Goal: Task Accomplishment & Management: Complete application form

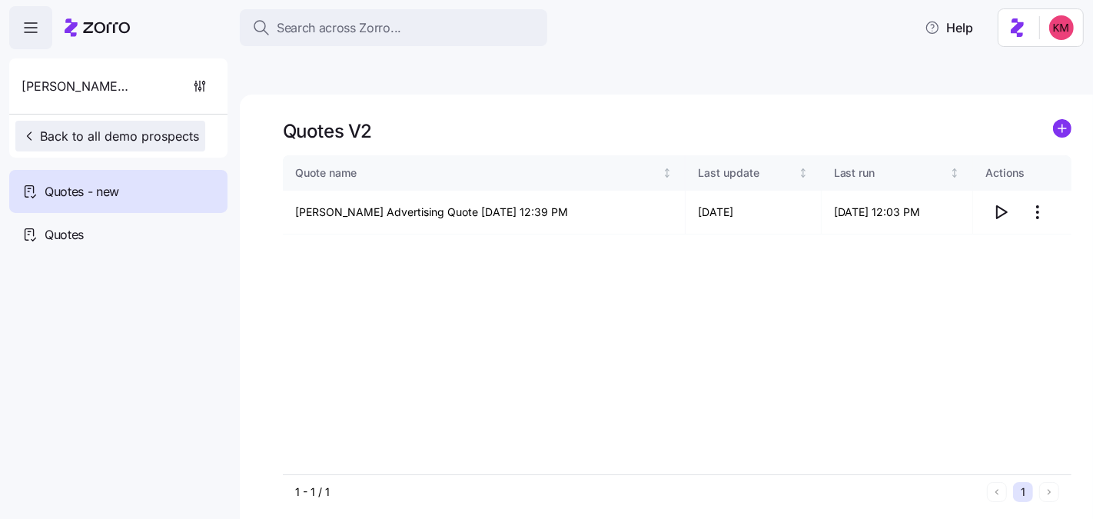
click at [81, 134] on span "Back to all demo prospects" at bounding box center [110, 136] width 177 height 18
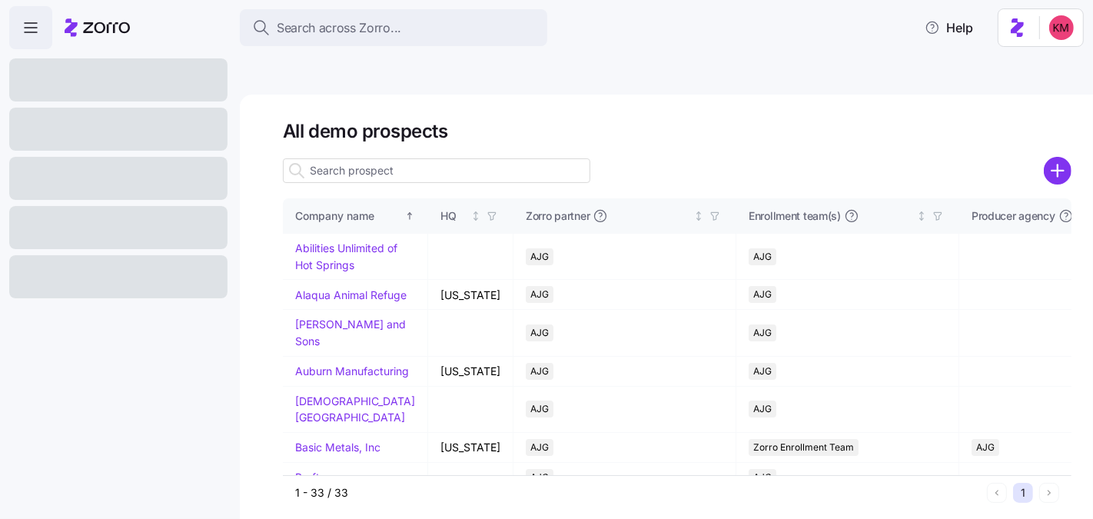
click at [341, 158] on input at bounding box center [436, 170] width 307 height 25
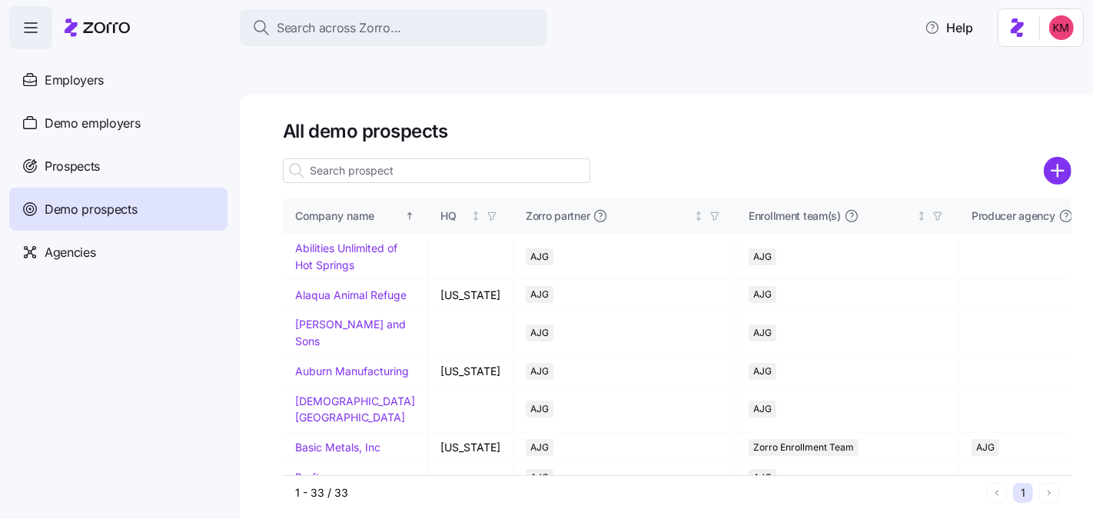
type input "m"
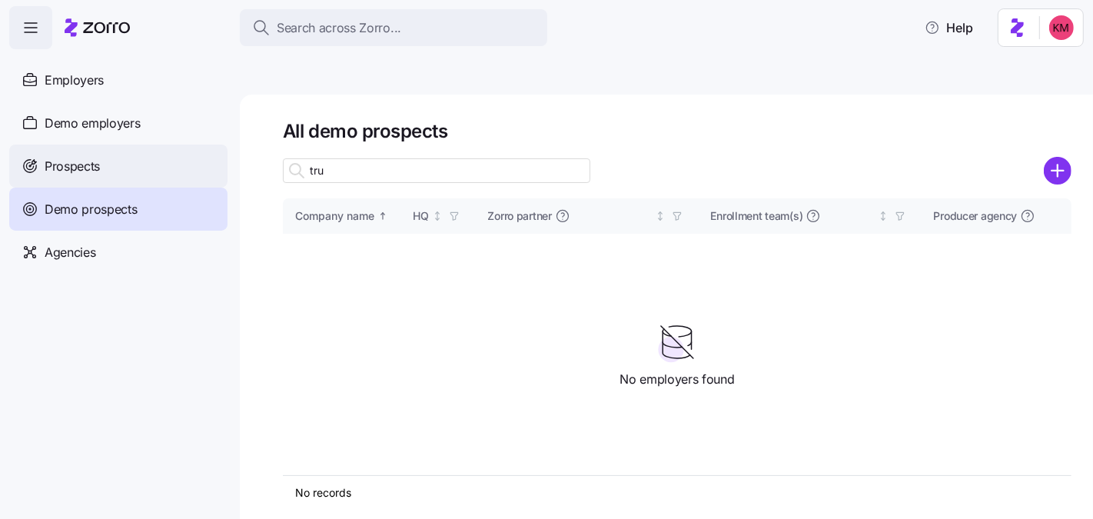
type input "tru"
click at [99, 182] on div "Prospects" at bounding box center [118, 165] width 218 height 43
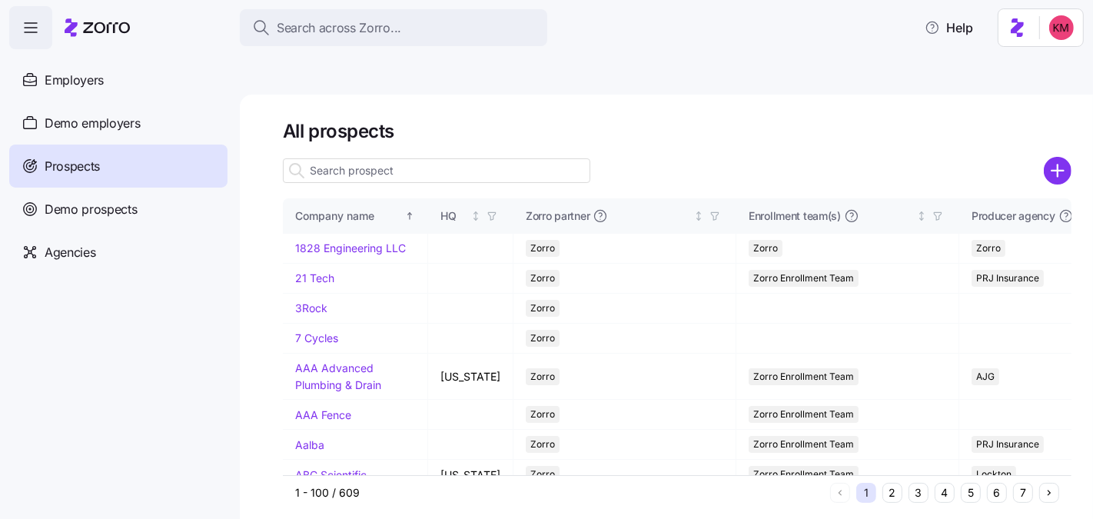
click at [401, 158] on input at bounding box center [436, 170] width 307 height 25
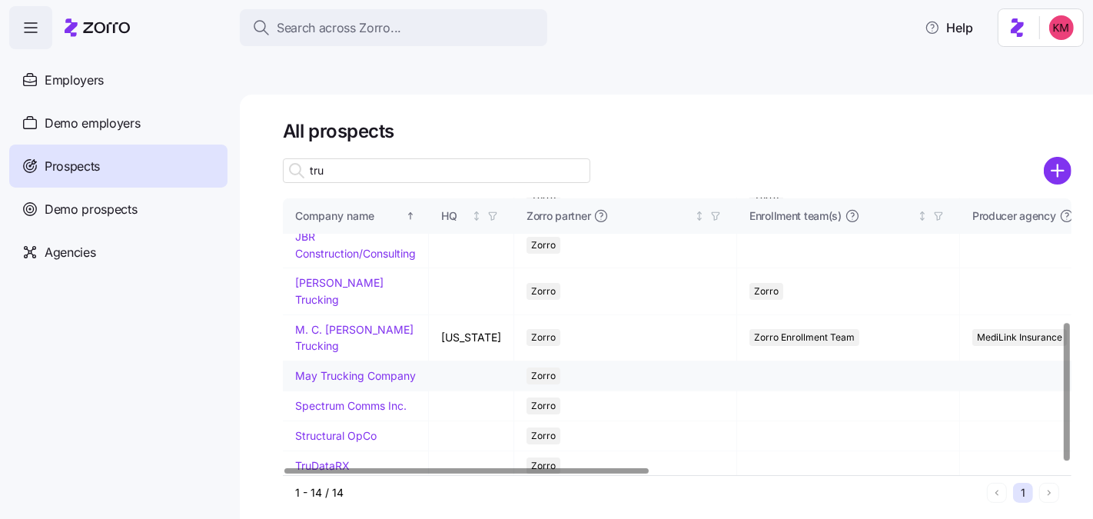
scroll to position [254, 0]
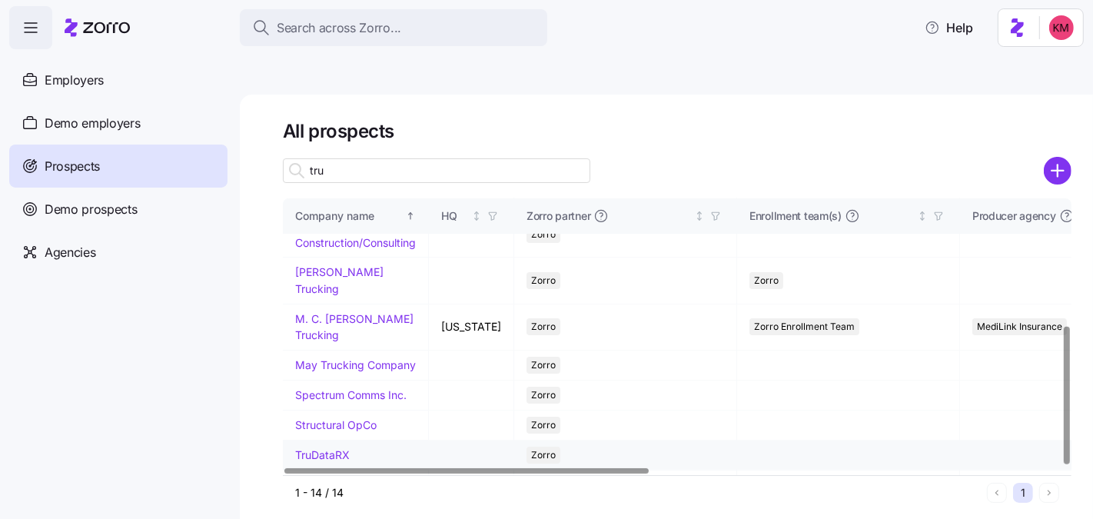
type input "tru"
click at [327, 448] on link "TruDataRX" at bounding box center [322, 454] width 55 height 13
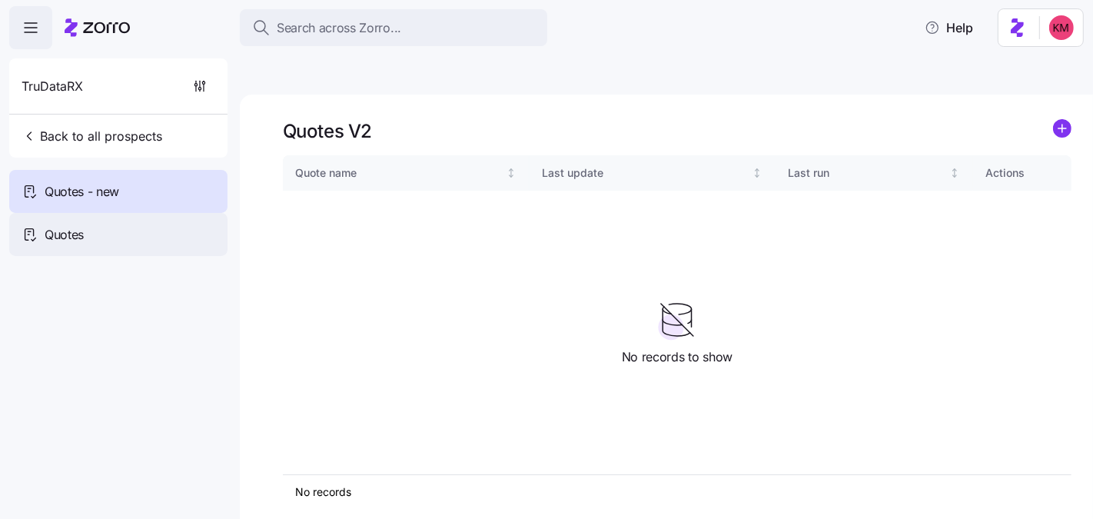
click at [74, 232] on span "Quotes" at bounding box center [64, 234] width 39 height 19
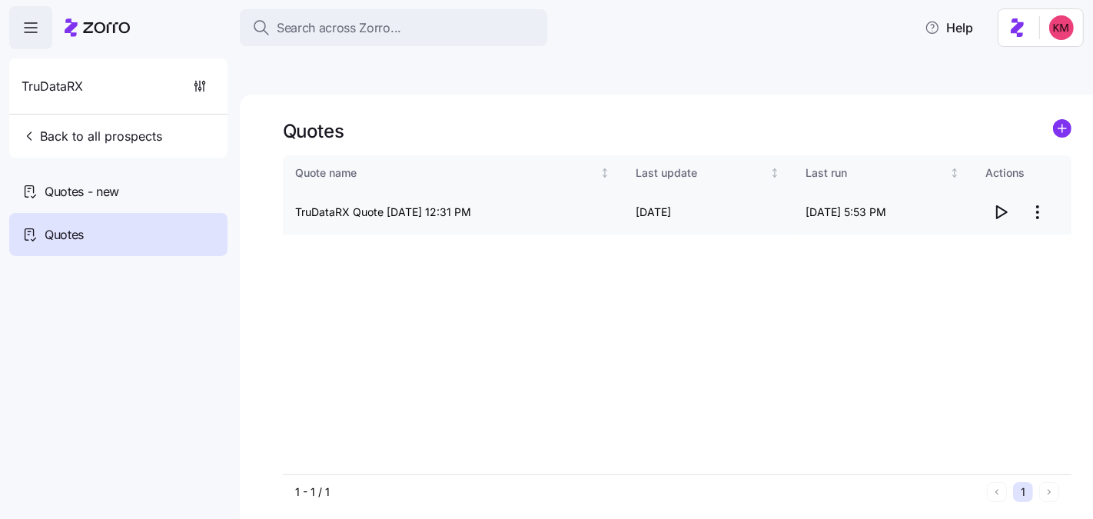
click at [1009, 203] on icon "button" at bounding box center [1000, 212] width 18 height 18
click at [159, 214] on div "Quotes" at bounding box center [118, 234] width 218 height 43
click at [156, 201] on div "Quotes - new" at bounding box center [118, 191] width 218 height 43
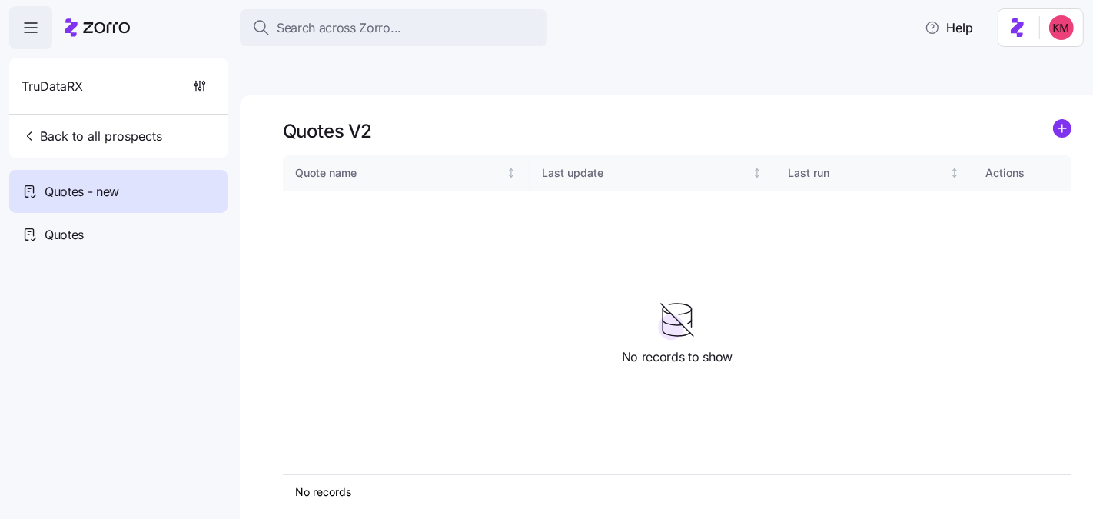
click at [158, 196] on div "Quotes - new" at bounding box center [118, 191] width 218 height 43
click at [1056, 120] on circle "add icon" at bounding box center [1061, 128] width 17 height 17
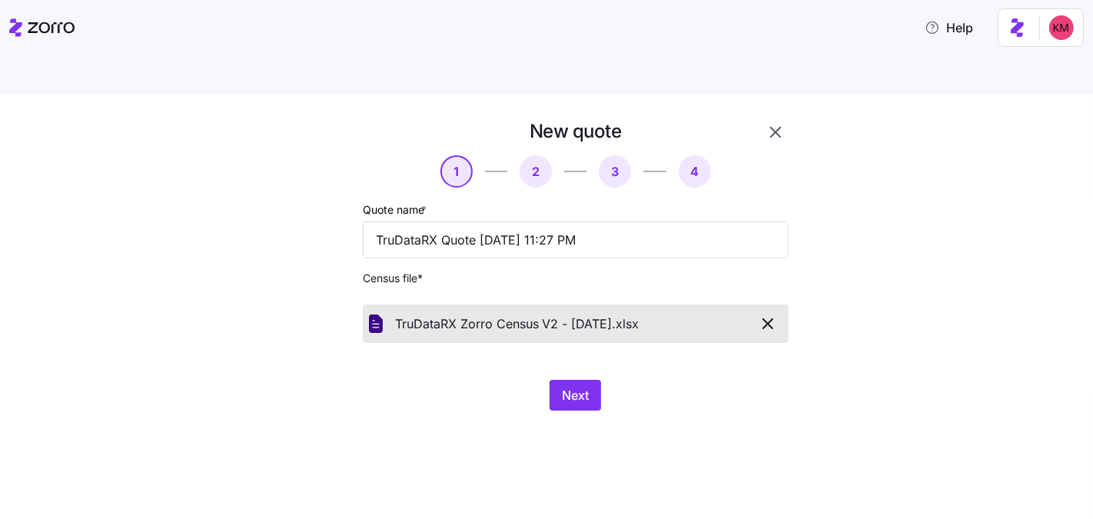
click at [576, 379] on div "New quote 1 2 3 4 Quote name * TruDataRX Quote 09/03/2025 11:27 PM Census file …" at bounding box center [557, 274] width 538 height 310
click at [574, 386] on span "Next" at bounding box center [575, 395] width 27 height 18
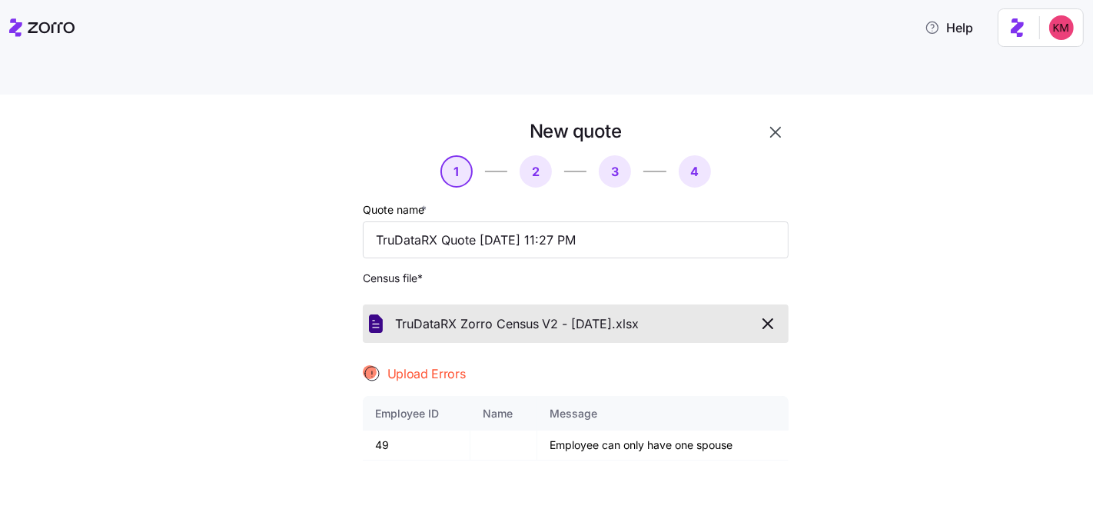
click at [758, 314] on icon "button" at bounding box center [767, 323] width 18 height 18
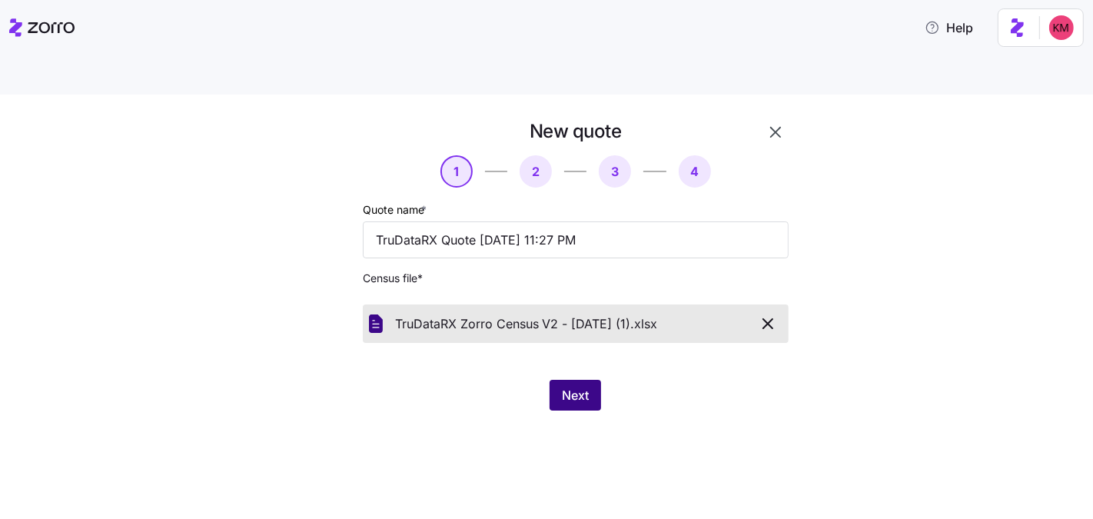
click at [574, 386] on span "Next" at bounding box center [575, 395] width 27 height 18
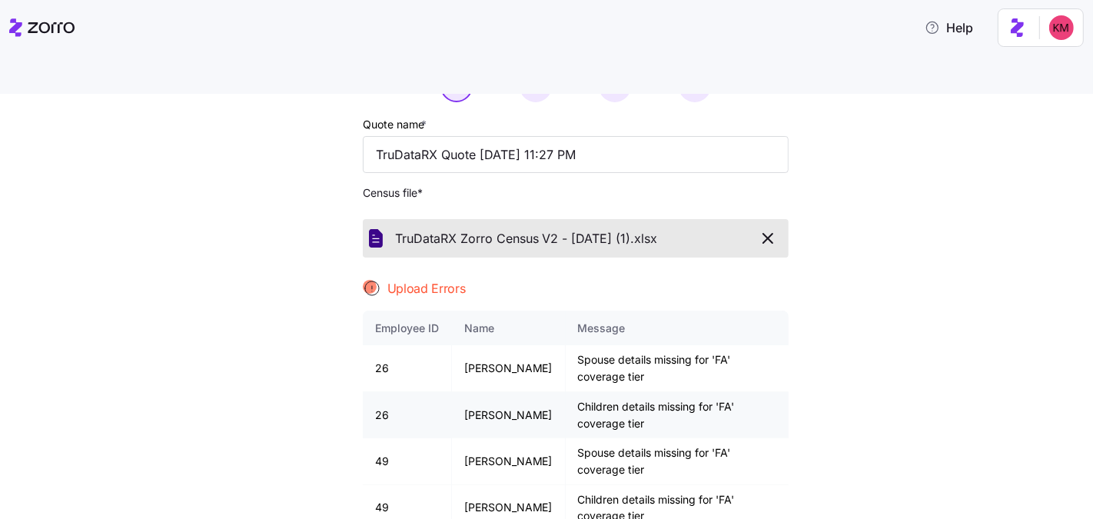
scroll to position [194, 0]
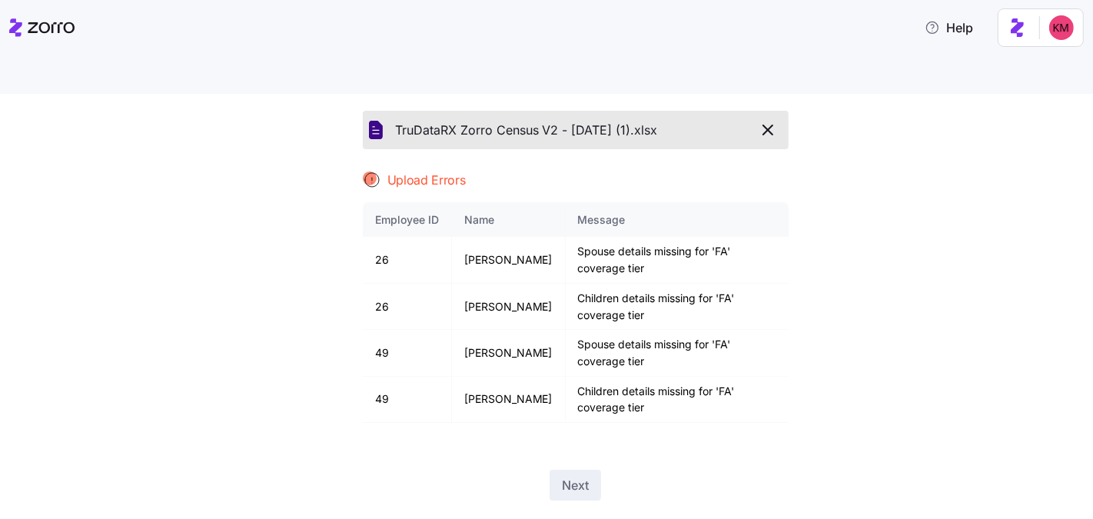
click at [761, 121] on icon "button" at bounding box center [767, 130] width 18 height 18
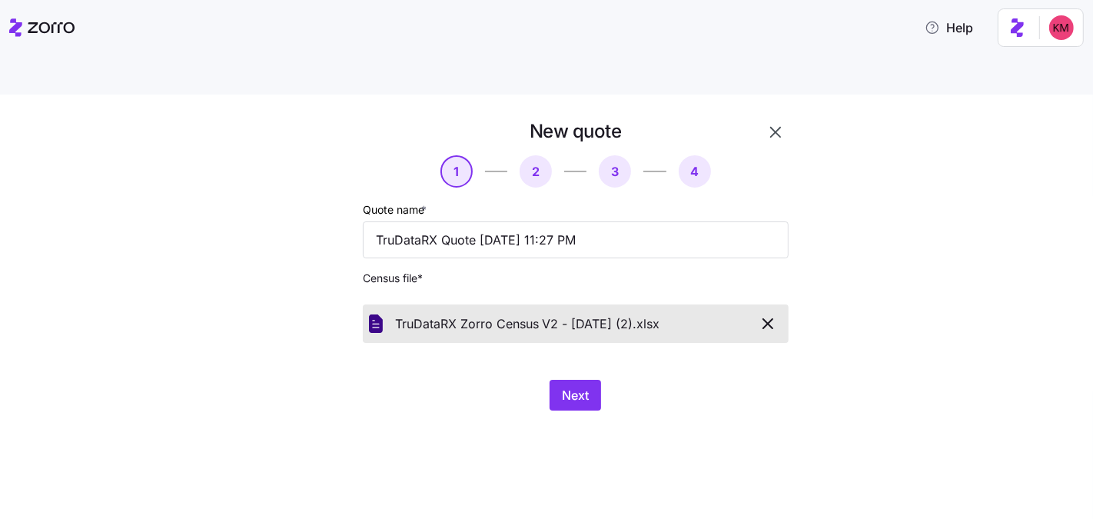
click at [584, 374] on div "New quote 1 2 3 4 Quote name * TruDataRX Quote 09/03/2025 11:27 PM Census file …" at bounding box center [557, 274] width 538 height 310
click at [582, 386] on span "Next" at bounding box center [575, 395] width 27 height 18
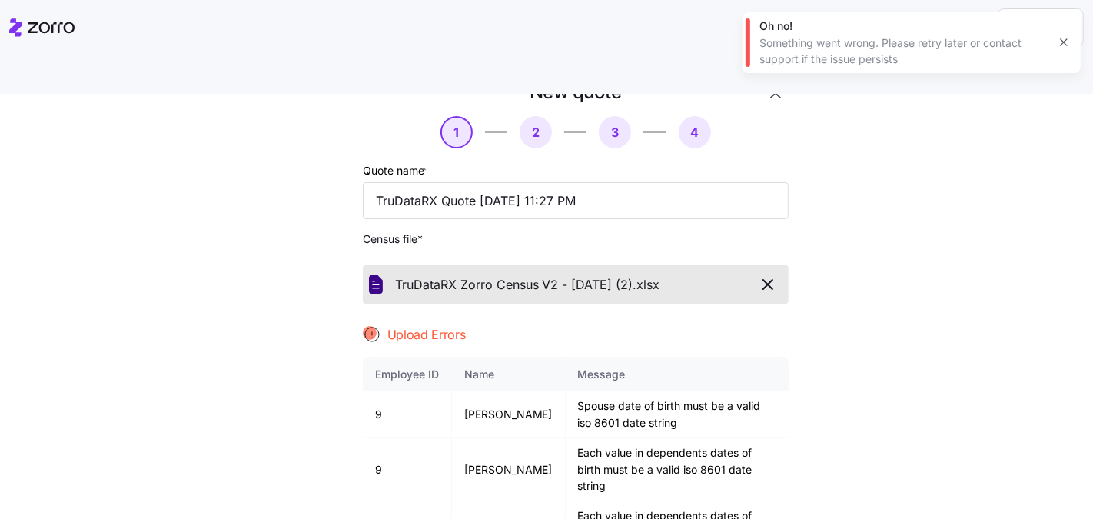
scroll to position [194, 0]
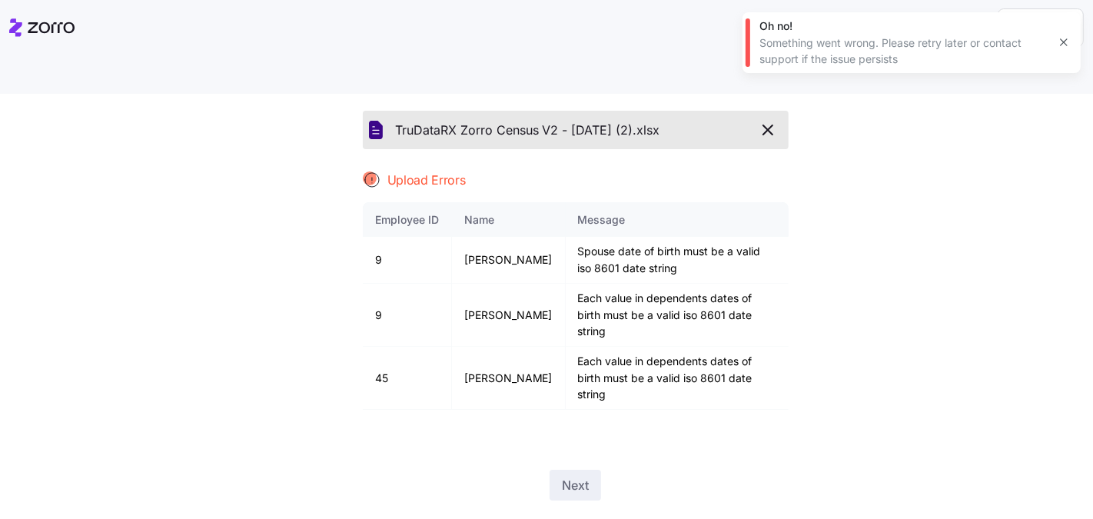
click at [758, 121] on icon "button" at bounding box center [767, 130] width 18 height 18
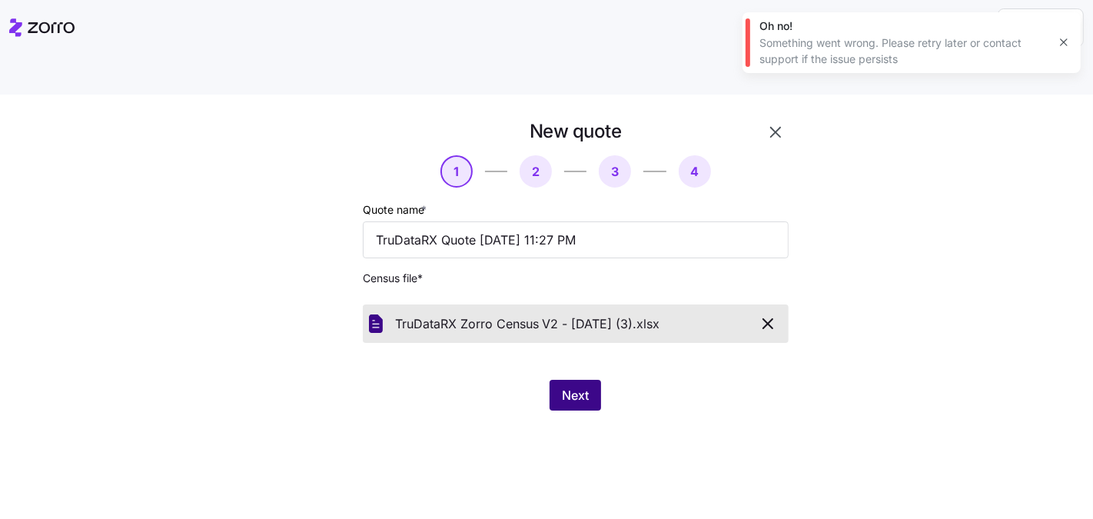
click at [582, 386] on span "Next" at bounding box center [575, 395] width 27 height 18
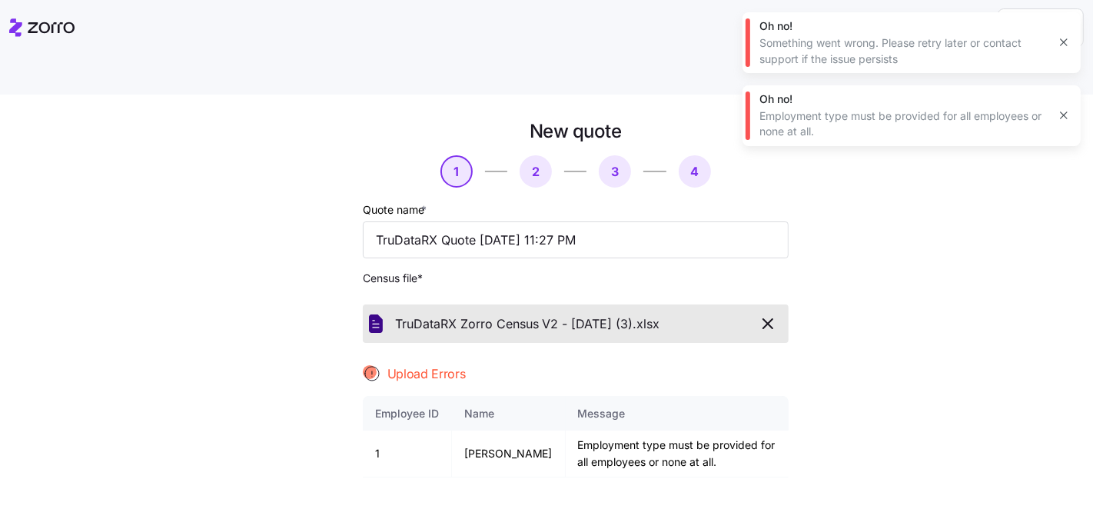
click at [758, 314] on icon "button" at bounding box center [767, 323] width 18 height 18
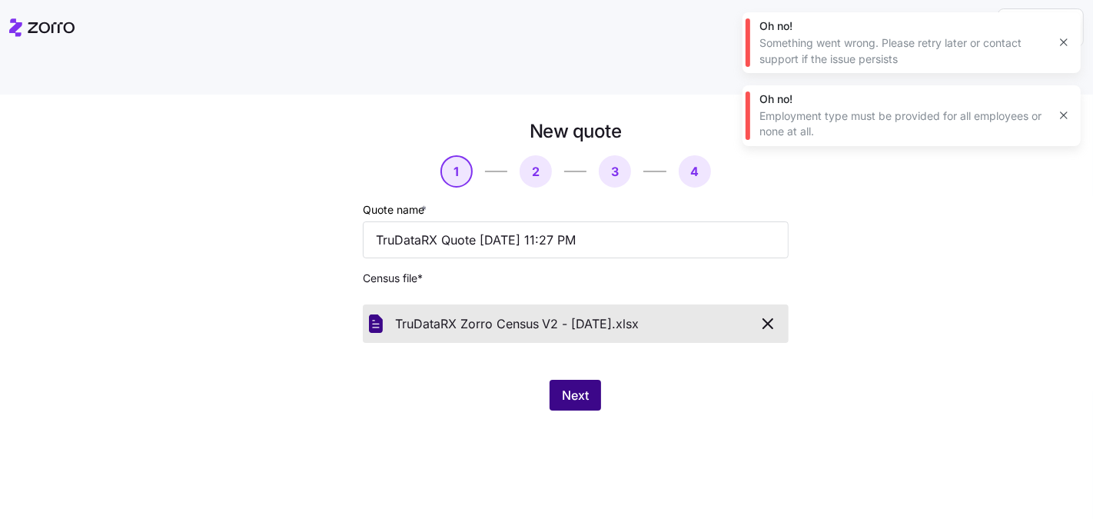
click at [562, 386] on span "Next" at bounding box center [575, 395] width 27 height 18
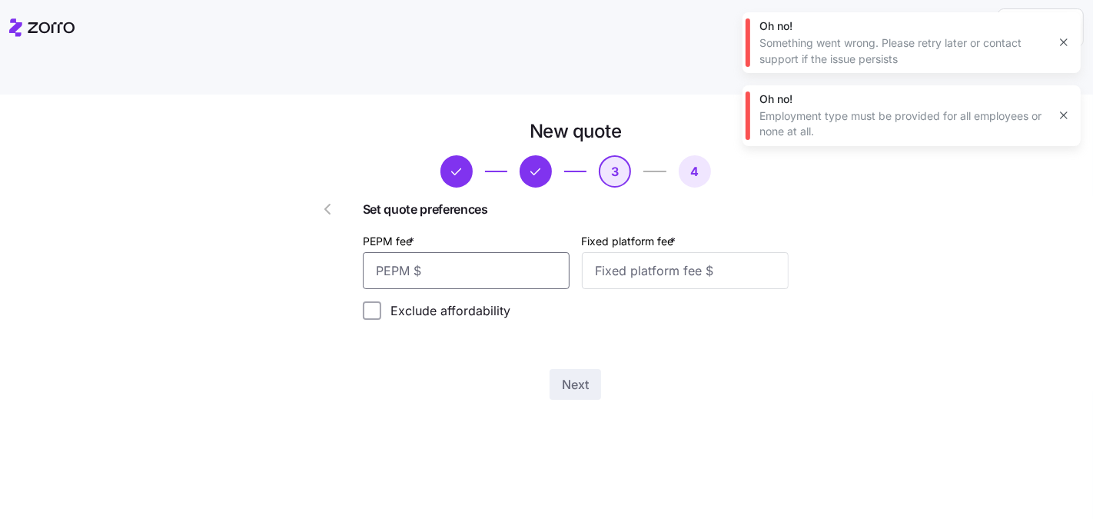
click at [466, 252] on input "PEPM fee *" at bounding box center [466, 270] width 207 height 37
type input "30"
type input "100"
click at [565, 369] on button "Next" at bounding box center [574, 384] width 51 height 31
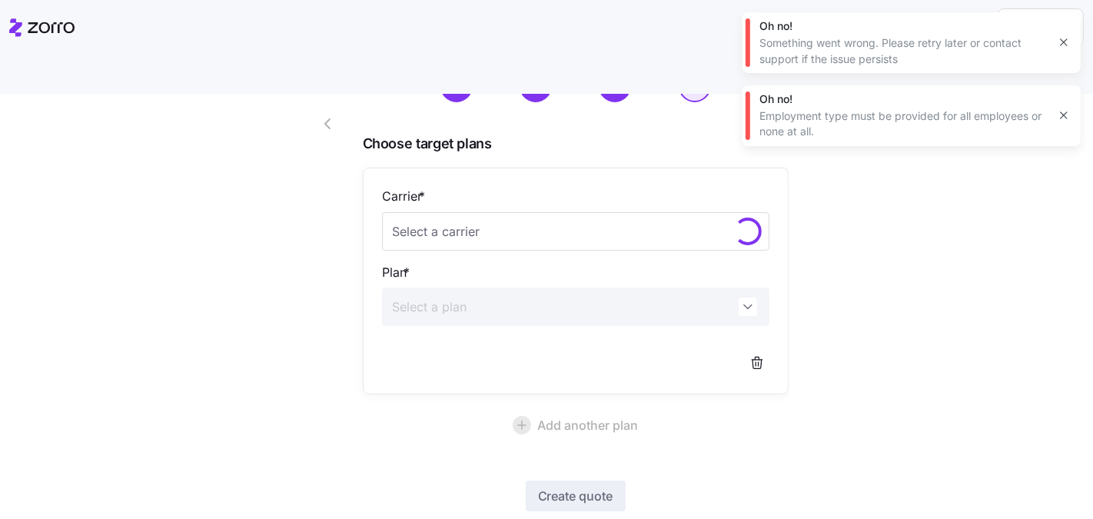
scroll to position [142, 0]
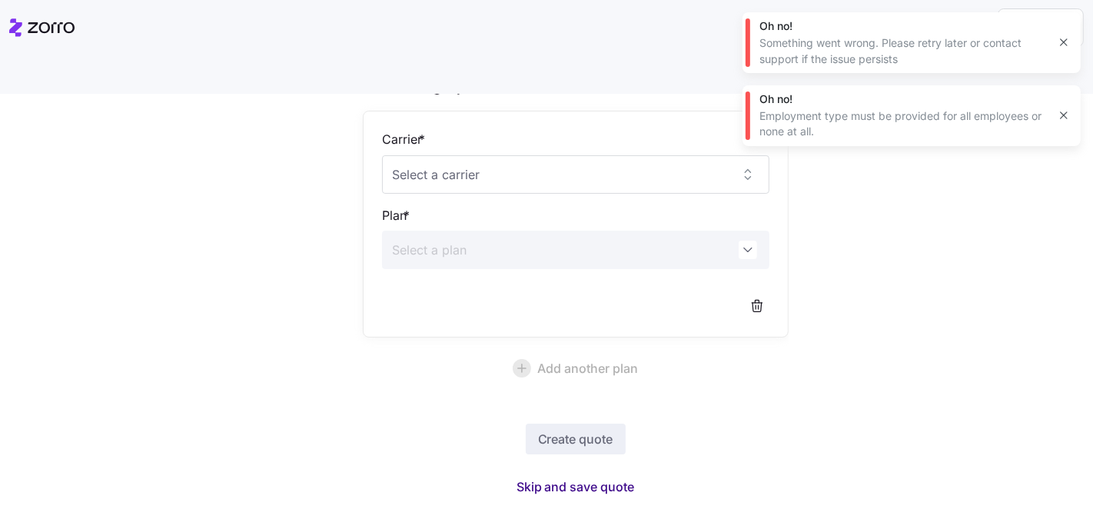
click at [605, 477] on span "Skip and save quote" at bounding box center [575, 486] width 118 height 18
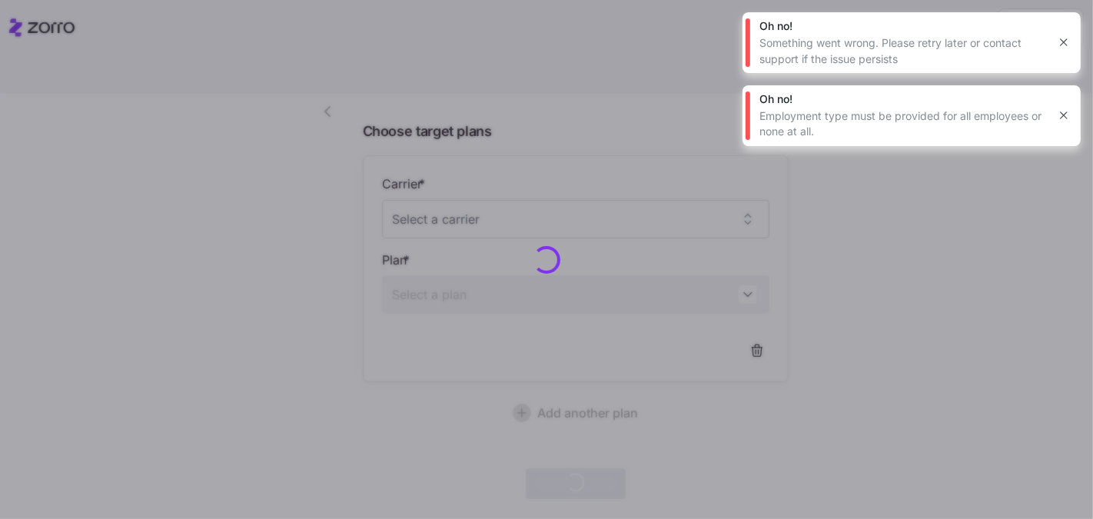
scroll to position [96, 0]
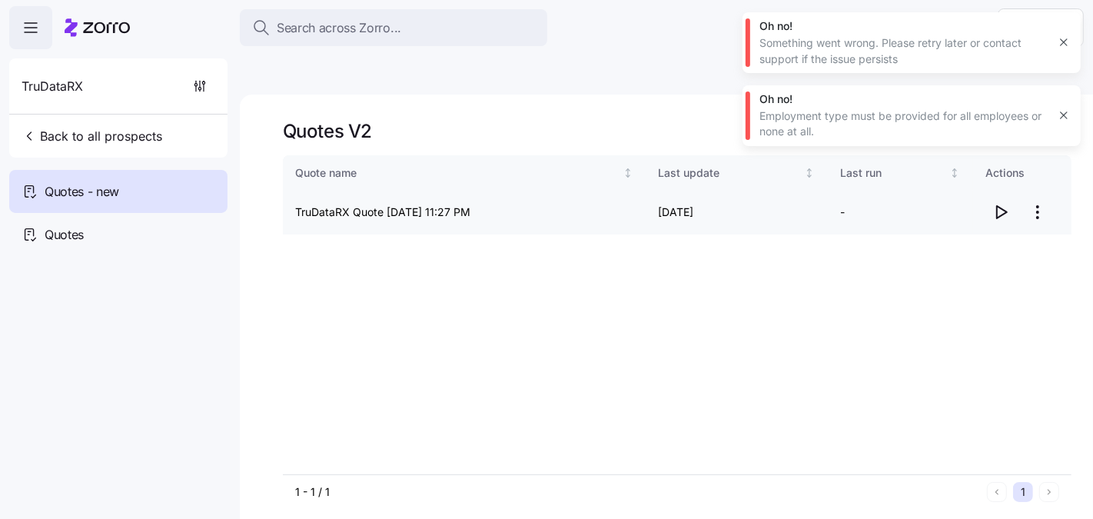
click at [994, 197] on span "button" at bounding box center [1000, 211] width 29 height 29
click at [143, 137] on span "Back to all prospects" at bounding box center [92, 136] width 141 height 18
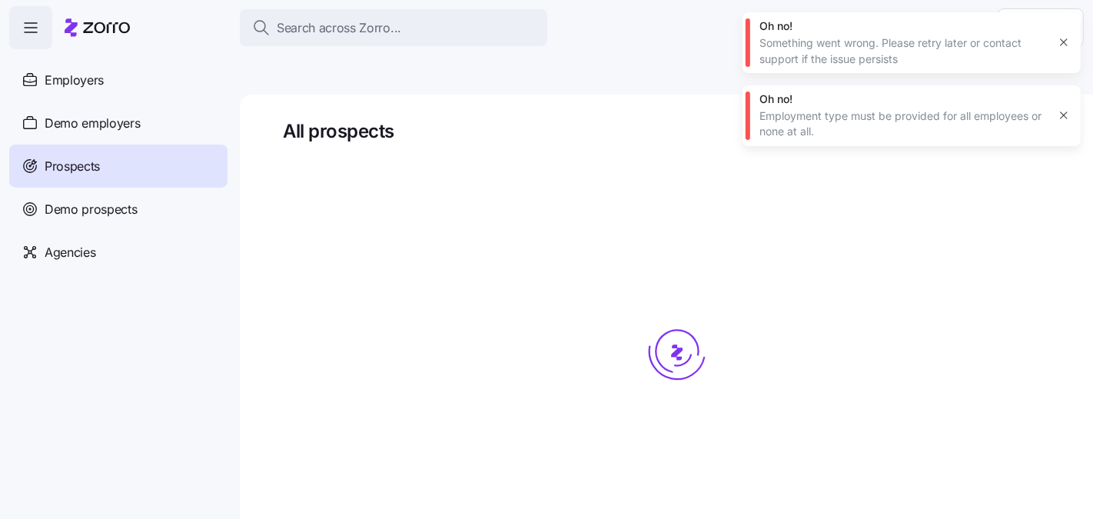
click at [1073, 30] on div "Oh no! Something went wrong. Please retry later or contact support if the issue…" at bounding box center [911, 42] width 338 height 61
click at [1070, 38] on icon "button" at bounding box center [1063, 42] width 12 height 12
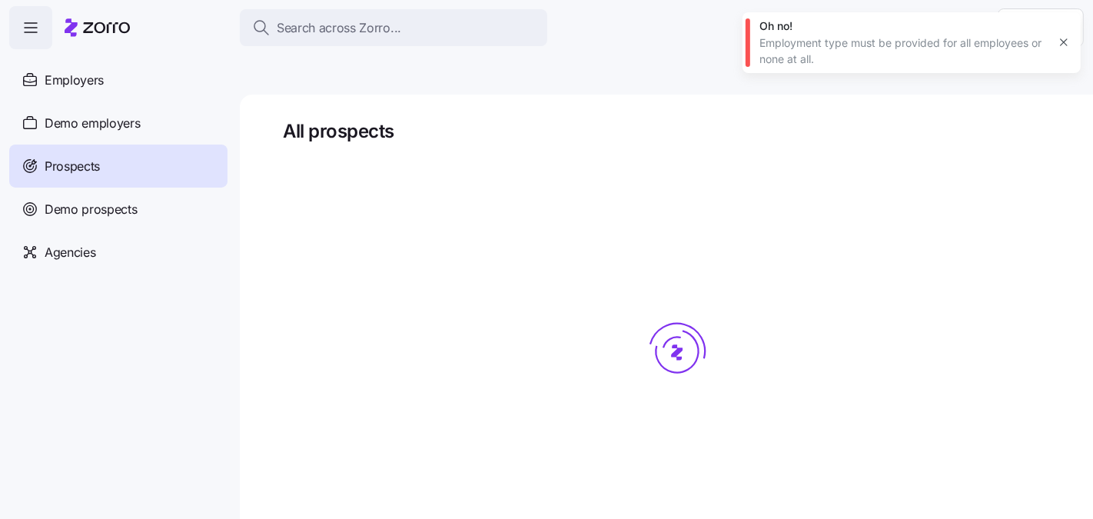
click at [1068, 47] on icon "button" at bounding box center [1063, 42] width 12 height 12
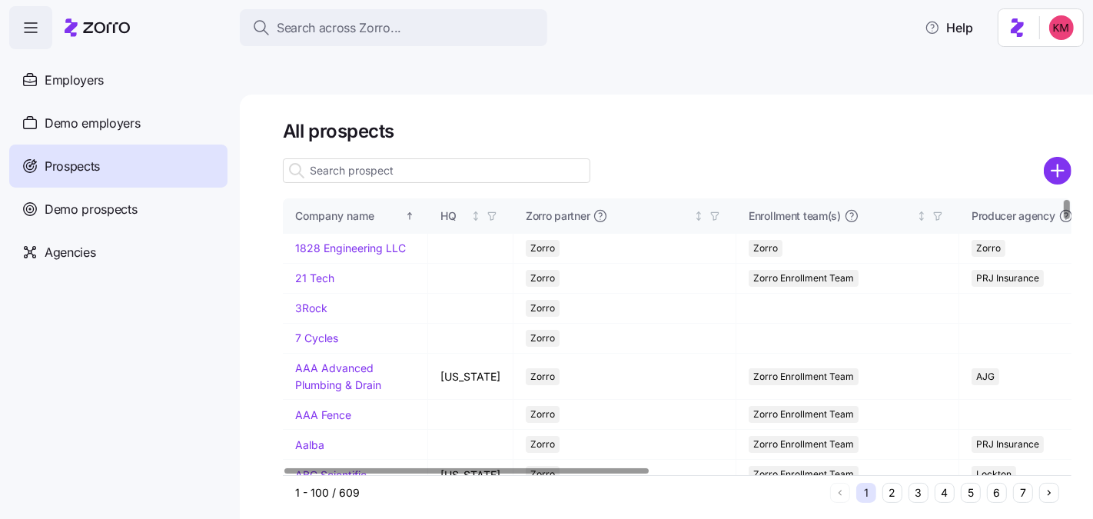
click at [384, 158] on input at bounding box center [436, 170] width 307 height 25
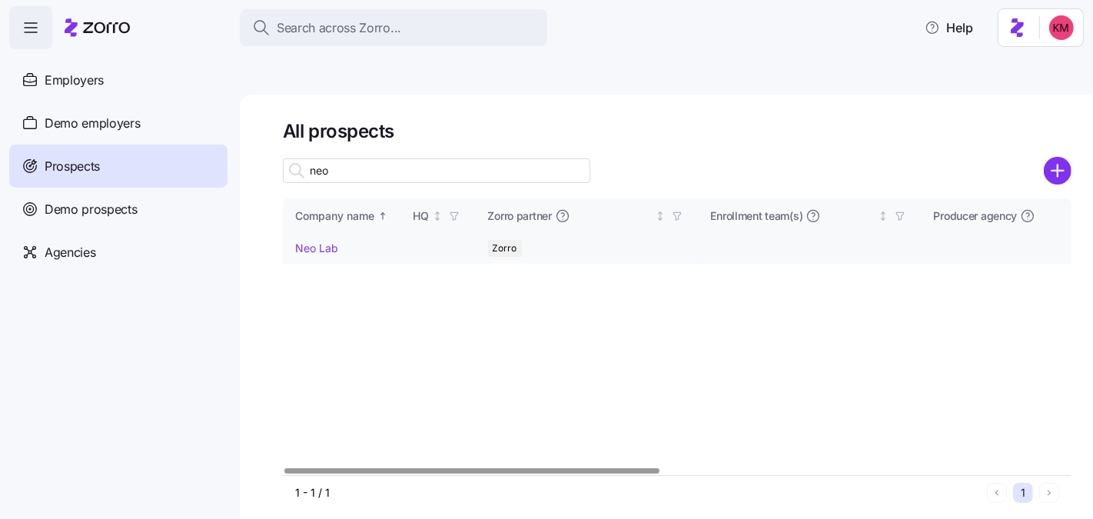
type input "neo"
click at [328, 241] on link "Neo Lab" at bounding box center [316, 247] width 43 height 13
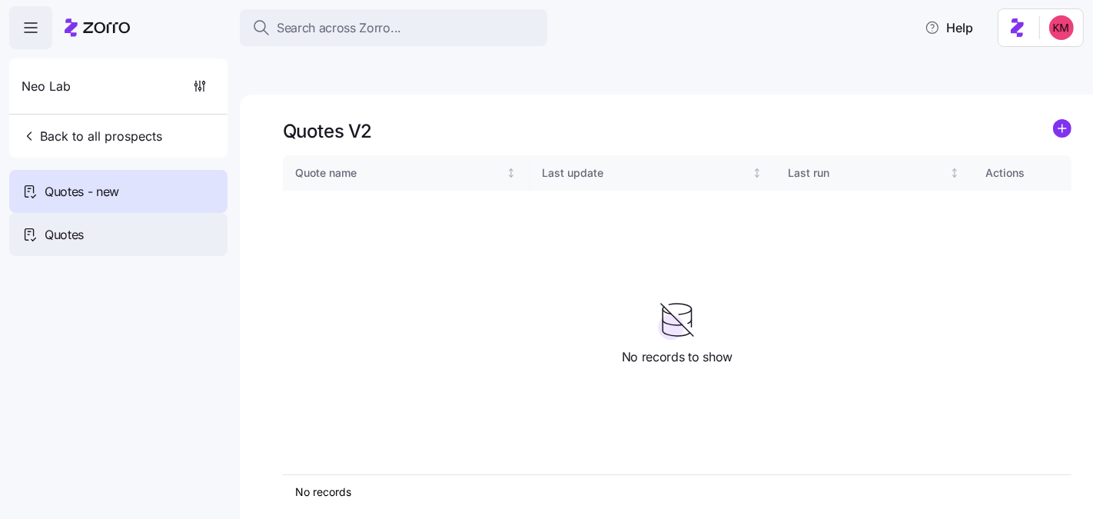
click at [95, 236] on div "Quotes" at bounding box center [118, 234] width 218 height 43
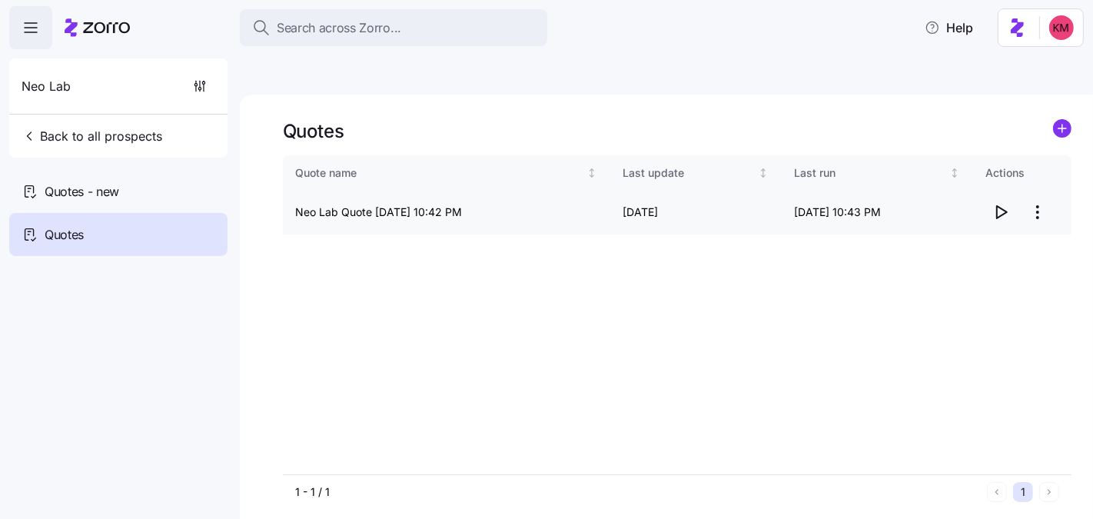
click at [1003, 206] on icon "button" at bounding box center [1002, 212] width 10 height 12
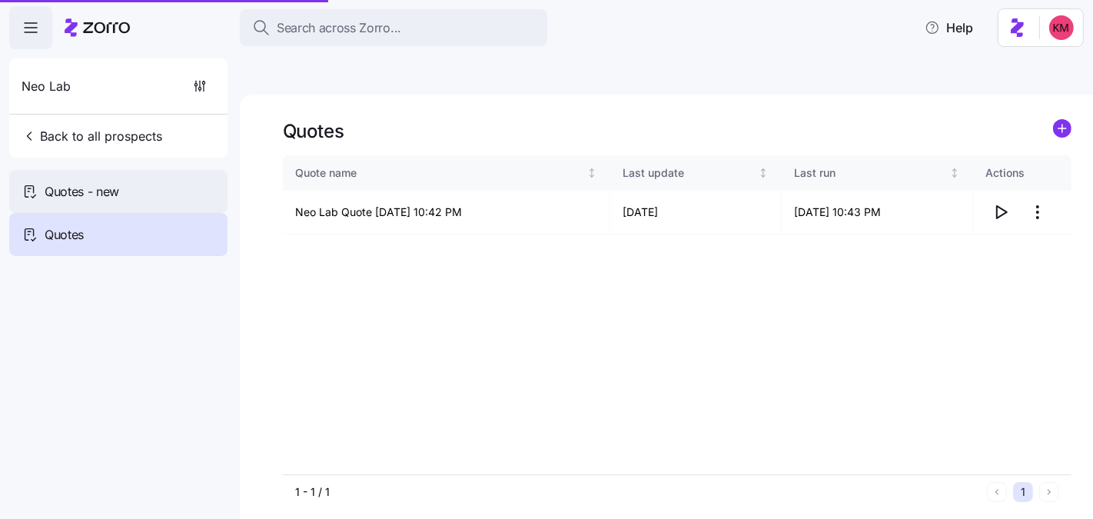
click at [107, 187] on span "Quotes - new" at bounding box center [82, 191] width 75 height 19
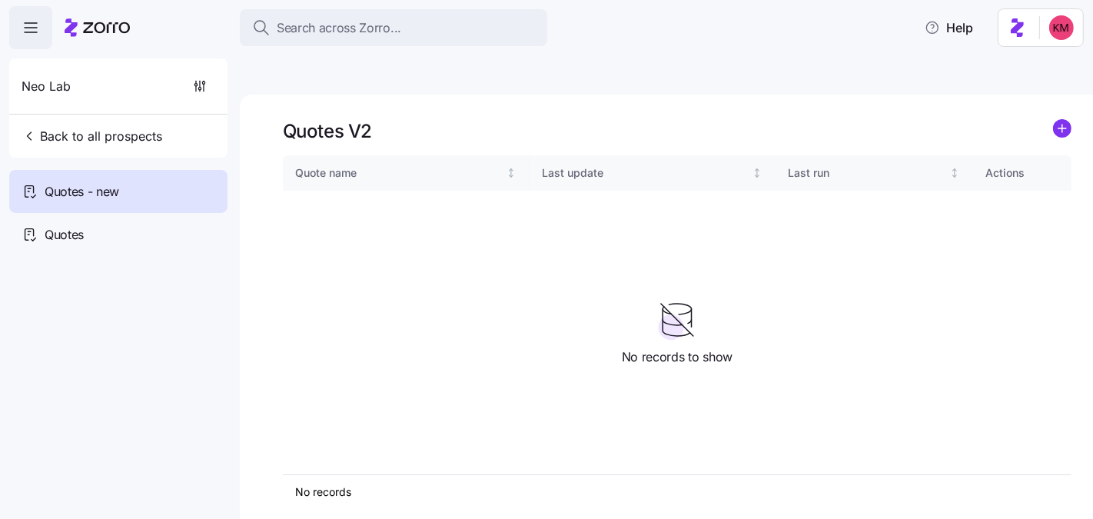
click at [1050, 119] on div "Quotes V2" at bounding box center [677, 131] width 788 height 24
click at [1053, 120] on circle "add icon" at bounding box center [1061, 128] width 17 height 17
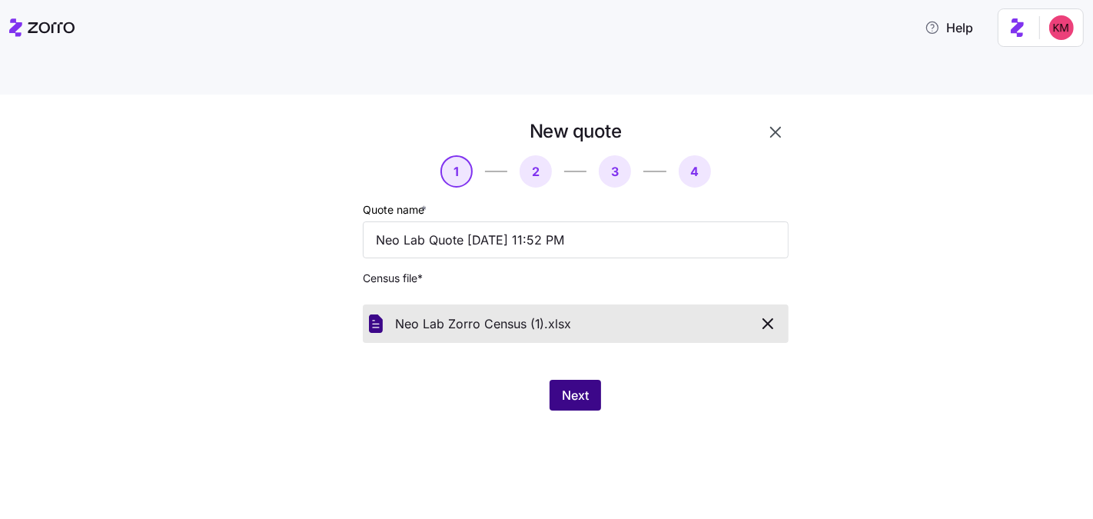
click at [586, 386] on span "Next" at bounding box center [575, 395] width 27 height 18
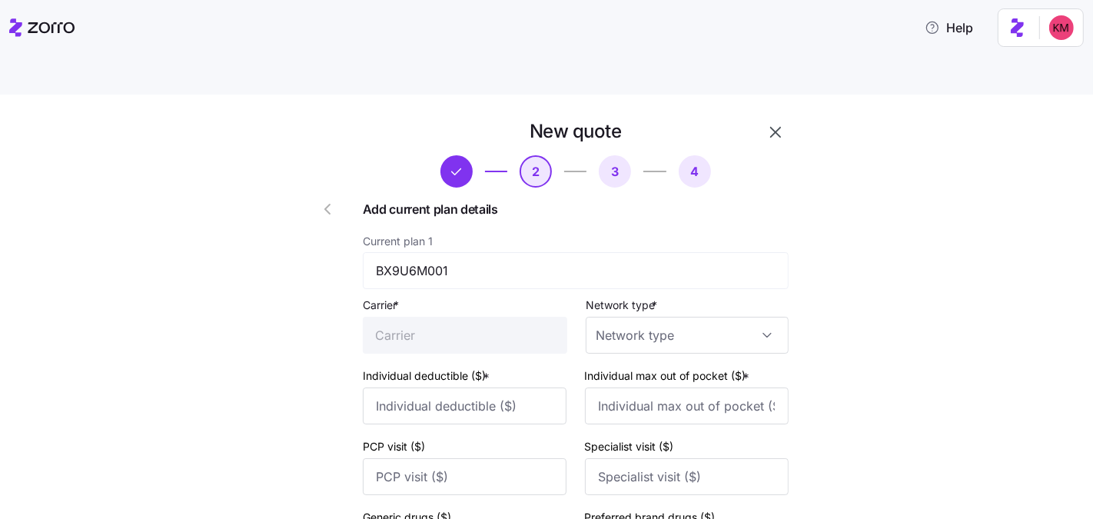
type input "Harvard Pilgrim"
type input "1000"
type input "5450"
type input "20"
type input "35"
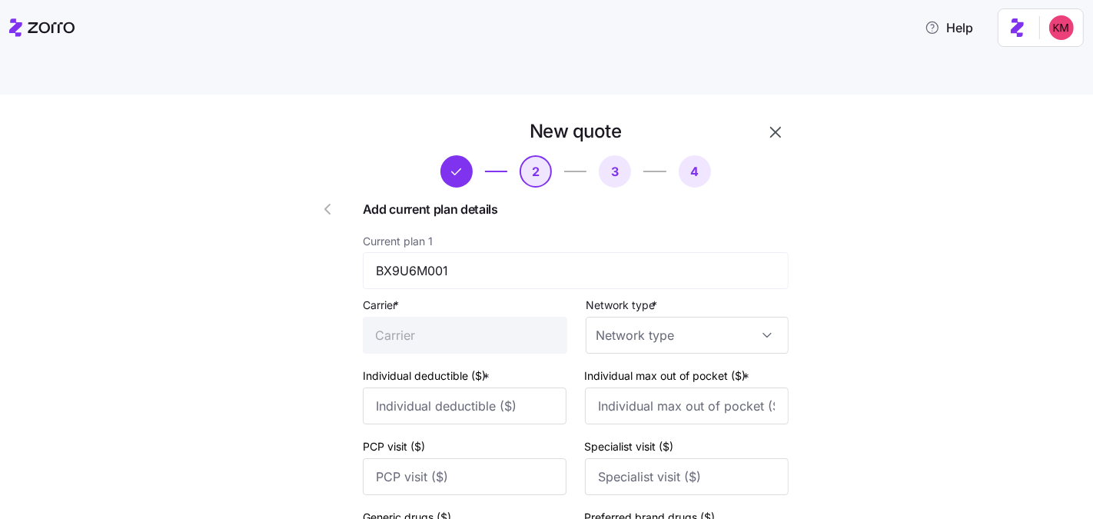
type input "15"
type input "30"
type input "50"
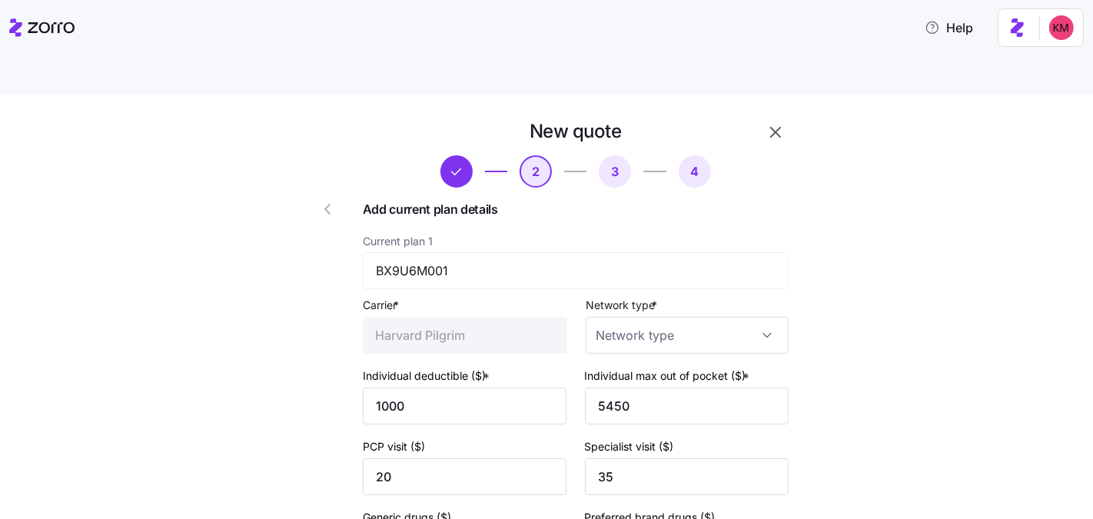
type input "EPO"
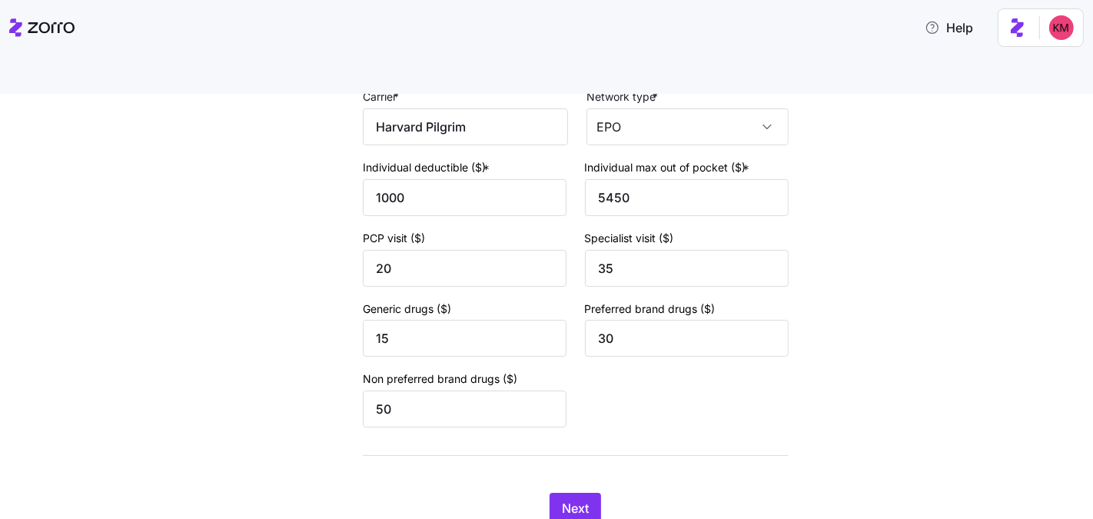
scroll to position [232, 0]
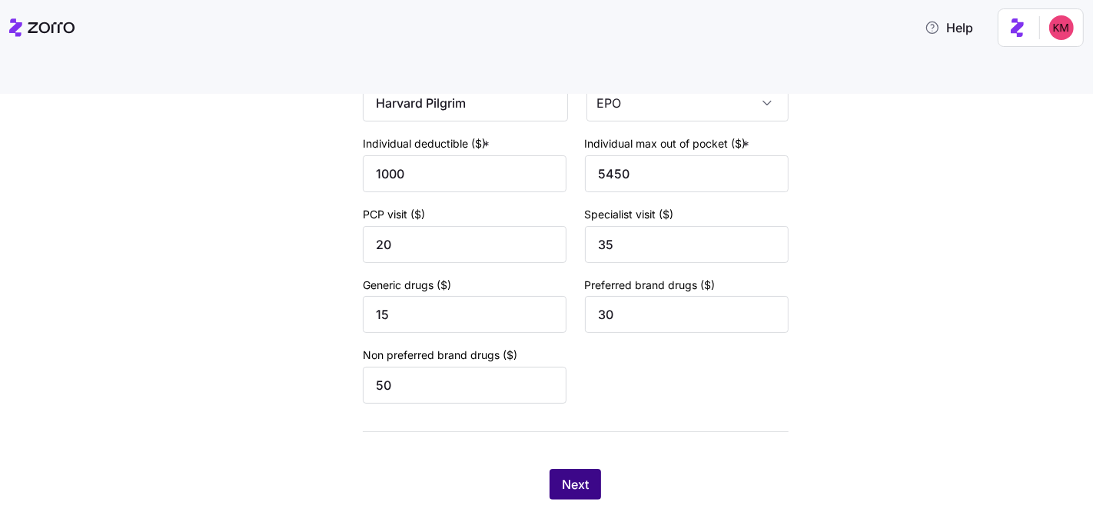
click at [574, 475] on span "Next" at bounding box center [575, 484] width 27 height 18
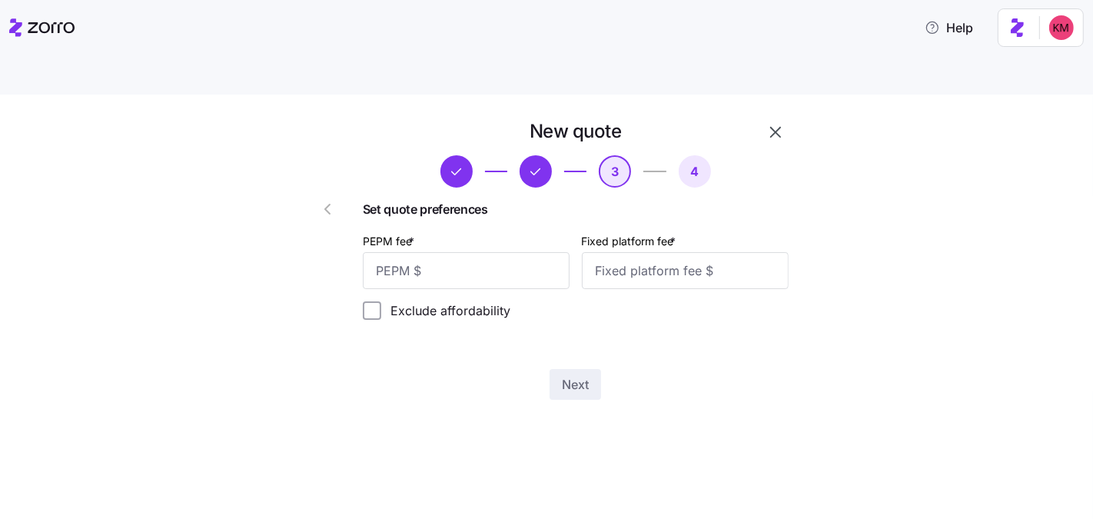
scroll to position [0, 0]
click at [542, 252] on input "PEPM fee *" at bounding box center [466, 270] width 207 height 37
type input "60"
type input "100"
click at [476, 254] on div "Set quote preferences PEPM fee * 60 Fixed platform fee * 100 Exclude affordabil…" at bounding box center [576, 266] width 426 height 132
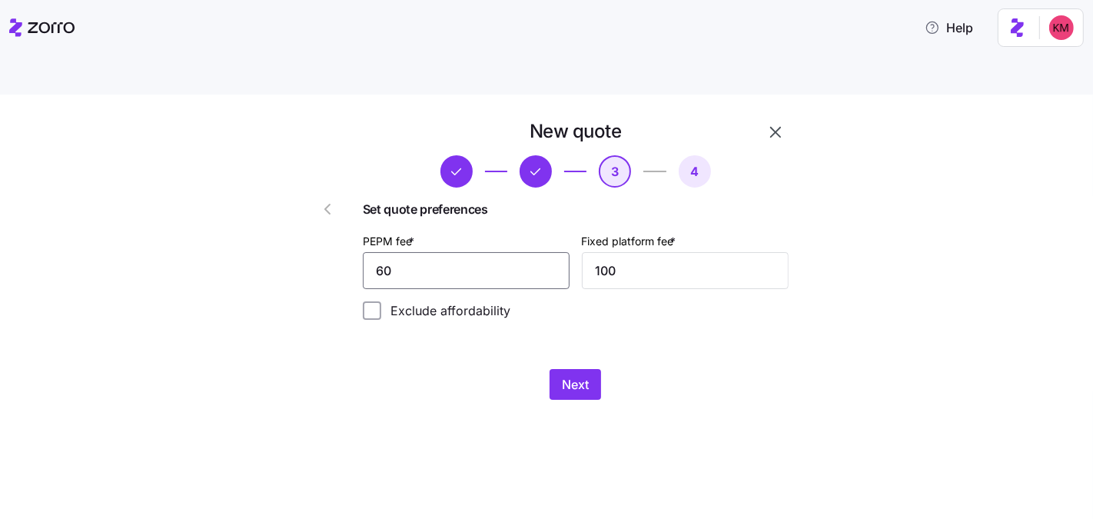
click at [475, 252] on input "60" at bounding box center [466, 270] width 207 height 37
click at [474, 252] on input "60" at bounding box center [466, 270] width 207 height 37
click at [589, 375] on span "Next" at bounding box center [575, 384] width 27 height 18
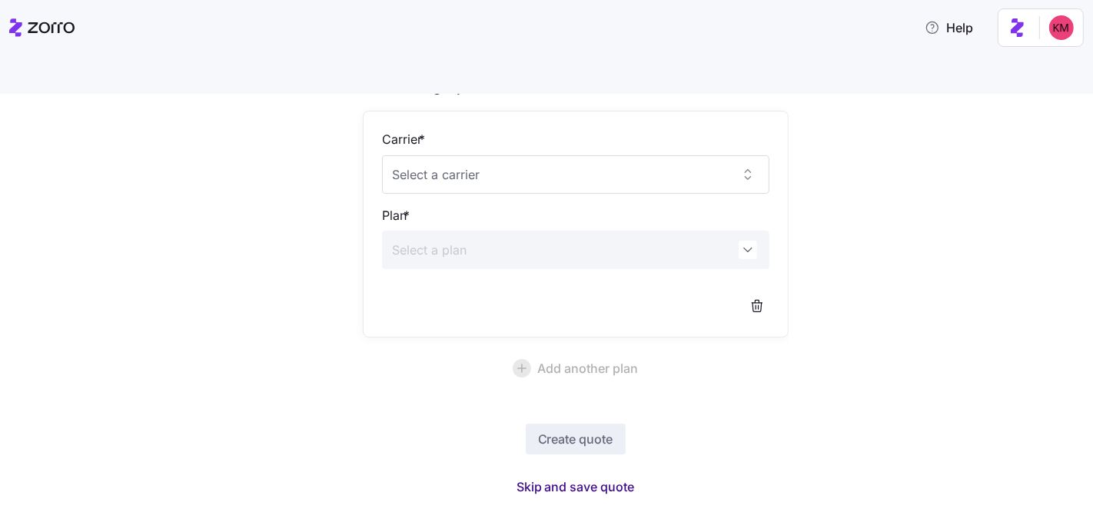
click at [551, 477] on span "Skip and save quote" at bounding box center [575, 486] width 118 height 18
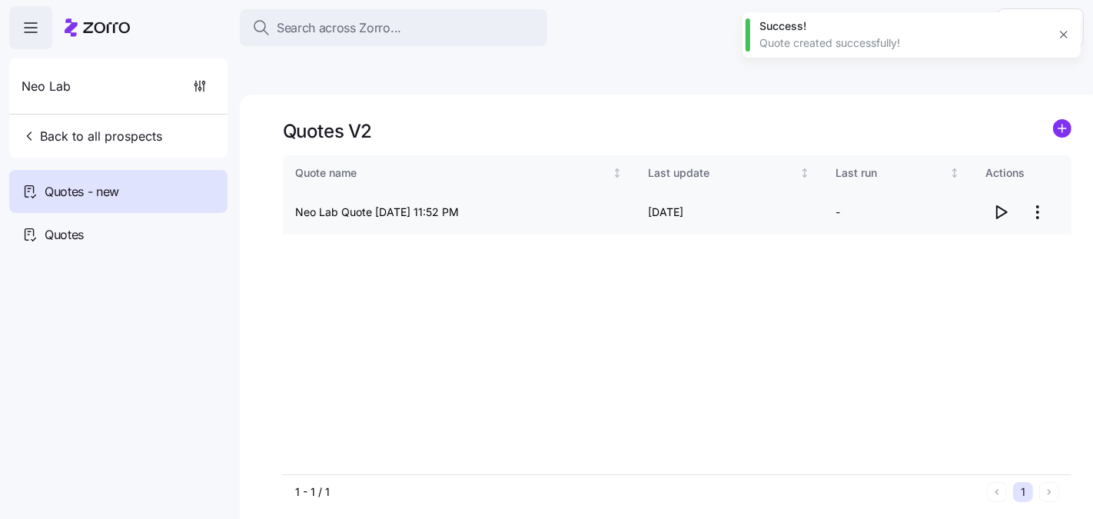
click at [1007, 203] on icon "button" at bounding box center [1000, 212] width 18 height 18
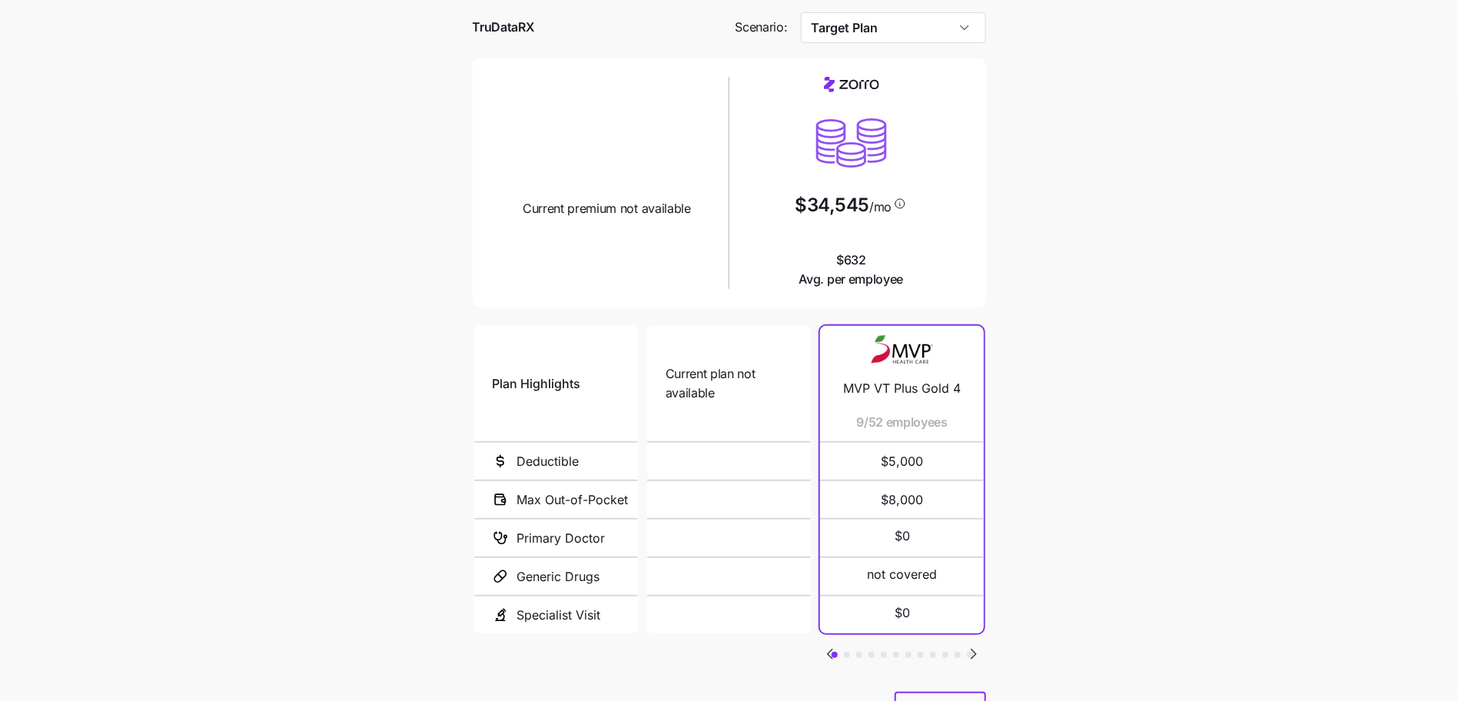
scroll to position [137, 0]
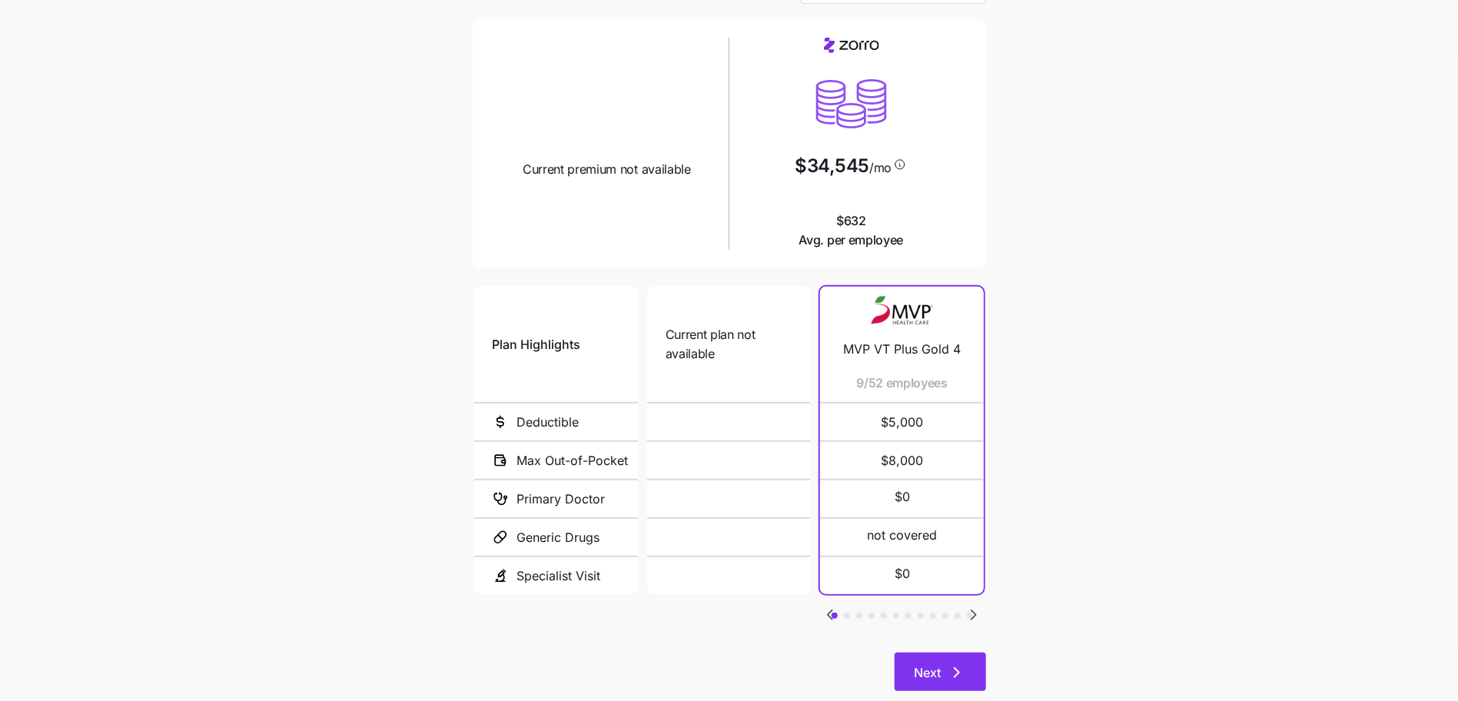
click at [947, 663] on icon "button" at bounding box center [956, 672] width 18 height 18
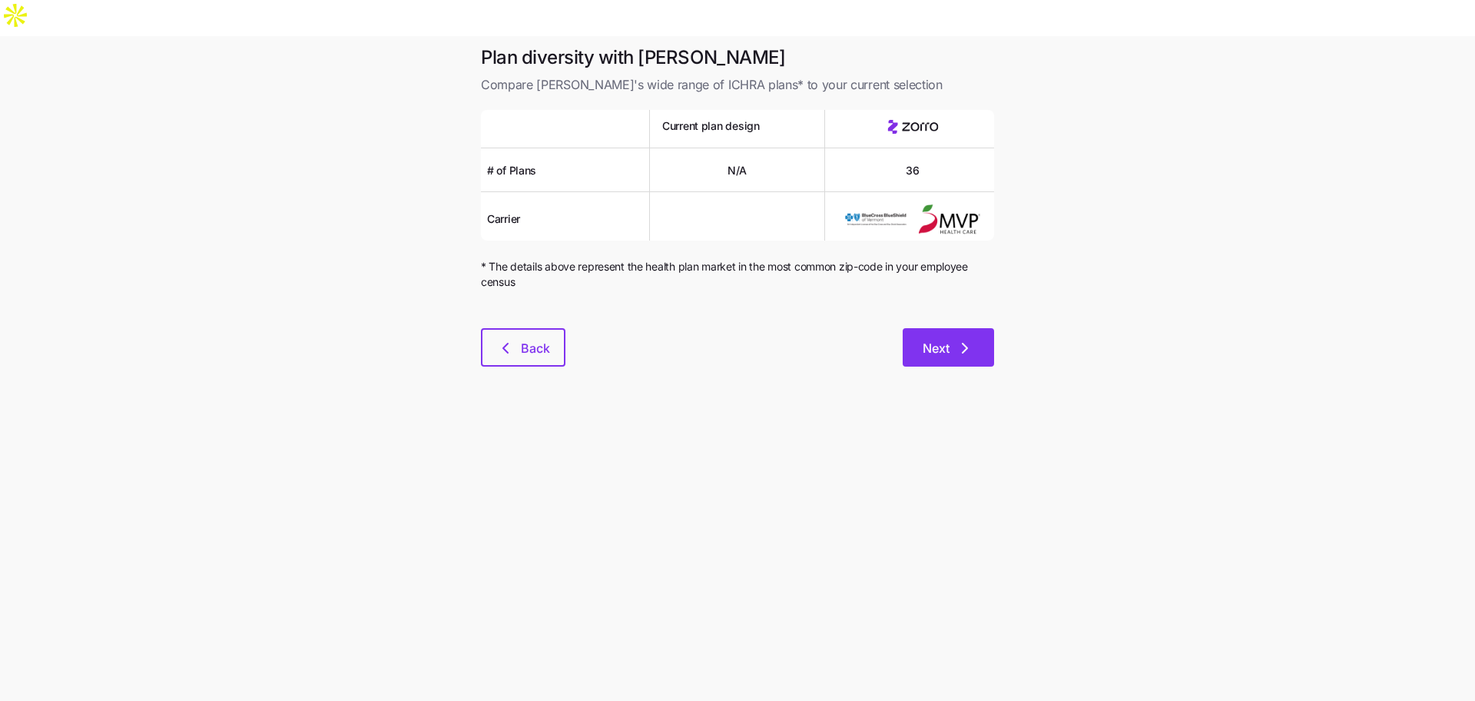
click at [941, 339] on span "Next" at bounding box center [936, 348] width 27 height 18
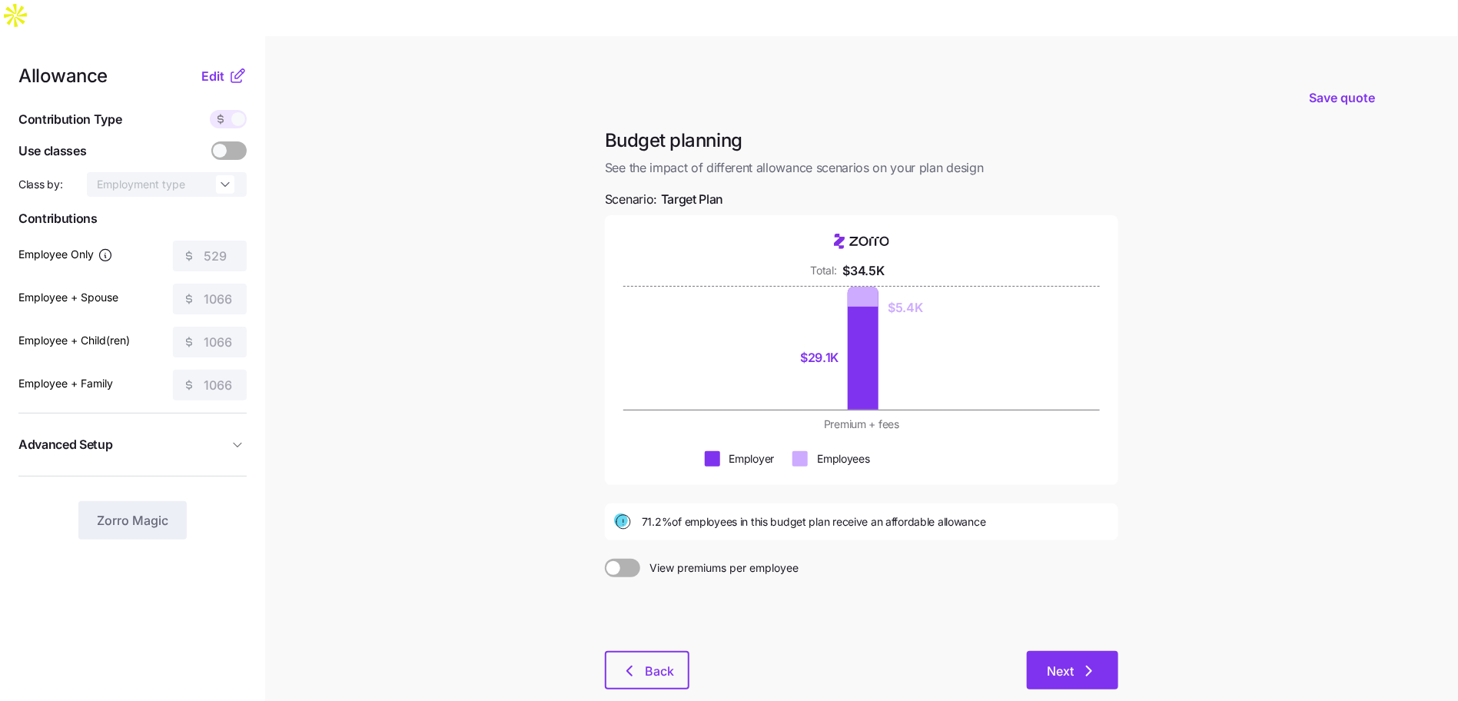
click at [1069, 662] on span "Next" at bounding box center [1060, 671] width 27 height 18
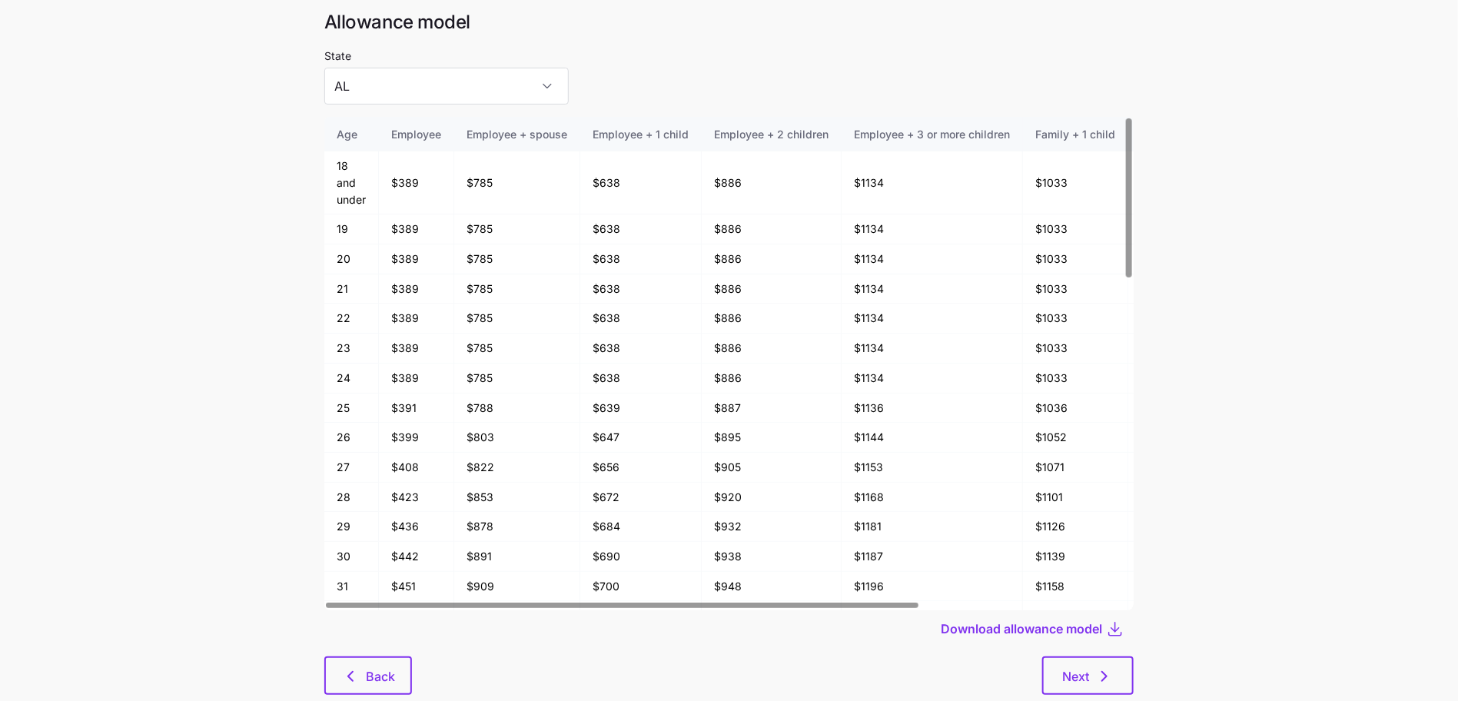
scroll to position [83, 0]
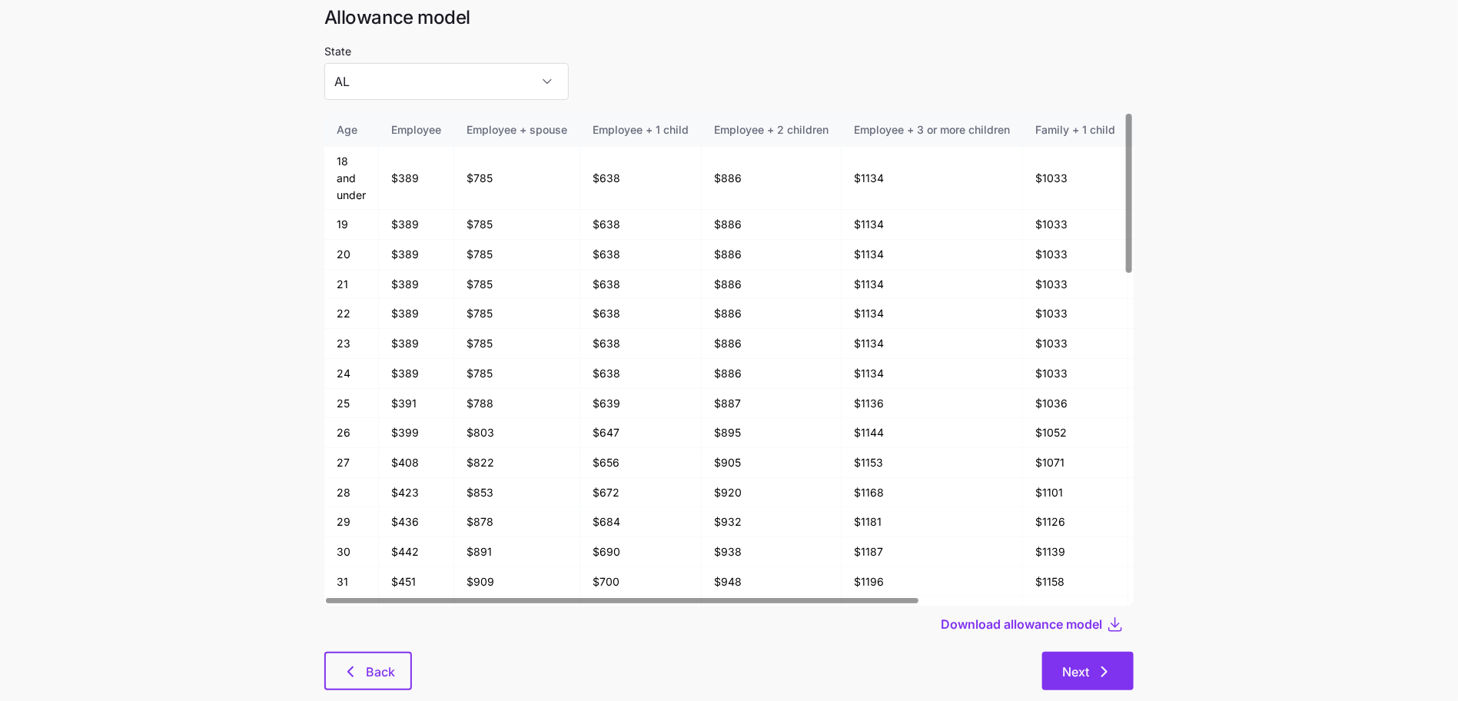
click at [1115, 652] on button "Next" at bounding box center [1087, 671] width 91 height 38
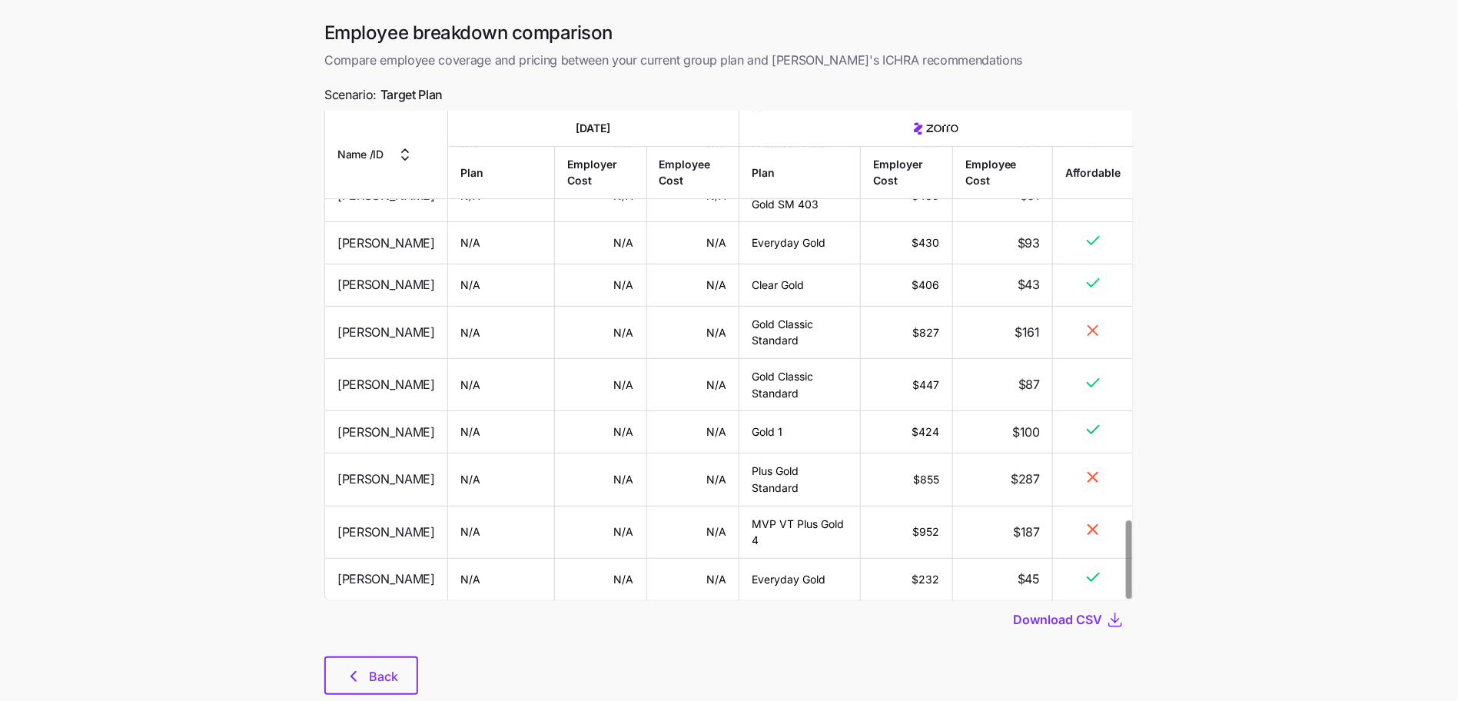
scroll to position [90, 0]
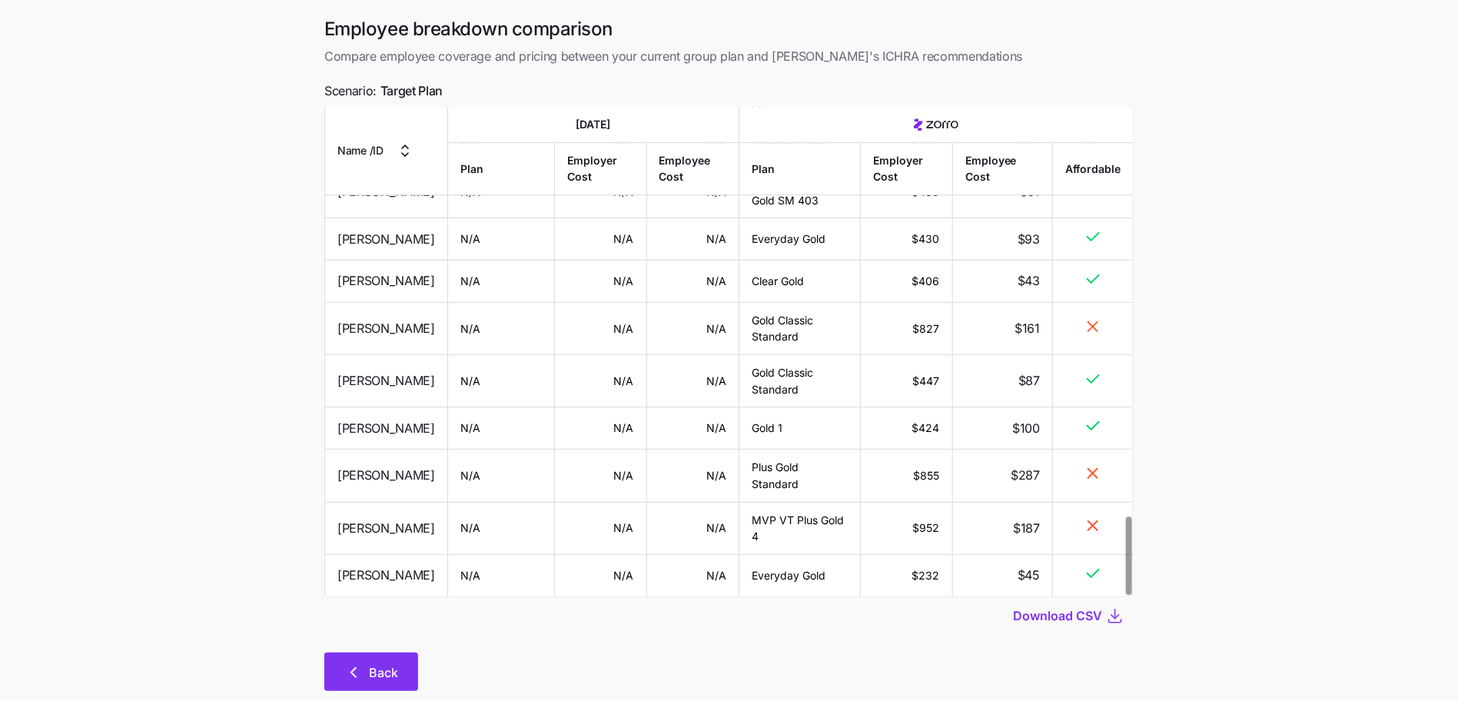
click at [400, 652] on button "Back" at bounding box center [371, 671] width 94 height 38
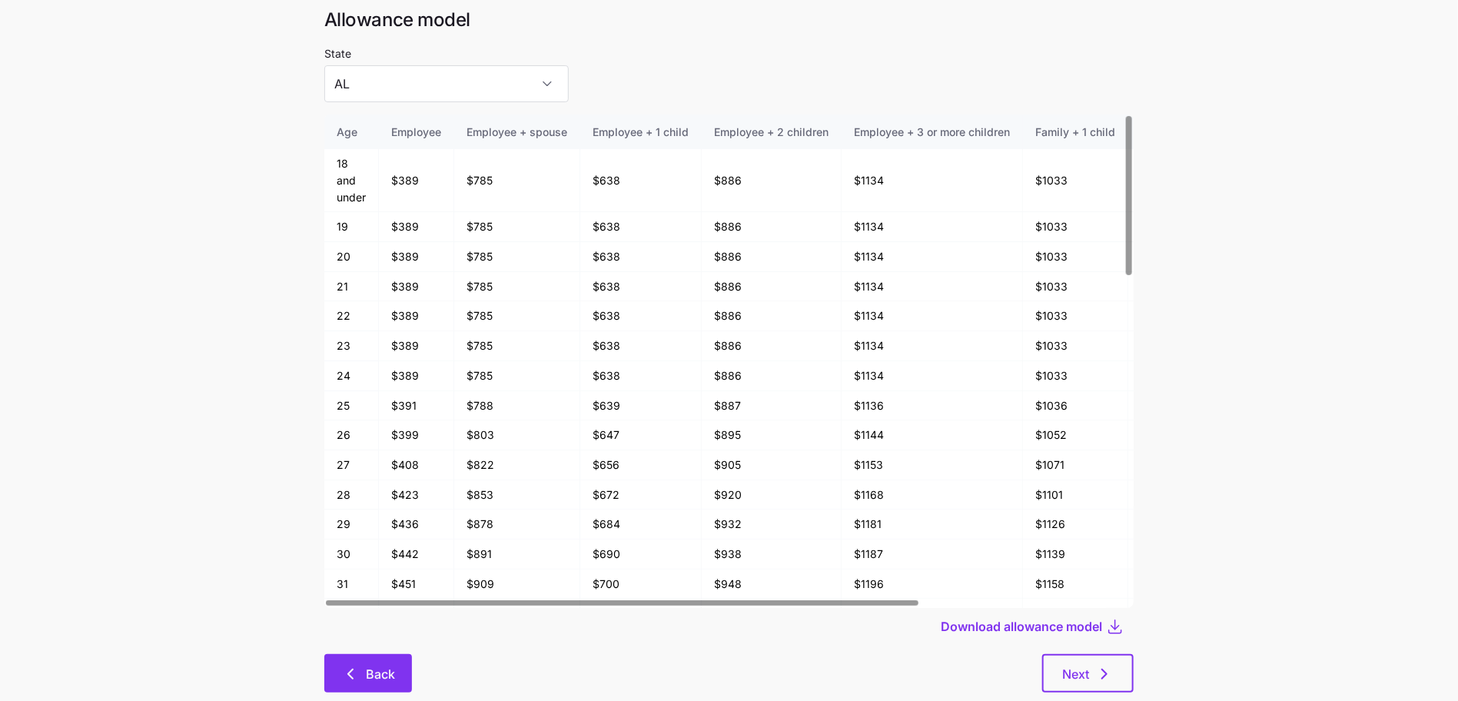
scroll to position [83, 0]
click at [396, 654] on button "Back" at bounding box center [368, 671] width 88 height 38
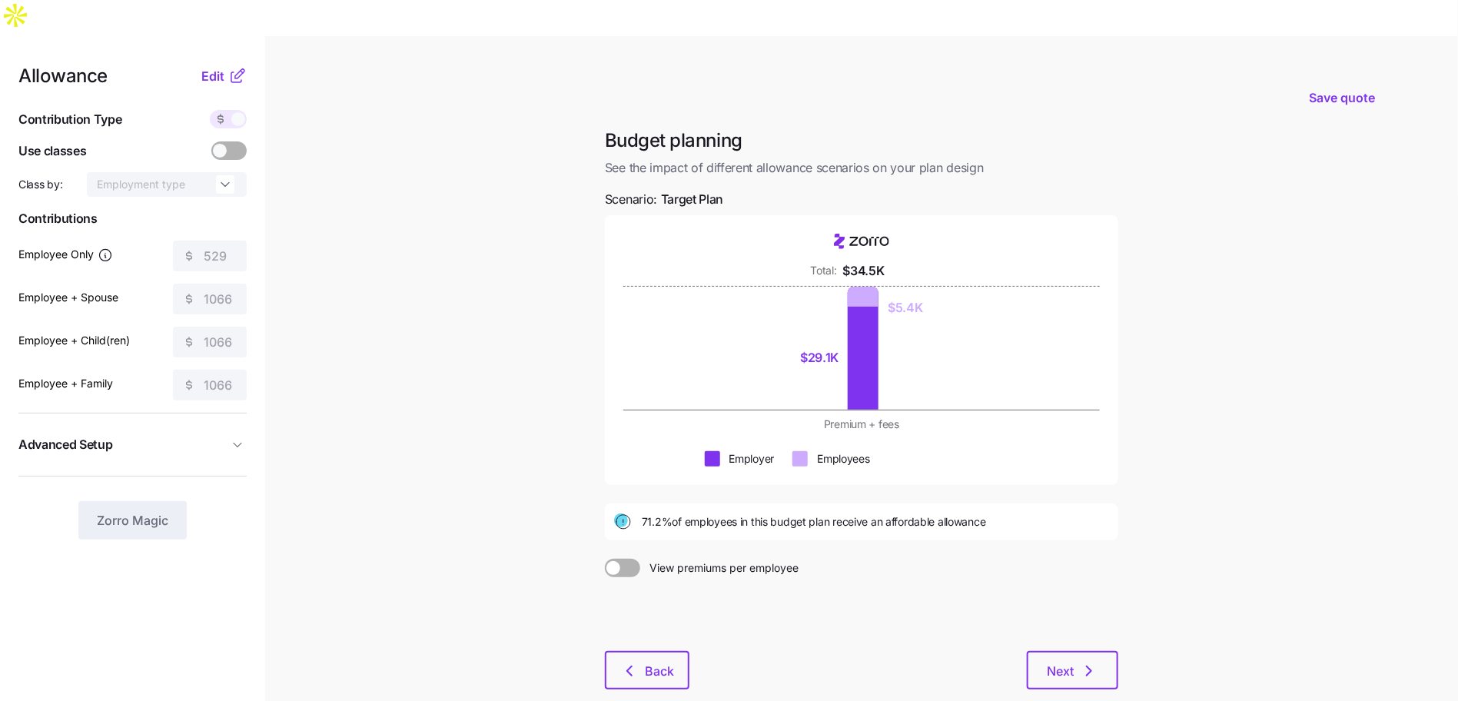
click at [222, 36] on nav "Allowance Edit Contribution Type Use classes Class by: Employment type Contribu…" at bounding box center [132, 411] width 265 height 751
click at [222, 67] on span "Edit" at bounding box center [212, 76] width 23 height 18
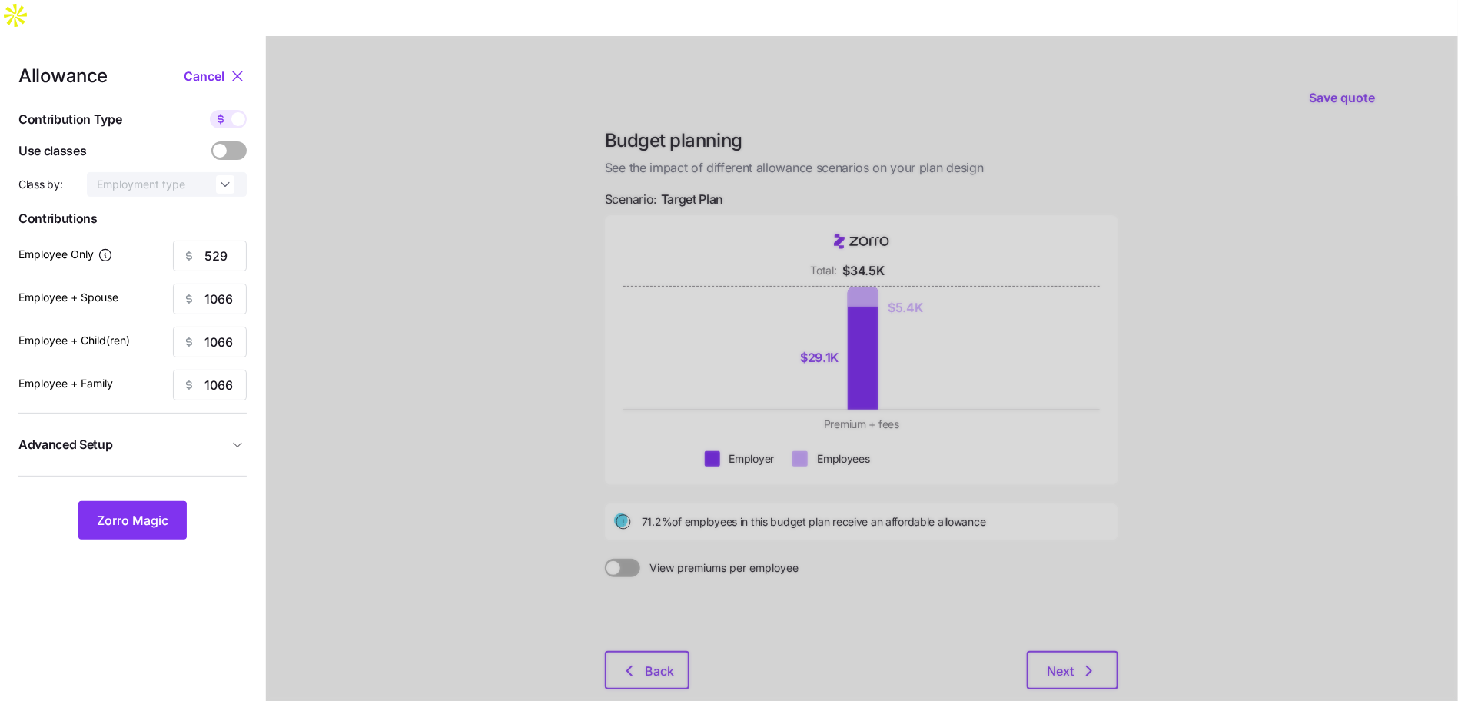
click at [245, 110] on div at bounding box center [228, 119] width 37 height 18
click at [210, 110] on input "checkbox" at bounding box center [210, 110] width 0 height 0
type input "84"
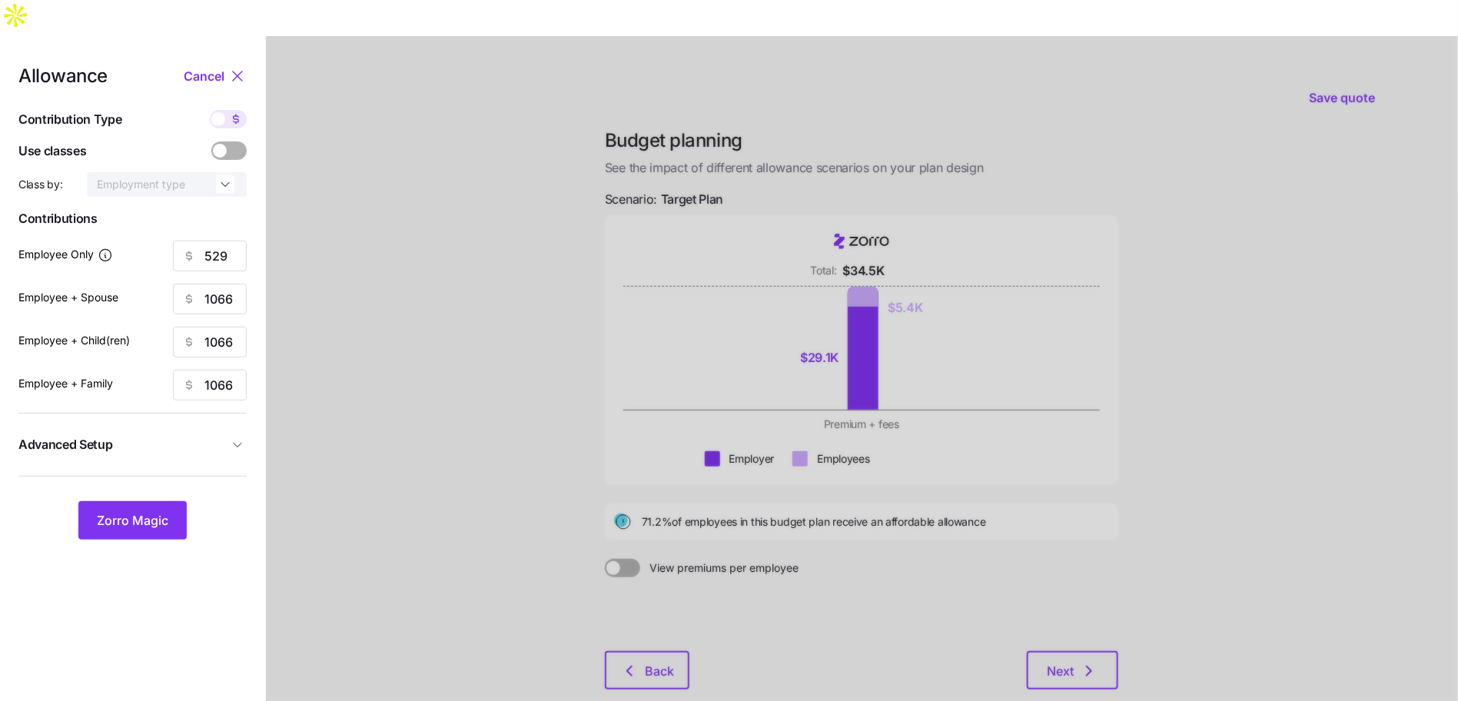
type input "56"
click at [245, 110] on span at bounding box center [236, 119] width 22 height 18
click at [210, 110] on input "checkbox" at bounding box center [210, 110] width 0 height 0
type input "529"
type input "1066"
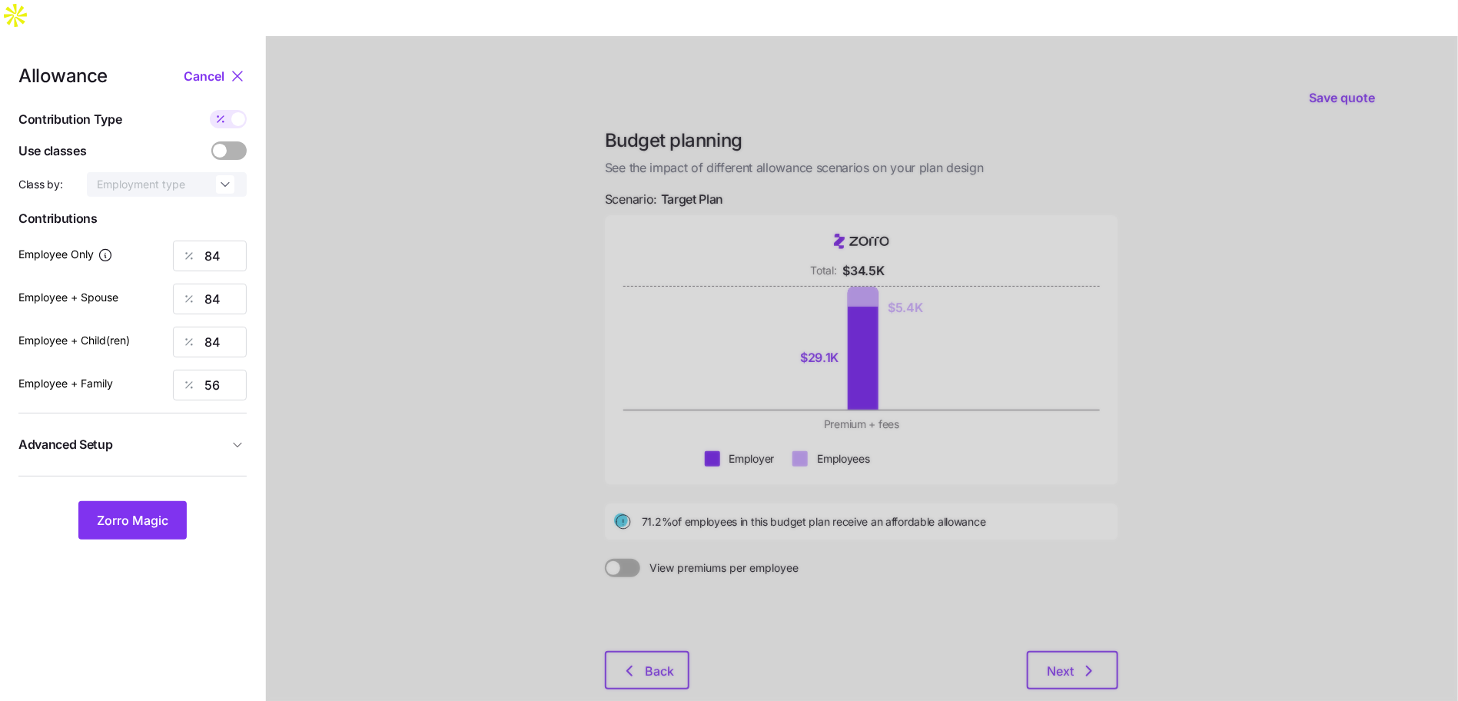
type input "1066"
click at [1050, 545] on div at bounding box center [862, 411] width 1192 height 751
click at [216, 67] on span "Cancel" at bounding box center [204, 76] width 41 height 18
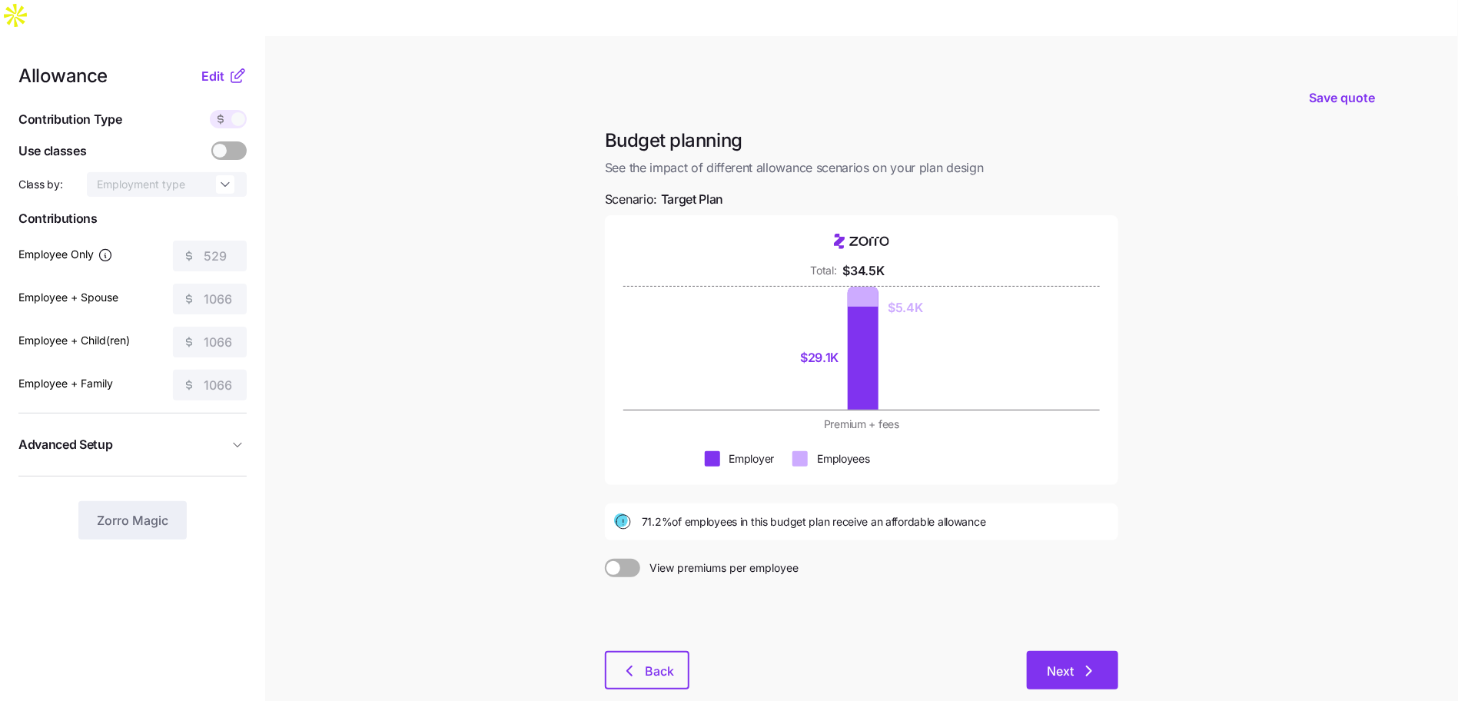
click at [1085, 651] on button "Next" at bounding box center [1072, 670] width 91 height 38
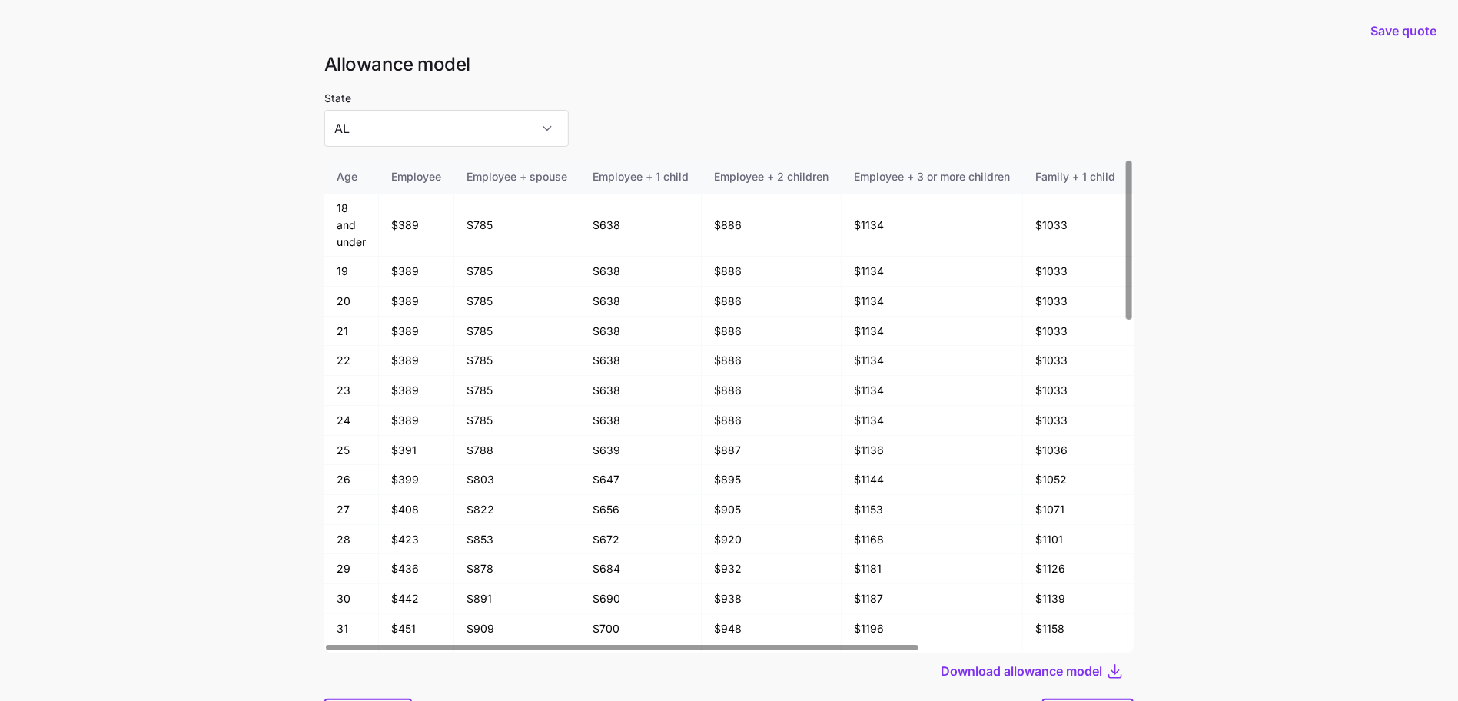
scroll to position [83, 0]
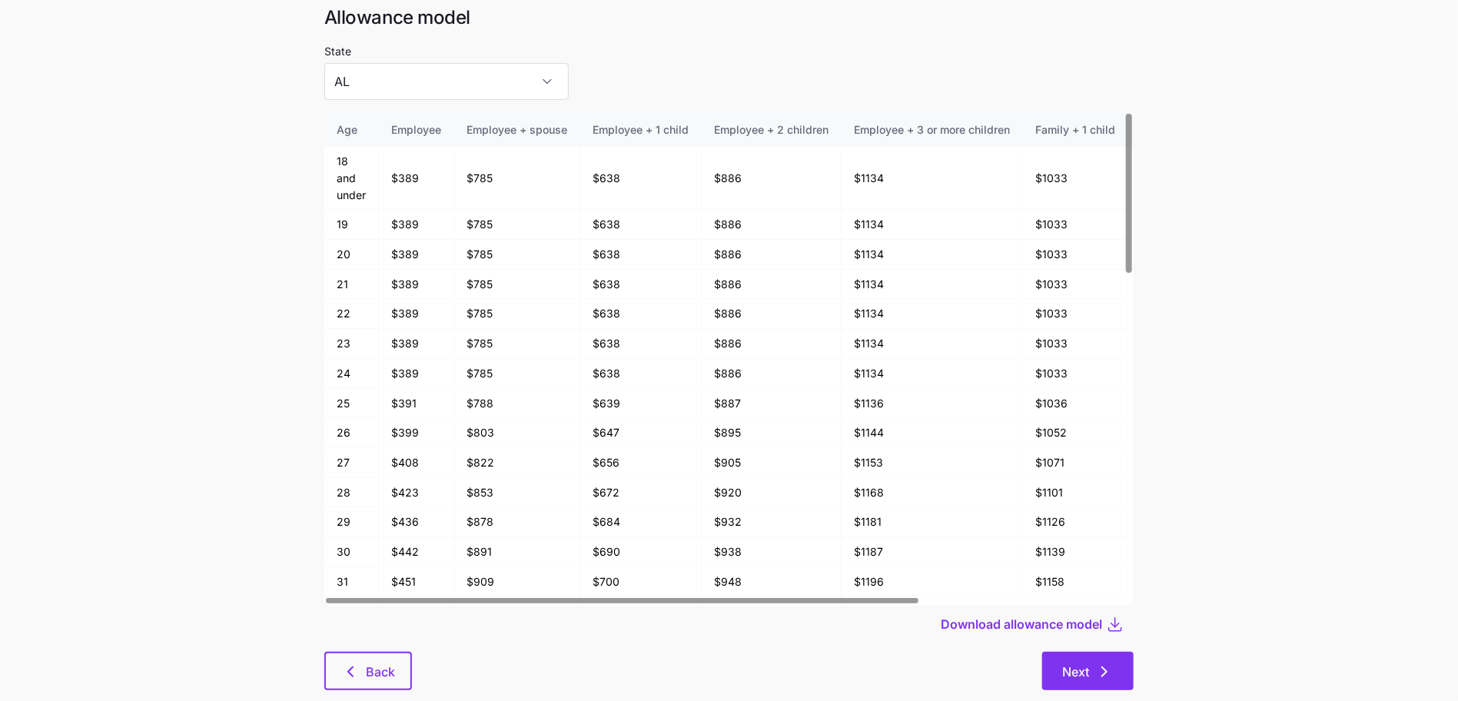
click at [1121, 652] on button "Next" at bounding box center [1087, 671] width 91 height 38
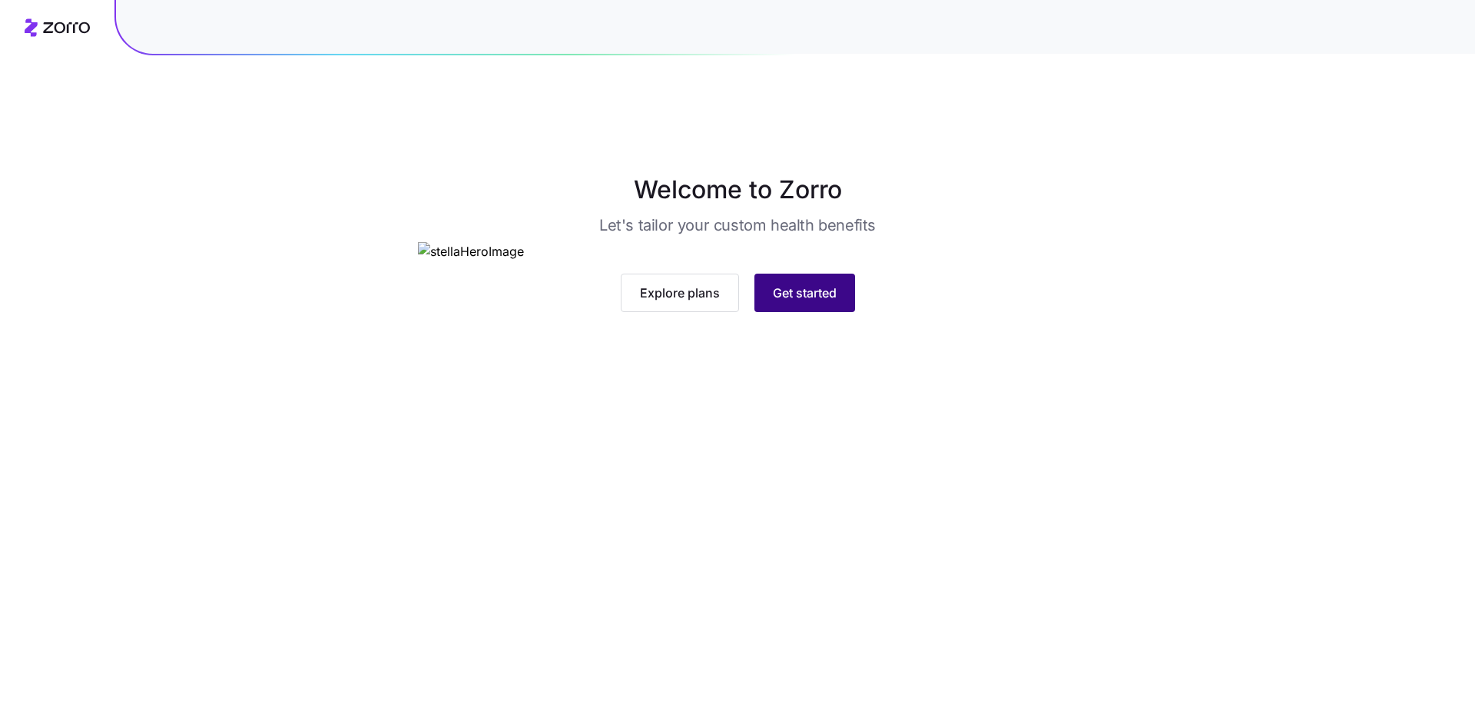
click at [796, 302] on span "Get started" at bounding box center [805, 293] width 64 height 18
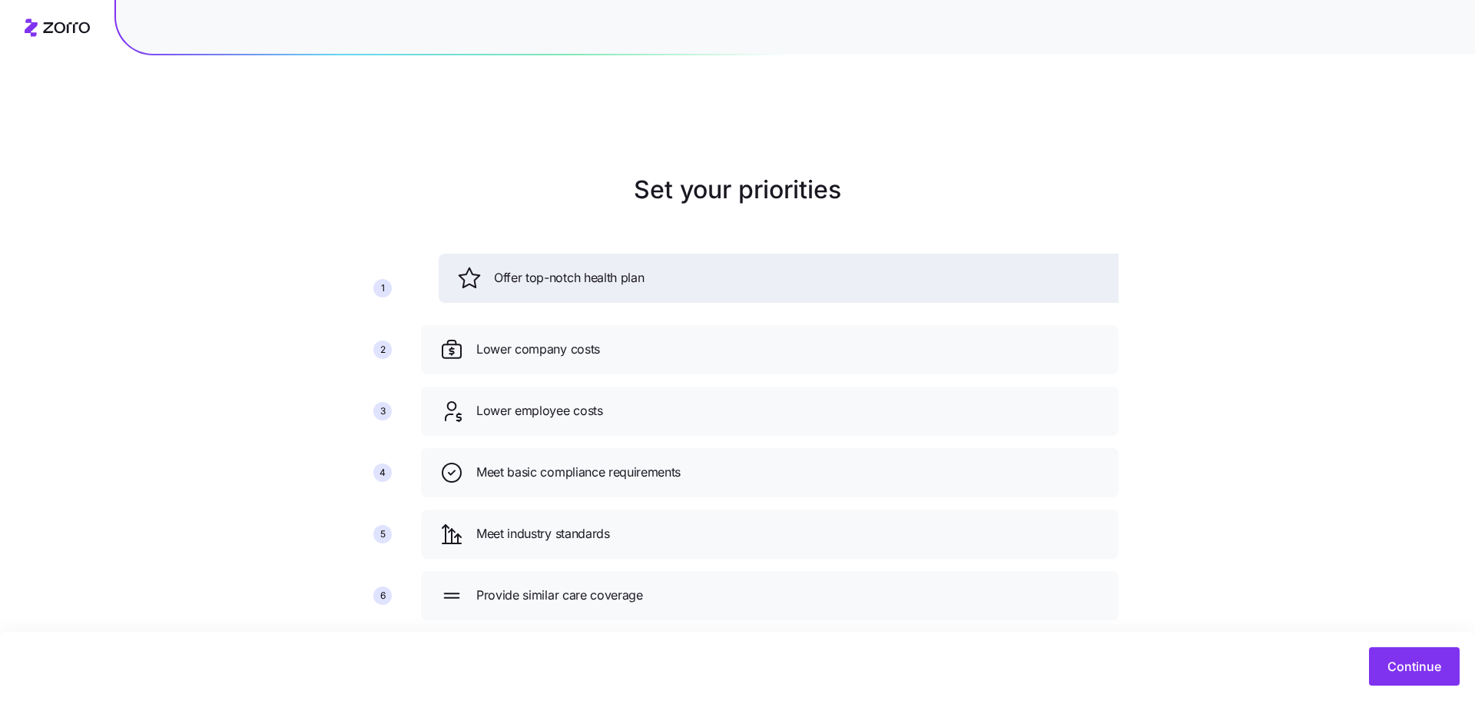
drag, startPoint x: 536, startPoint y: 325, endPoint x: 554, endPoint y: 254, distance: 73.6
click at [554, 266] on div "Offer top-notch health plan" at bounding box center [787, 278] width 661 height 25
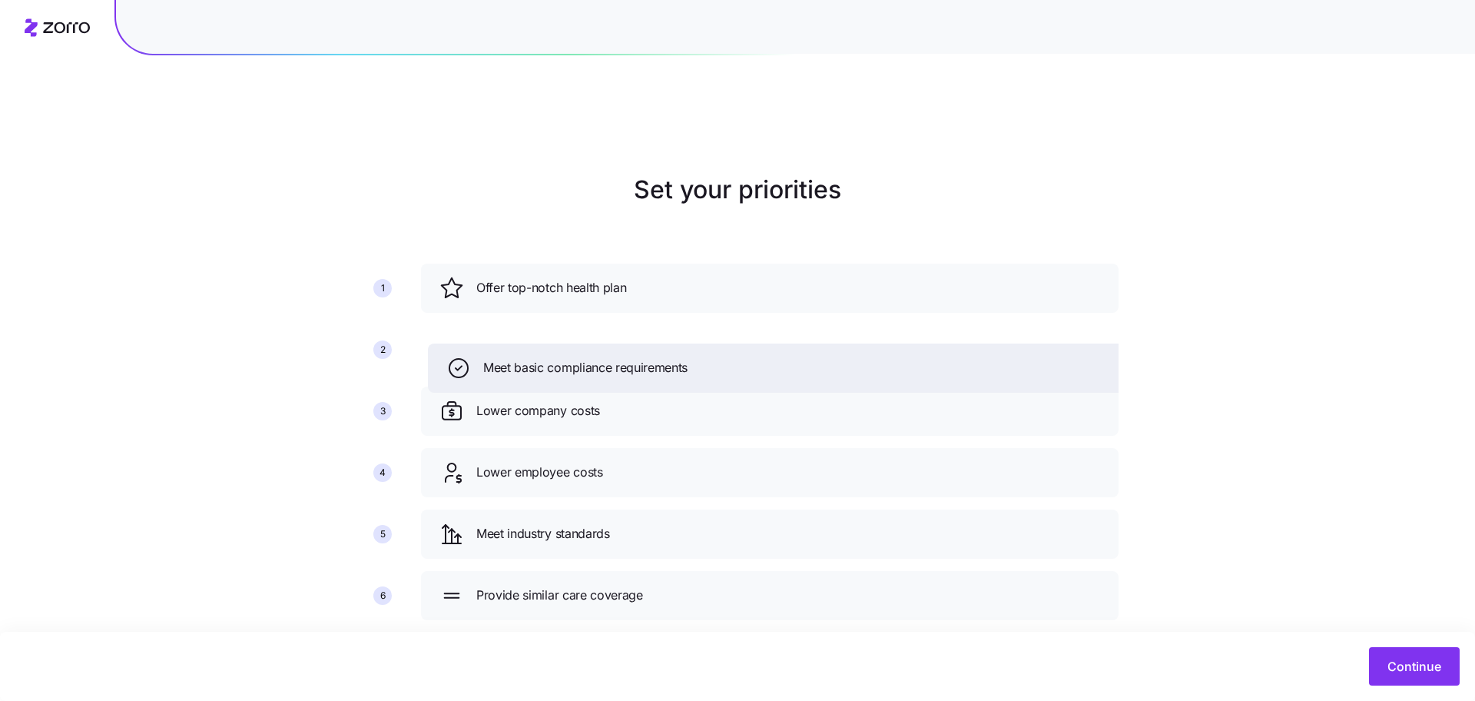
drag, startPoint x: 639, startPoint y: 439, endPoint x: 645, endPoint y: 333, distance: 105.5
click at [645, 358] on span "Meet basic compliance requirements" at bounding box center [585, 367] width 204 height 19
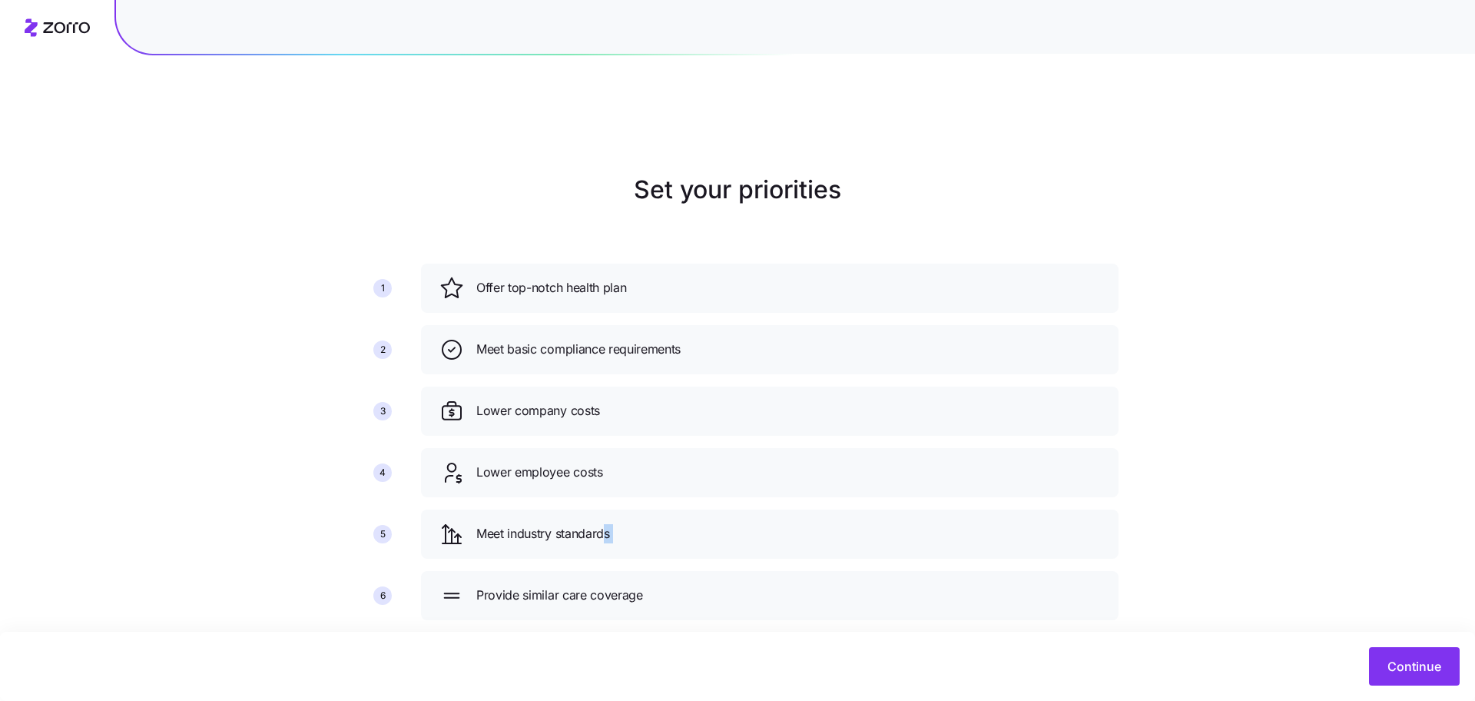
drag, startPoint x: 589, startPoint y: 526, endPoint x: 604, endPoint y: 486, distance: 43.5
click at [604, 486] on div "Offer top-notch health plan Meet basic compliance requirements Lower company co…" at bounding box center [770, 447] width 710 height 381
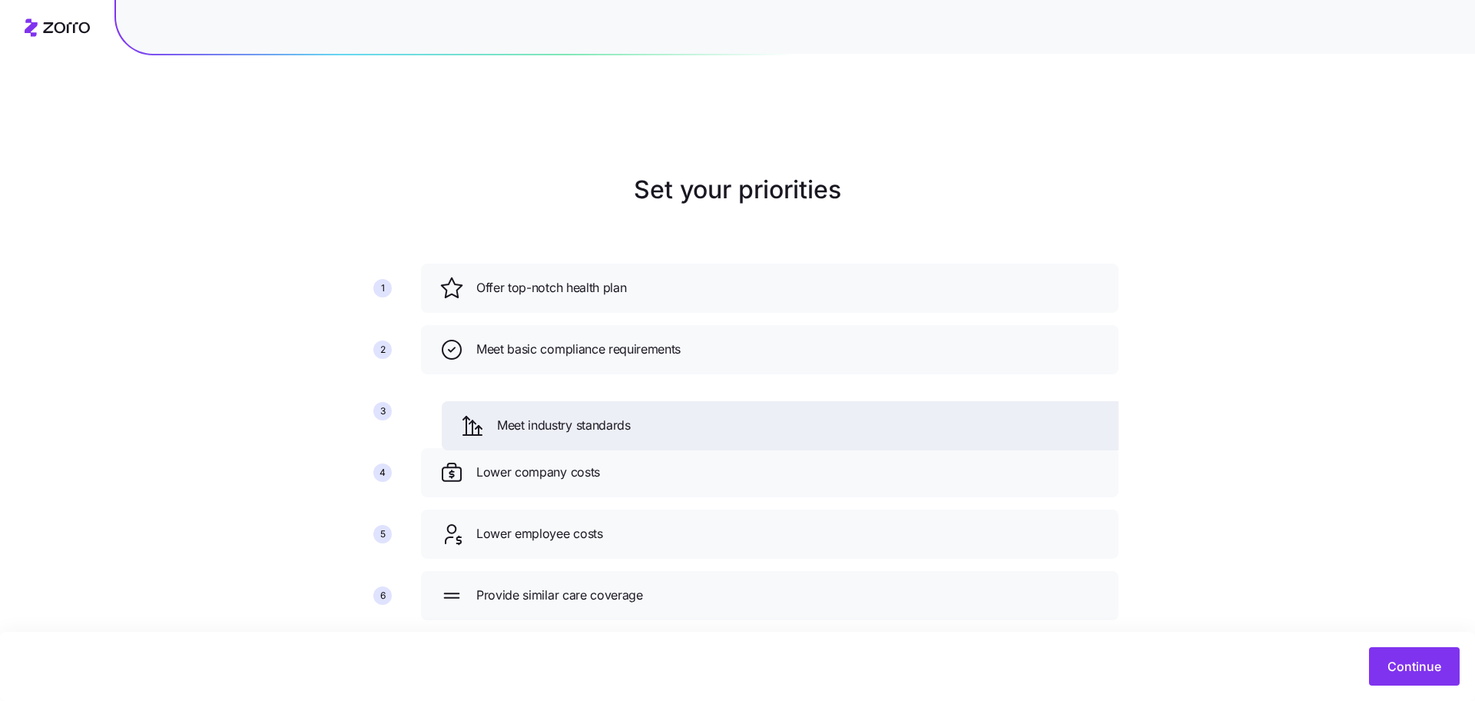
drag, startPoint x: 601, startPoint y: 505, endPoint x: 622, endPoint y: 396, distance: 110.3
click at [622, 416] on span "Meet industry standards" at bounding box center [564, 425] width 134 height 19
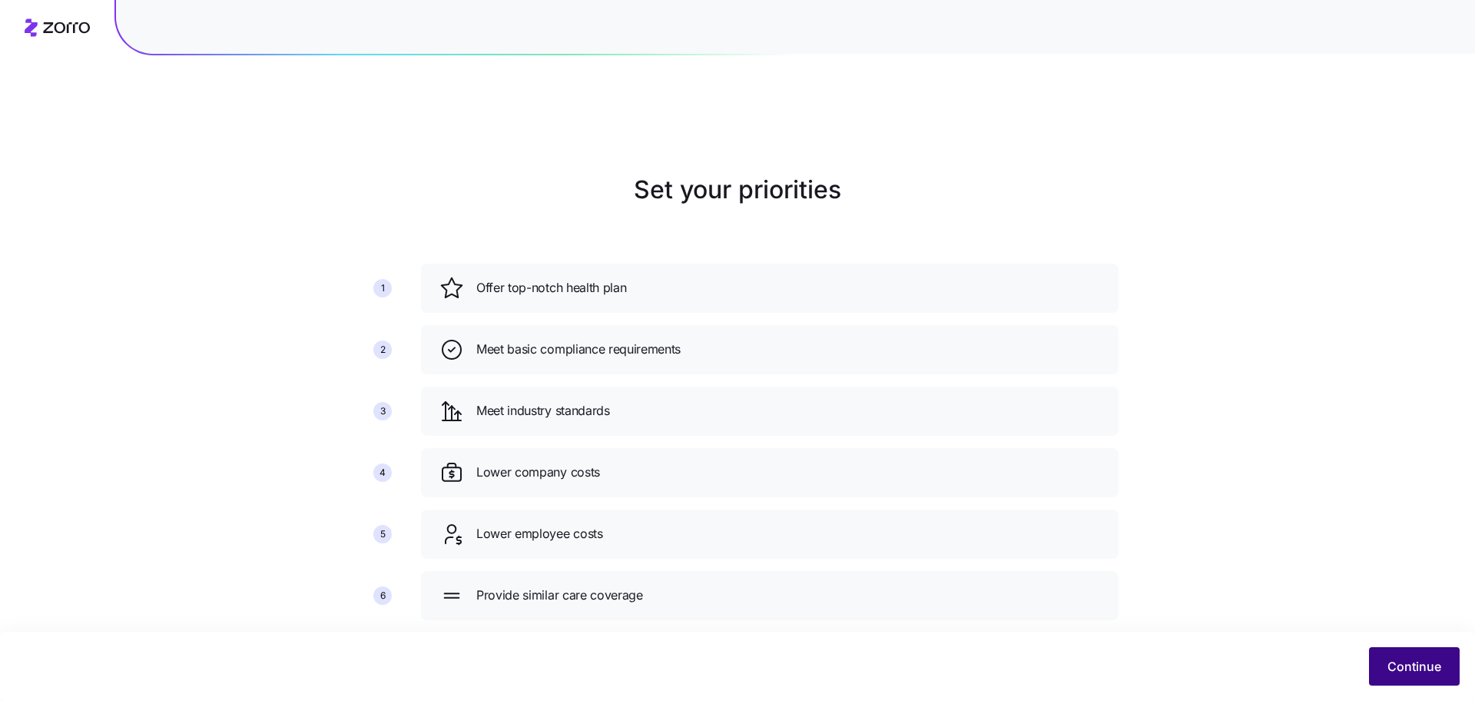
click at [1381, 665] on button "Continue" at bounding box center [1414, 666] width 91 height 38
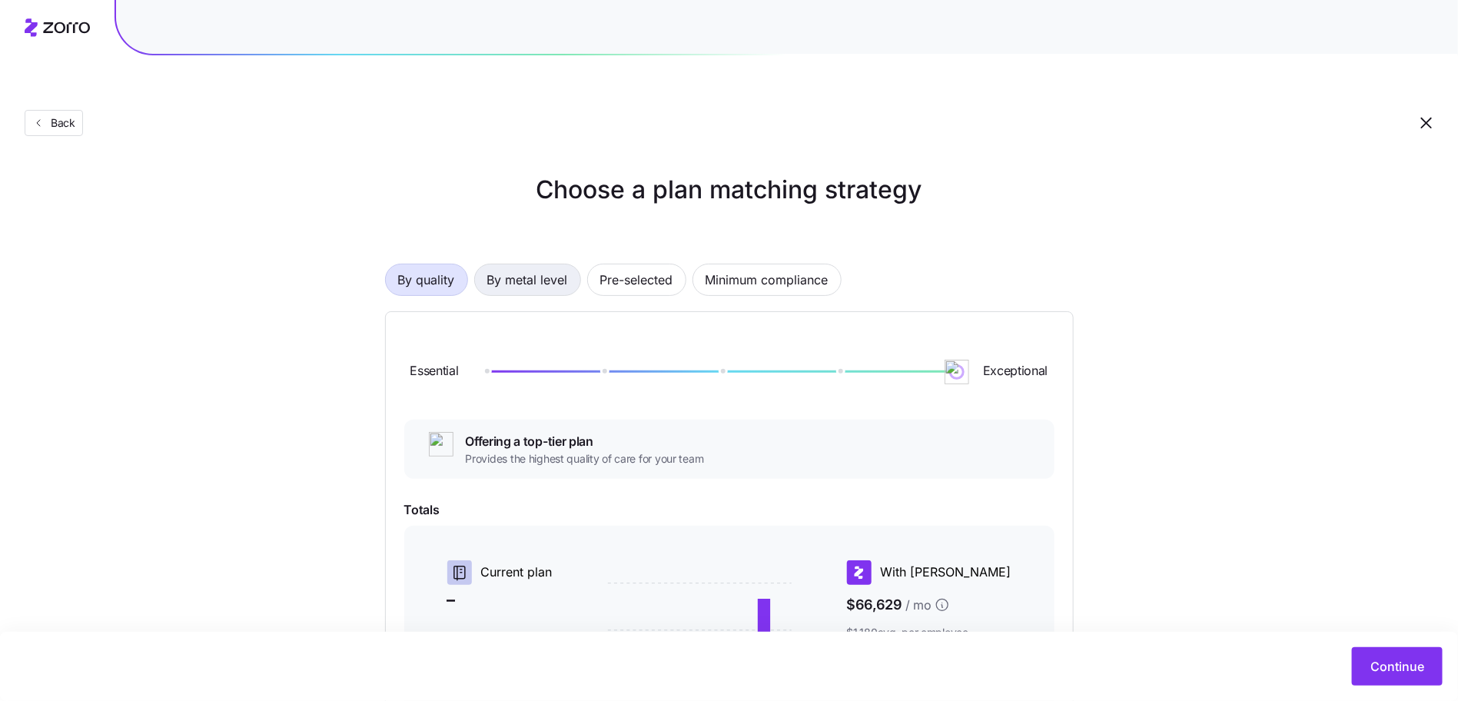
drag, startPoint x: 541, startPoint y: 241, endPoint x: 552, endPoint y: 248, distance: 13.4
click at [541, 264] on span "By metal level" at bounding box center [527, 279] width 81 height 31
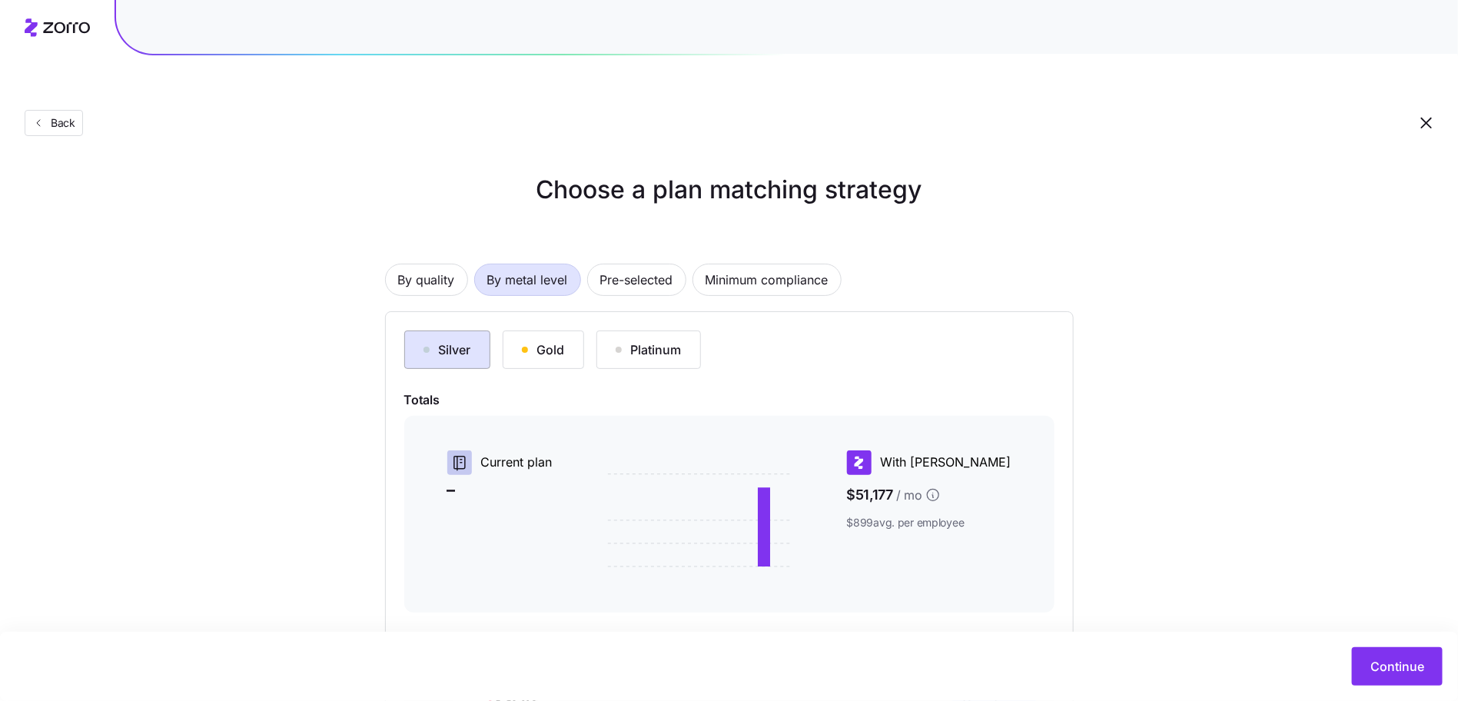
click at [427, 340] on div "Silver" at bounding box center [447, 349] width 48 height 18
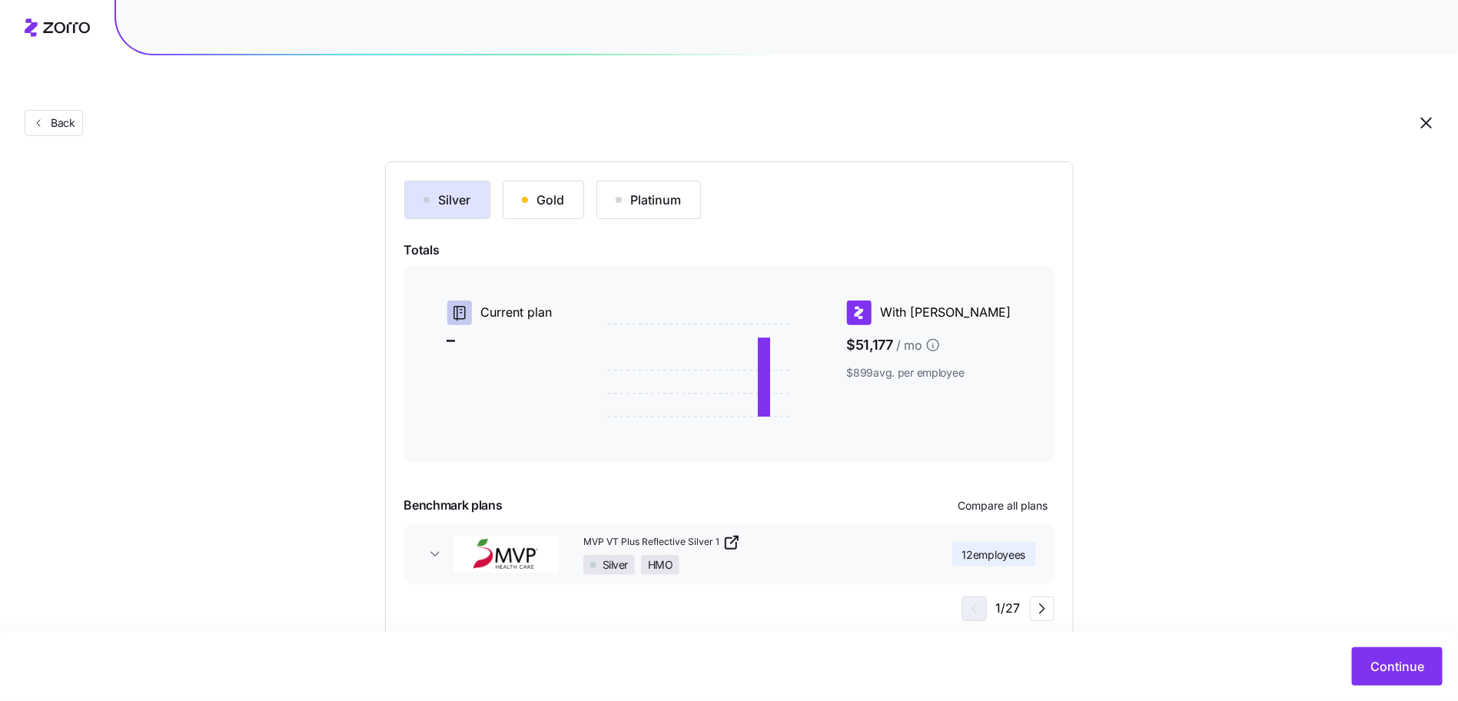
scroll to position [151, 0]
click at [1372, 664] on span "Continue" at bounding box center [1397, 666] width 54 height 18
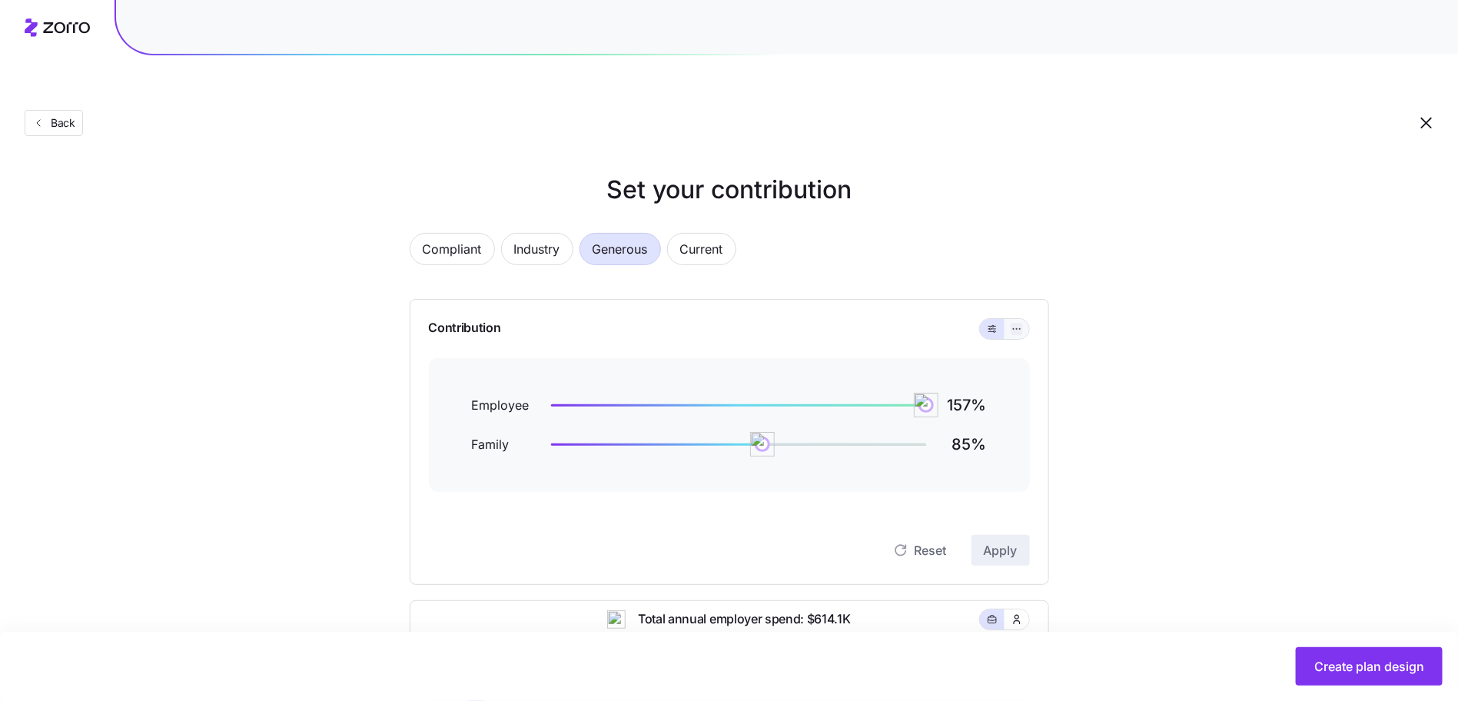
click at [1019, 320] on icon "button" at bounding box center [1016, 329] width 11 height 18
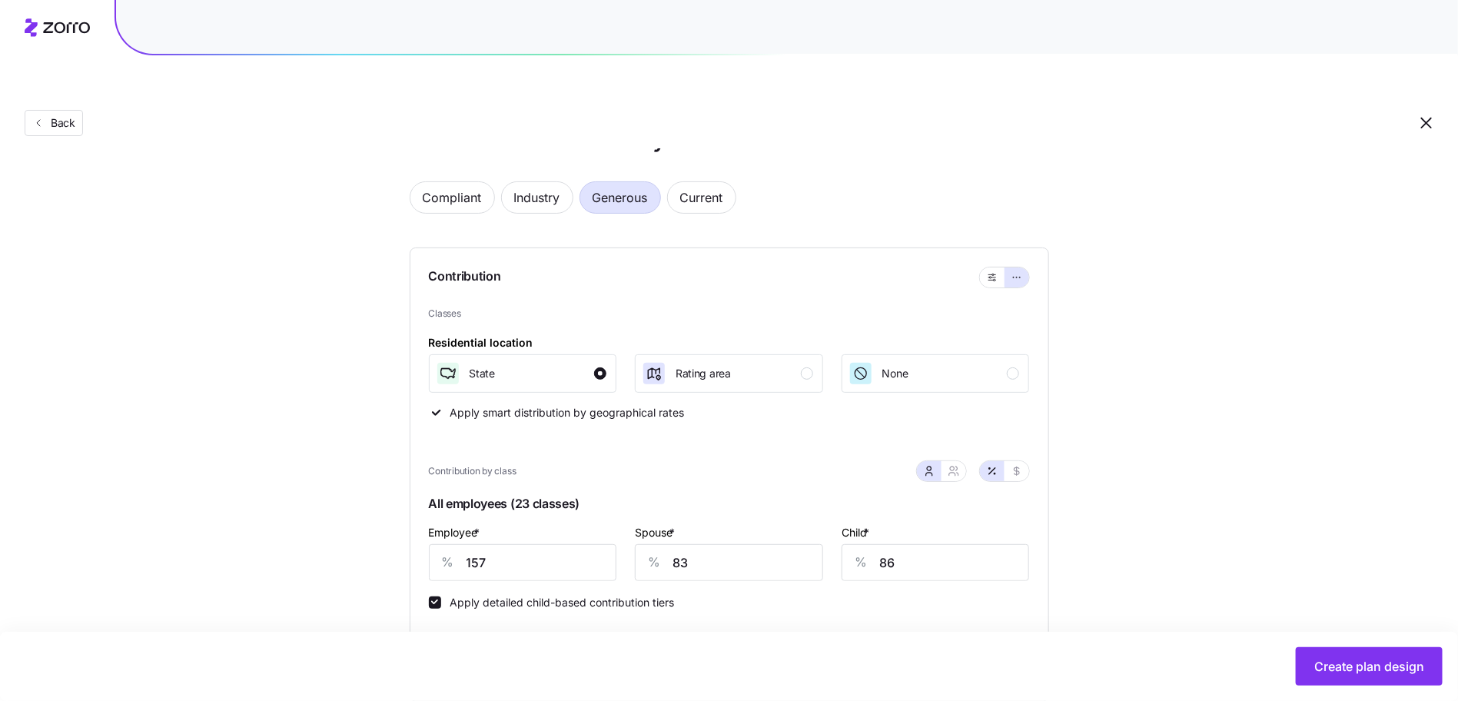
scroll to position [366, 0]
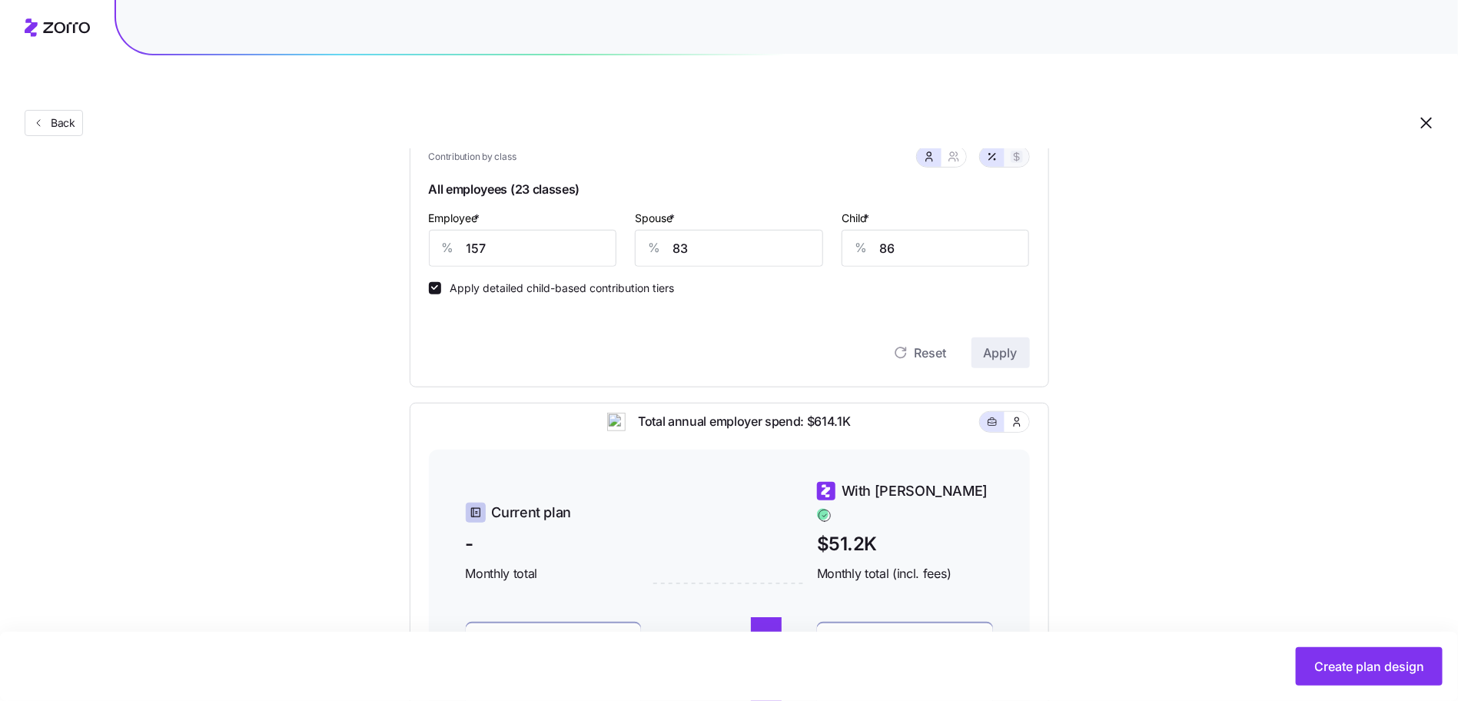
click at [1012, 151] on icon "button" at bounding box center [1016, 157] width 12 height 12
type input "775"
type input "411"
type input "255"
click at [433, 259] on div "Classes Residential location State Rating area None Apply smart distribution by…" at bounding box center [729, 180] width 601 height 376
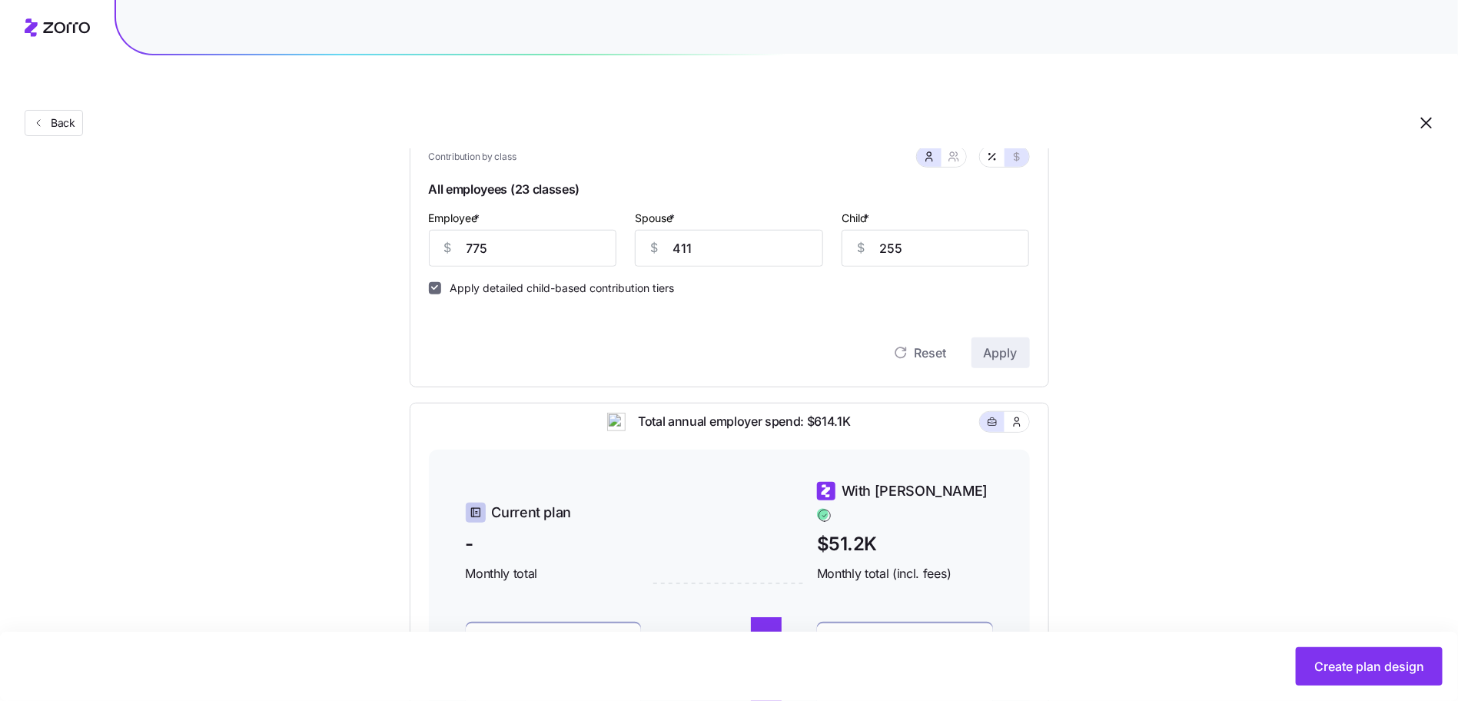
click at [434, 282] on input "Apply detailed child-based contribution tiers" at bounding box center [435, 288] width 12 height 12
checkbox input "true"
click at [520, 230] on input "775" at bounding box center [523, 248] width 188 height 37
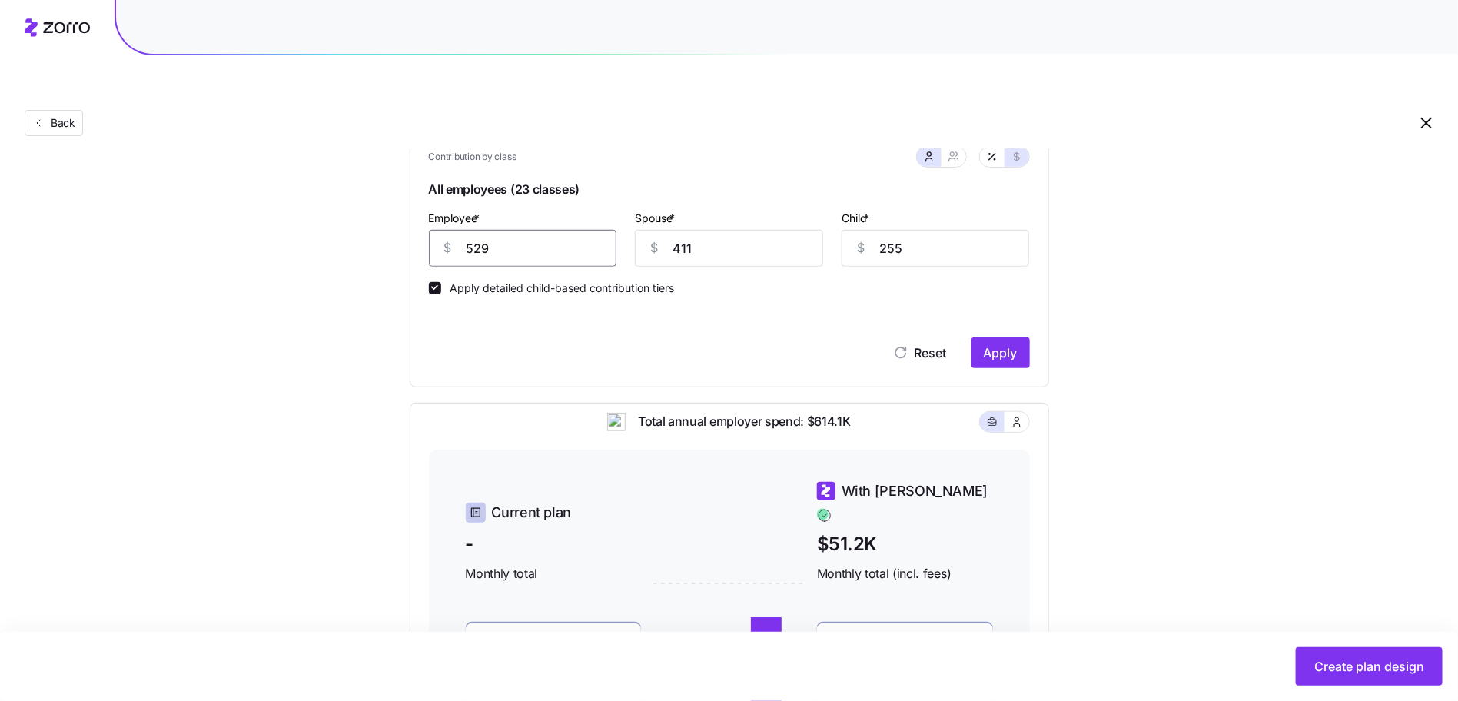
type input "529"
type input "1066"
click at [997, 337] on button "Apply" at bounding box center [1000, 352] width 58 height 31
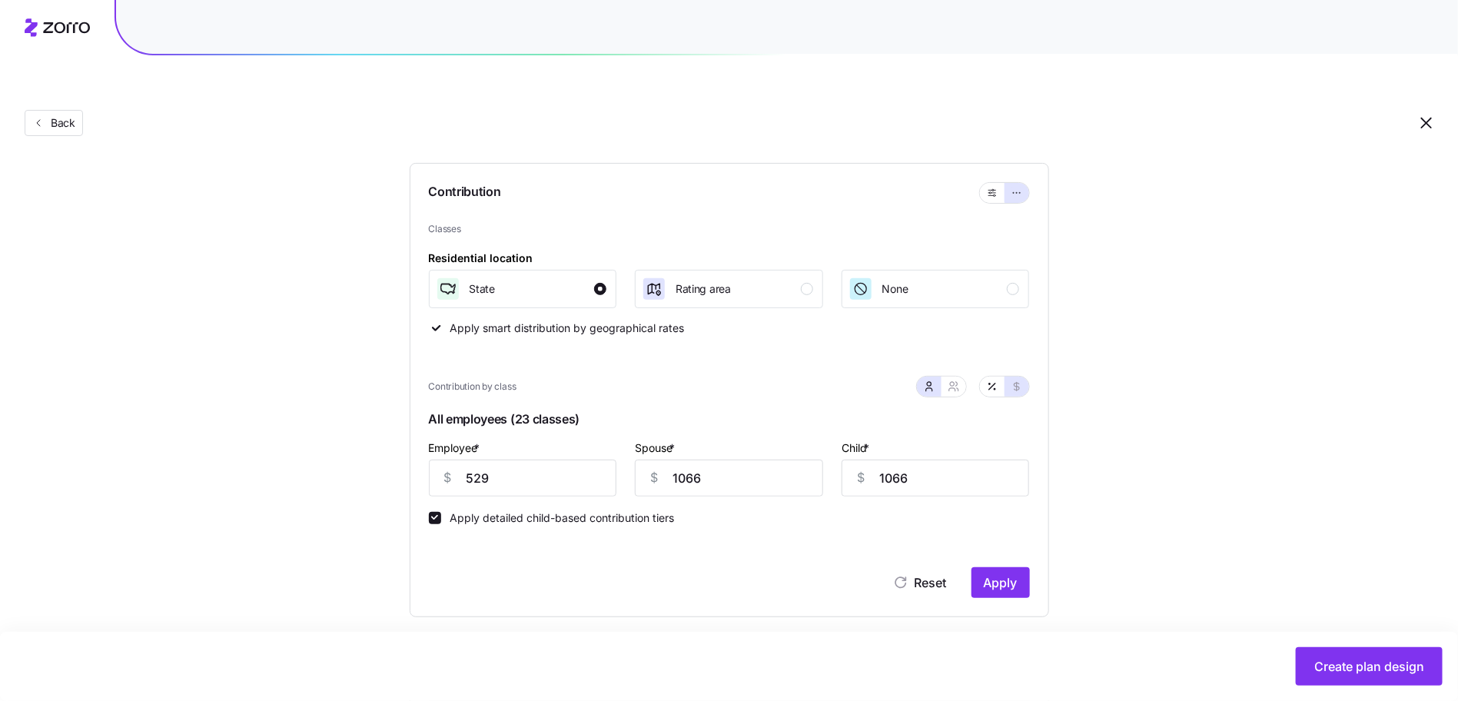
scroll to position [145, 0]
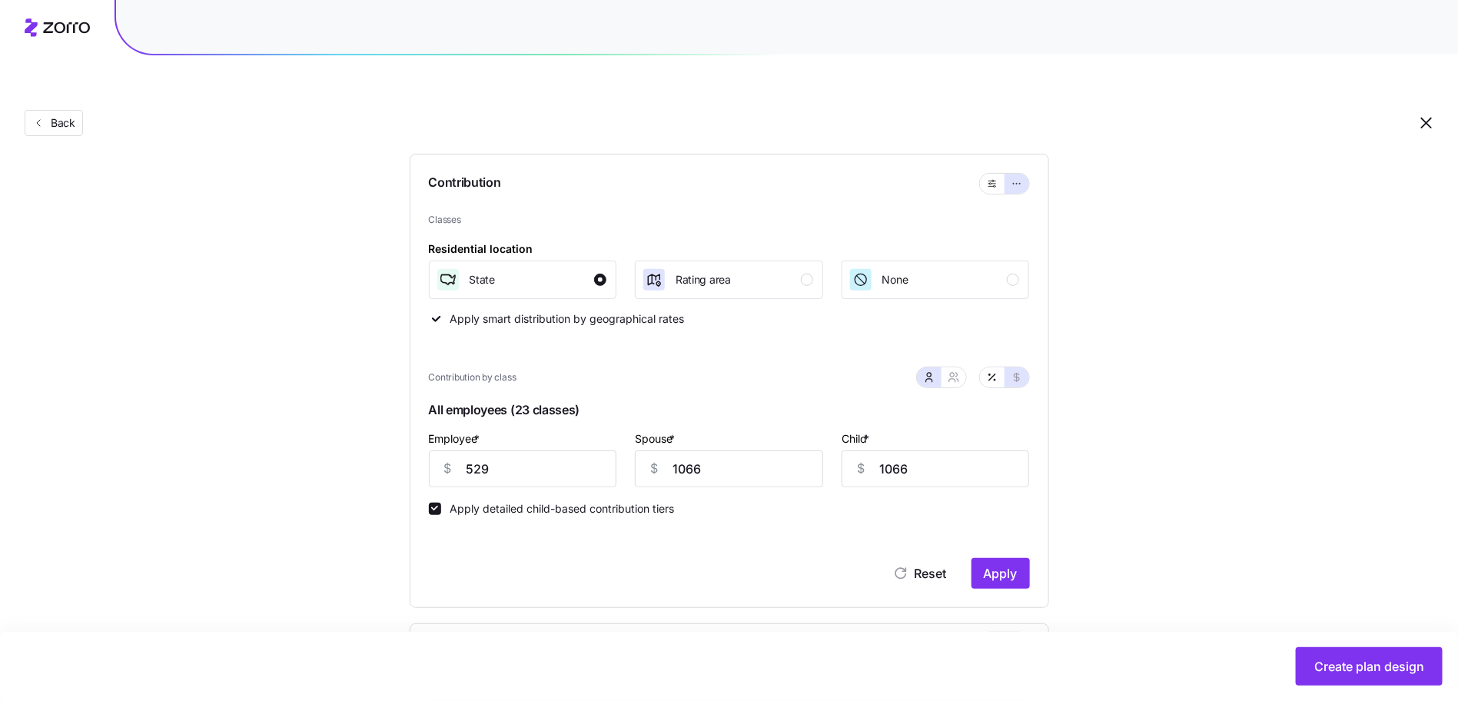
drag, startPoint x: 525, startPoint y: 381, endPoint x: 530, endPoint y: 373, distance: 10.0
click at [526, 397] on span "All employees (23 classes)" at bounding box center [729, 413] width 601 height 32
click at [530, 397] on span "All employees (23 classes)" at bounding box center [729, 413] width 601 height 32
click at [962, 367] on button "button" at bounding box center [953, 377] width 25 height 20
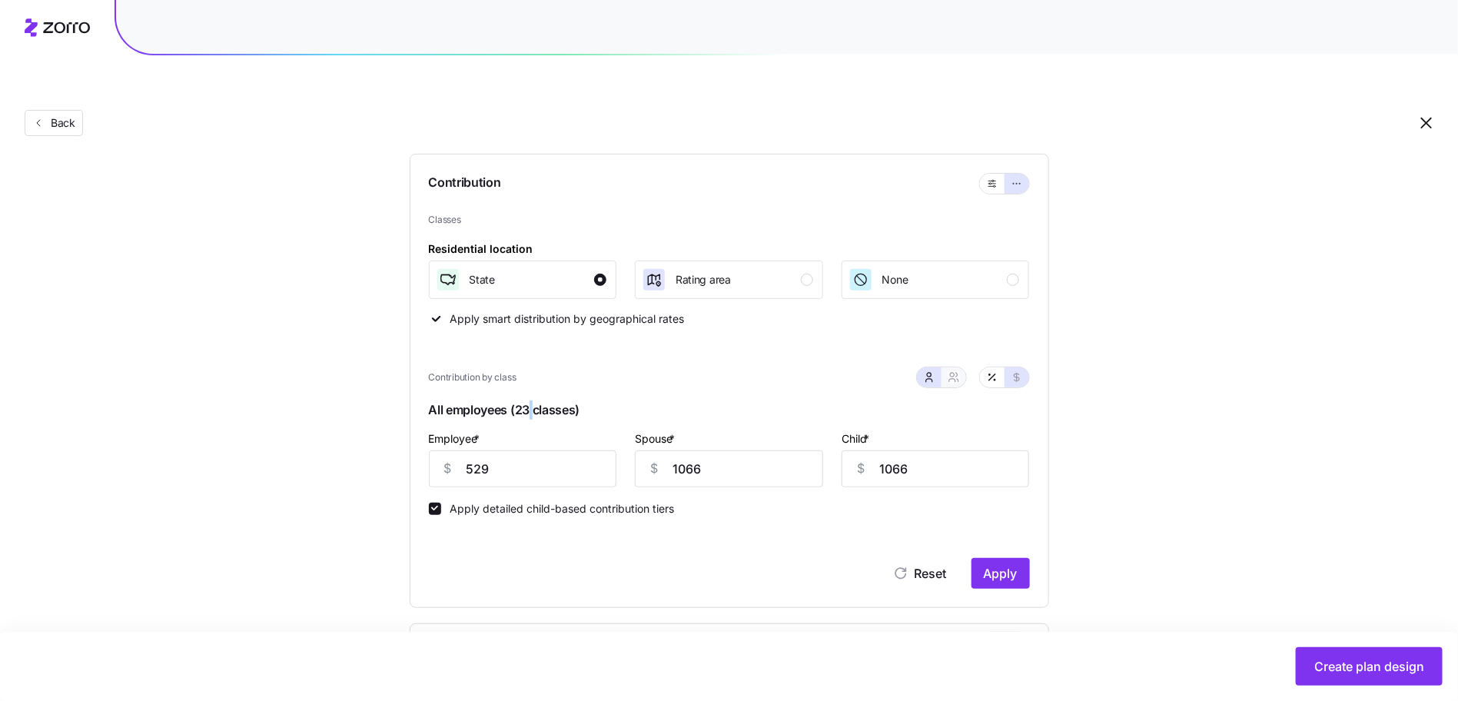
type input "1595"
type input "2235"
click at [636, 450] on input "1595" at bounding box center [651, 468] width 137 height 37
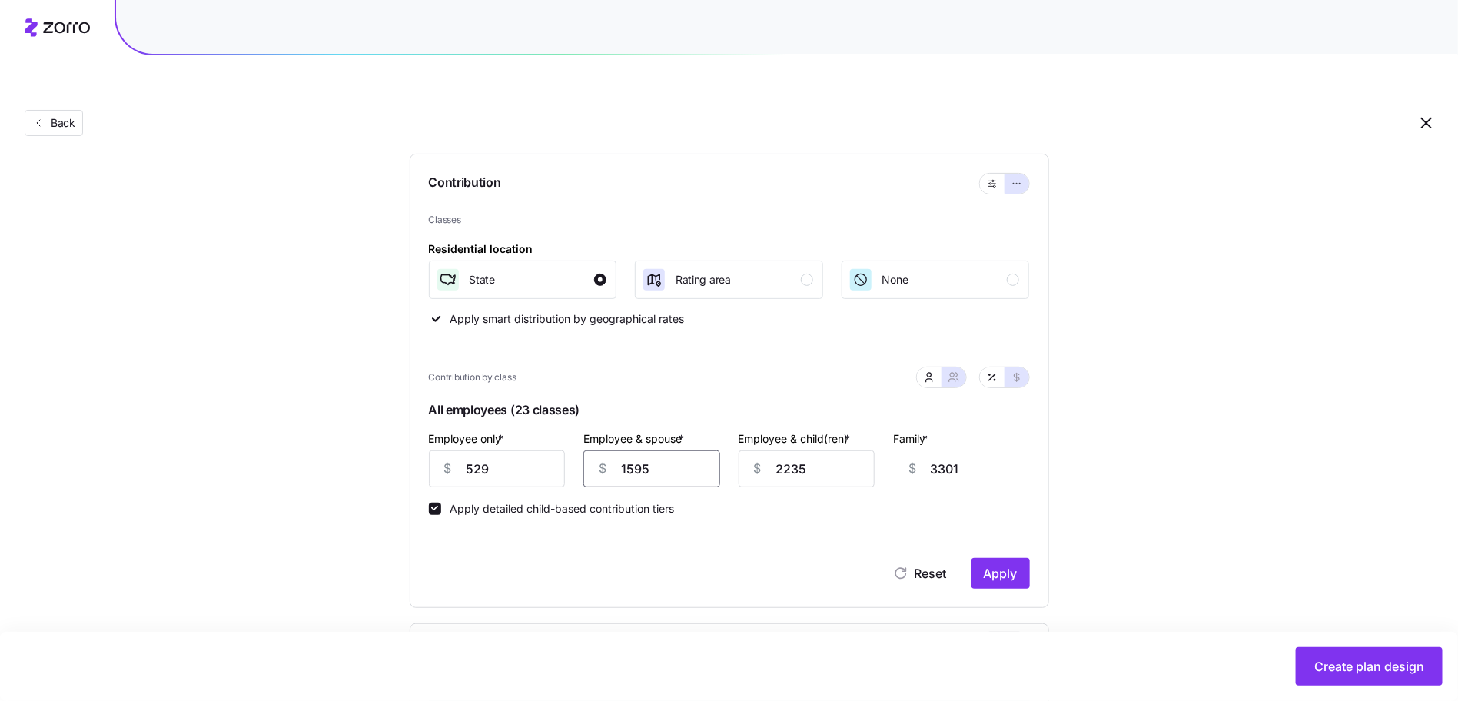
type input "1"
type input "1707"
type input "10"
type input "1716"
type input "102"
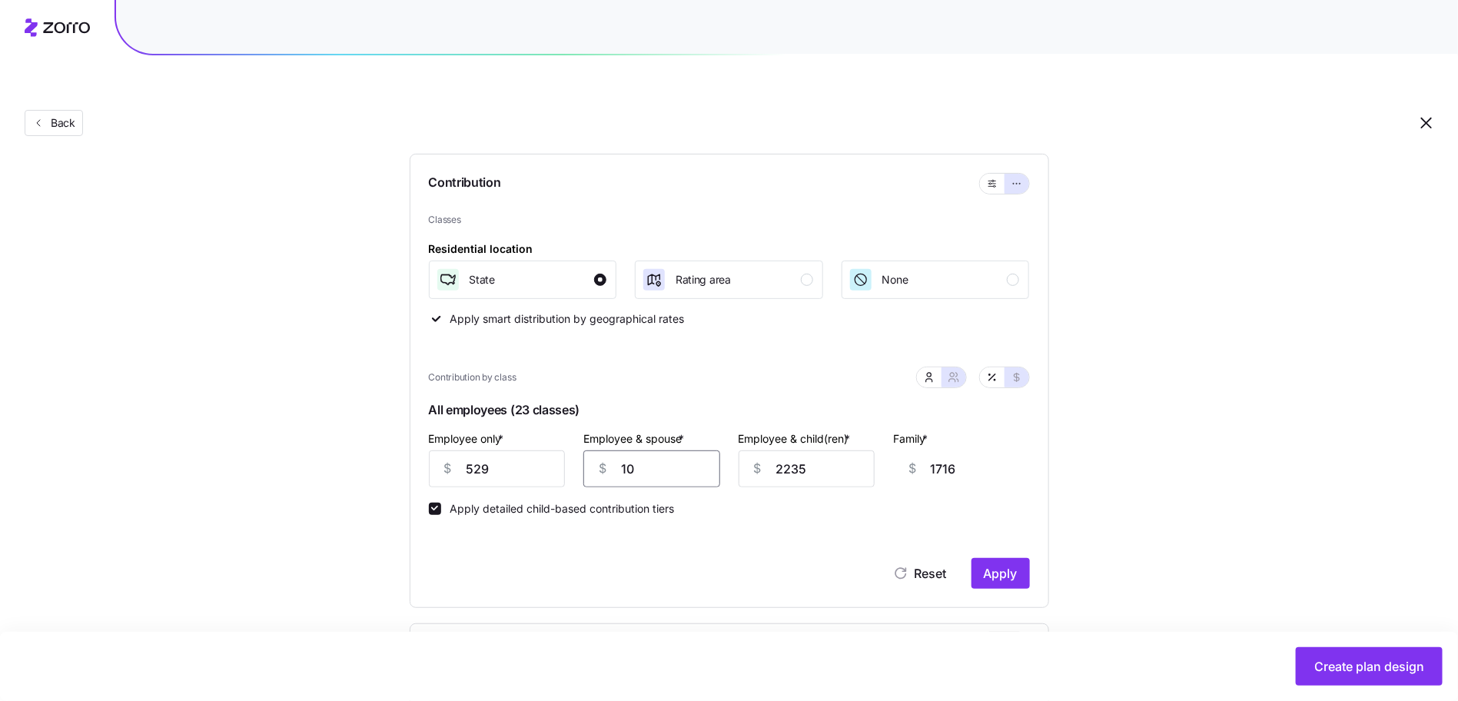
type input "1808"
type input "1026"
type input "2732"
type input "1026"
type input "1"
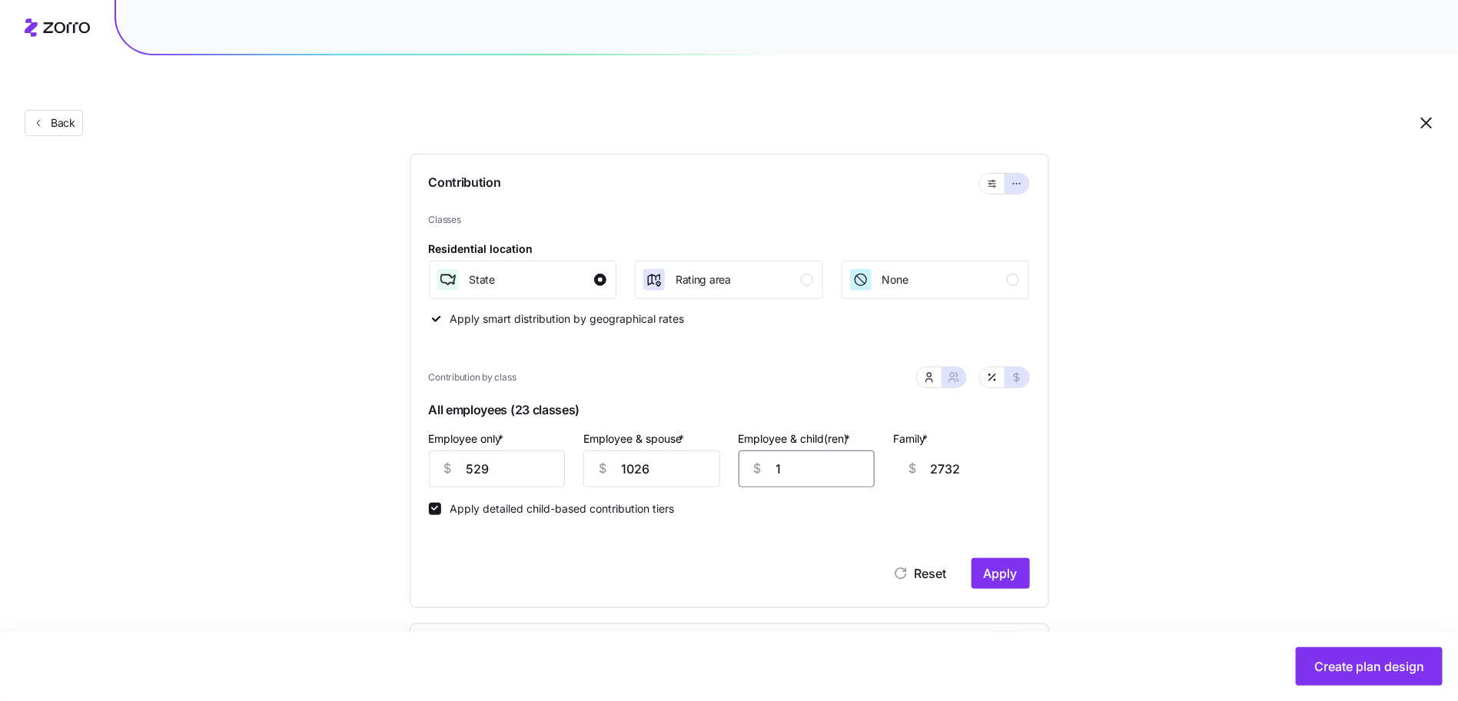
type input "498"
type input "10"
type input "507"
type input "102"
type input "599"
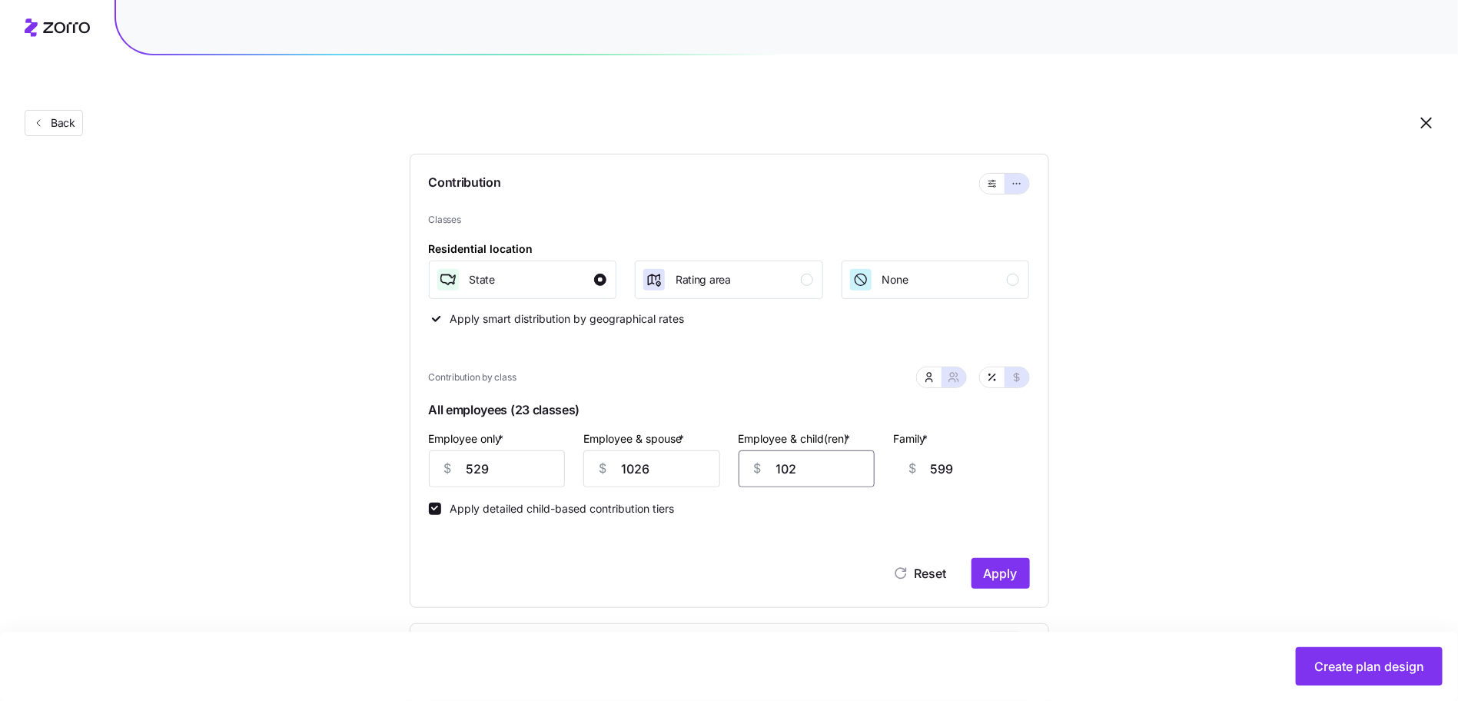
type input "1026"
type input "1523"
type input "1026"
click at [493, 487] on div "Apply detailed child-based contribution tiers" at bounding box center [729, 501] width 601 height 28
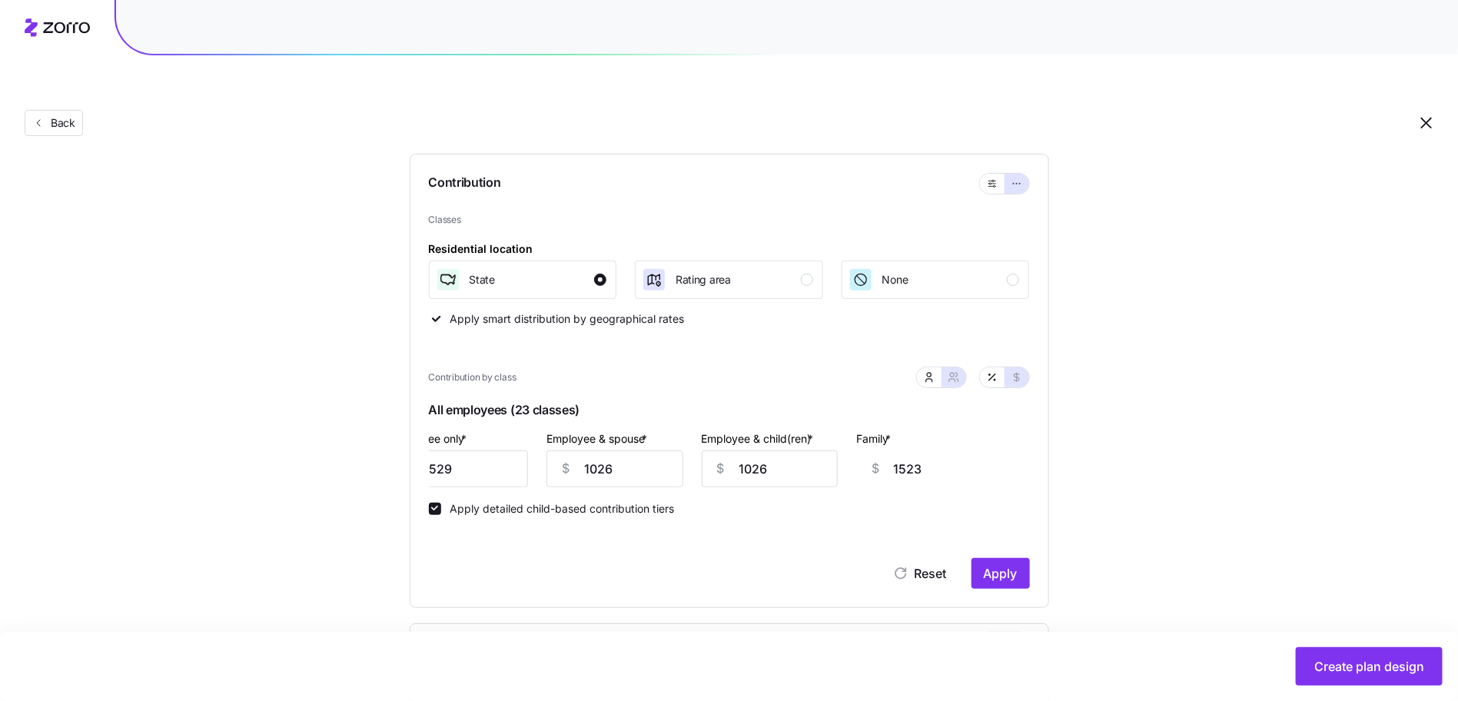
click at [493, 503] on label "Apply detailed child-based contribution tiers" at bounding box center [558, 509] width 234 height 12
click at [441, 503] on input "Apply detailed child-based contribution tiers" at bounding box center [435, 509] width 12 height 12
checkbox input "false"
click at [951, 487] on div "Apply detailed child-based contribution tiers" at bounding box center [729, 501] width 601 height 28
click at [924, 450] on input "1523" at bounding box center [961, 468] width 137 height 37
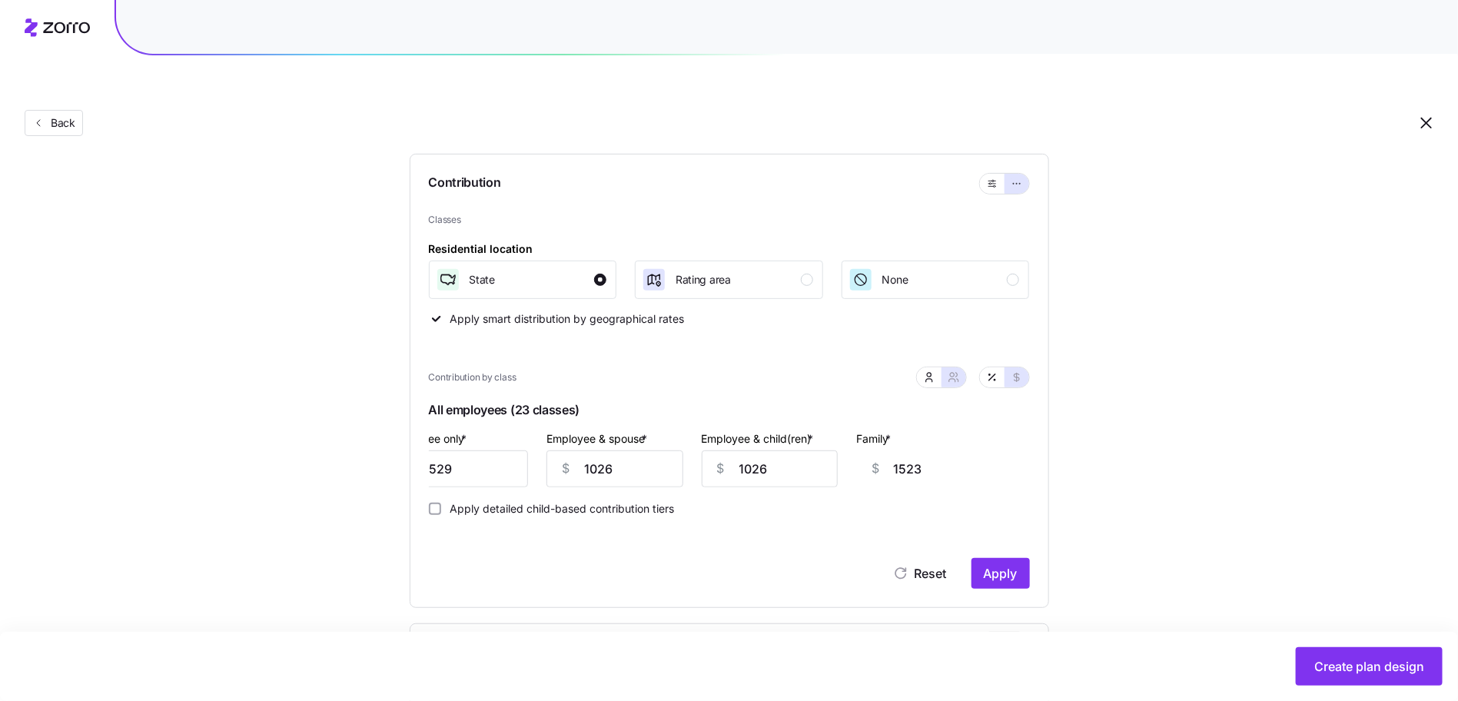
click at [924, 450] on input "1523" at bounding box center [961, 468] width 137 height 37
click at [997, 371] on icon "button" at bounding box center [992, 377] width 12 height 12
type input "107"
type input "104"
type input "106"
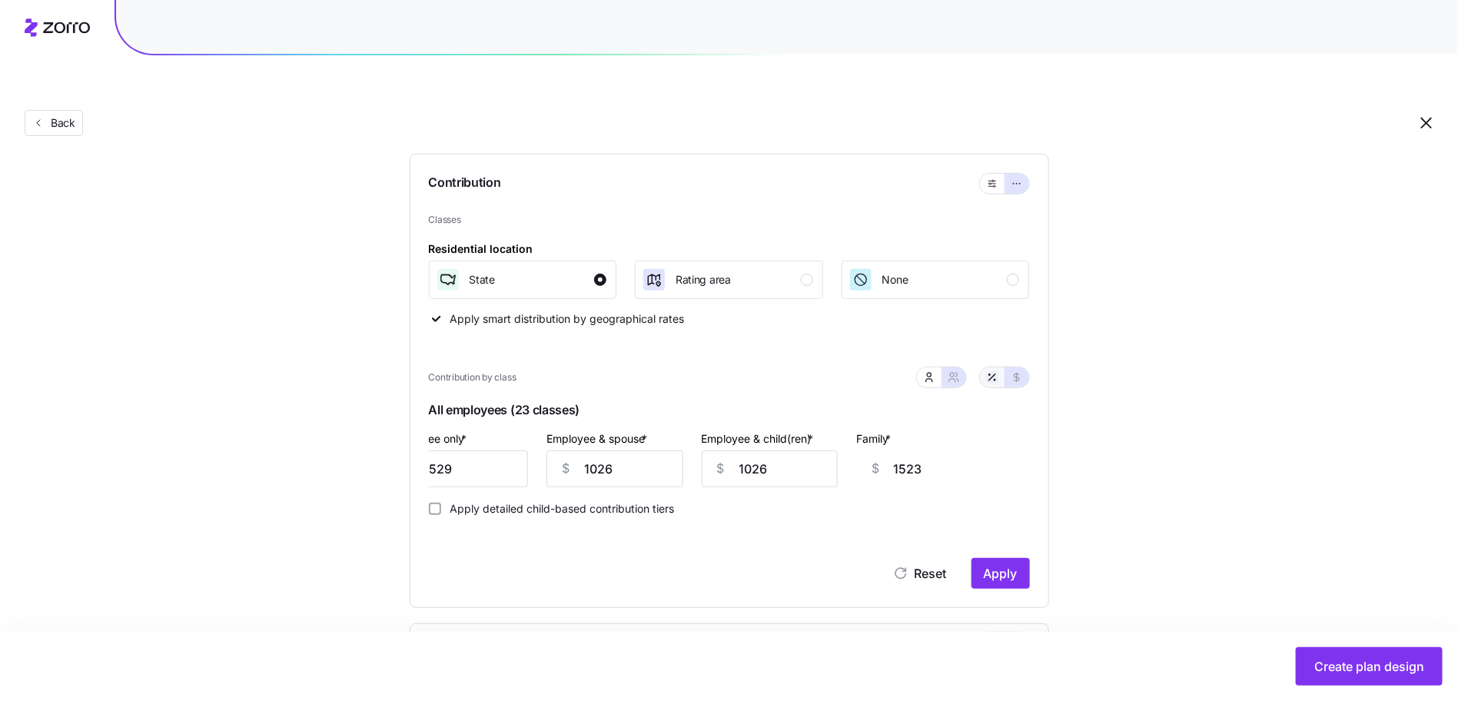
type input "104"
click at [1017, 373] on icon "button" at bounding box center [1016, 377] width 5 height 8
type input "529"
type input "1026"
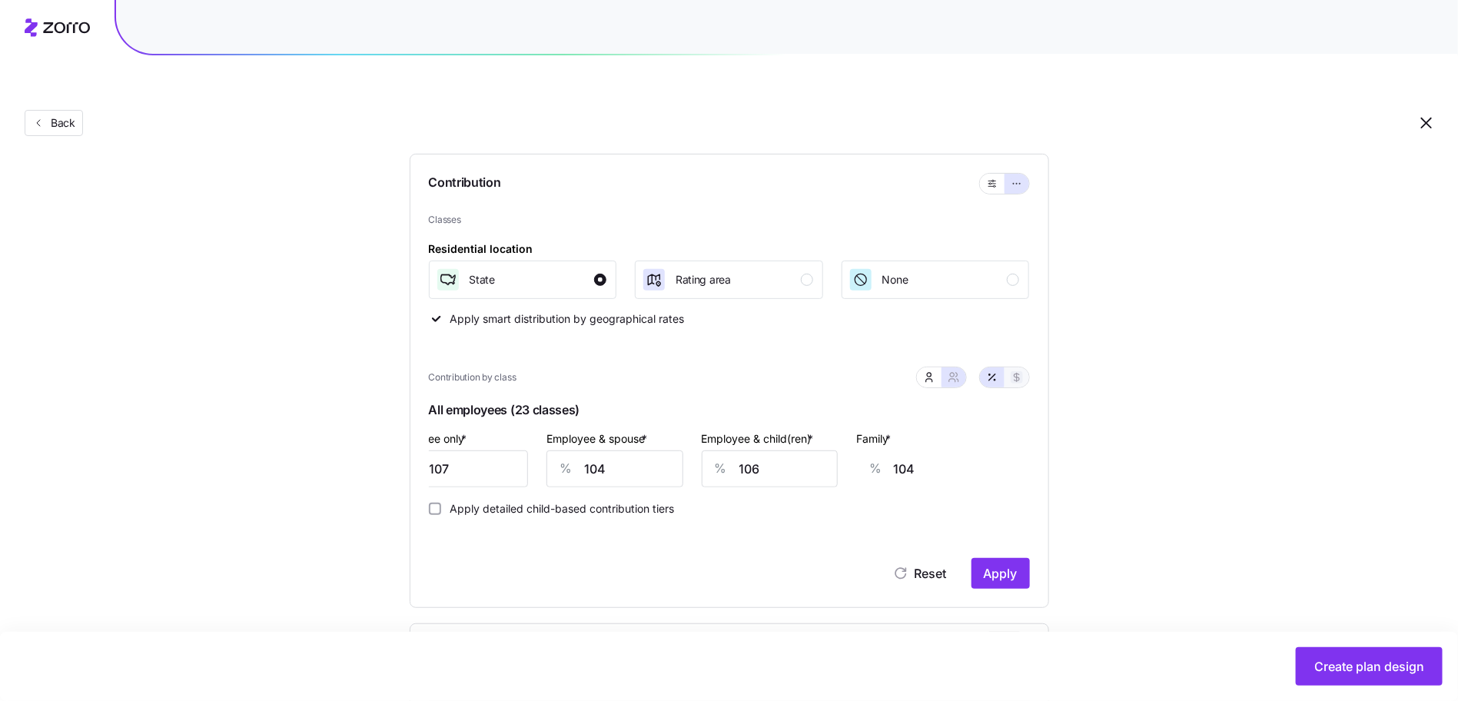
type input "1523"
click at [889, 451] on div "$" at bounding box center [875, 468] width 37 height 35
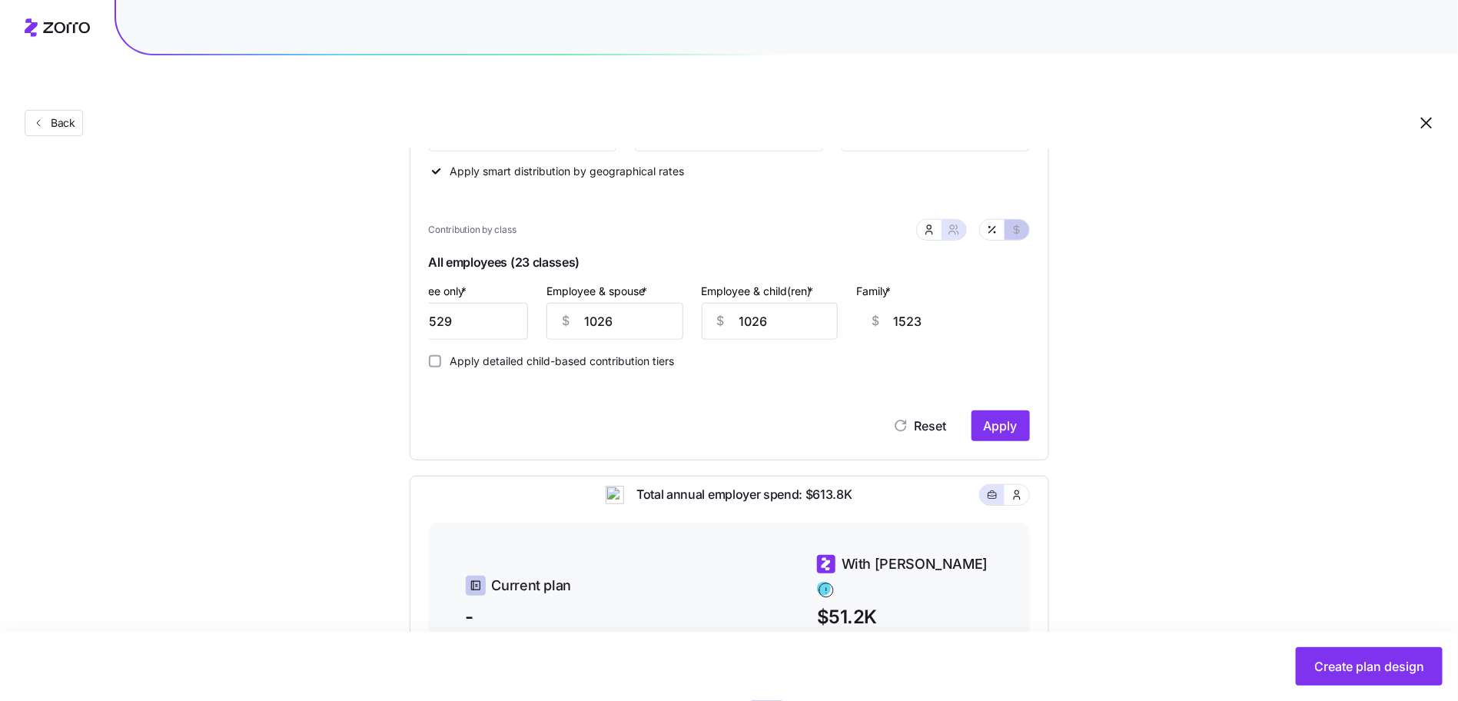
scroll to position [108, 0]
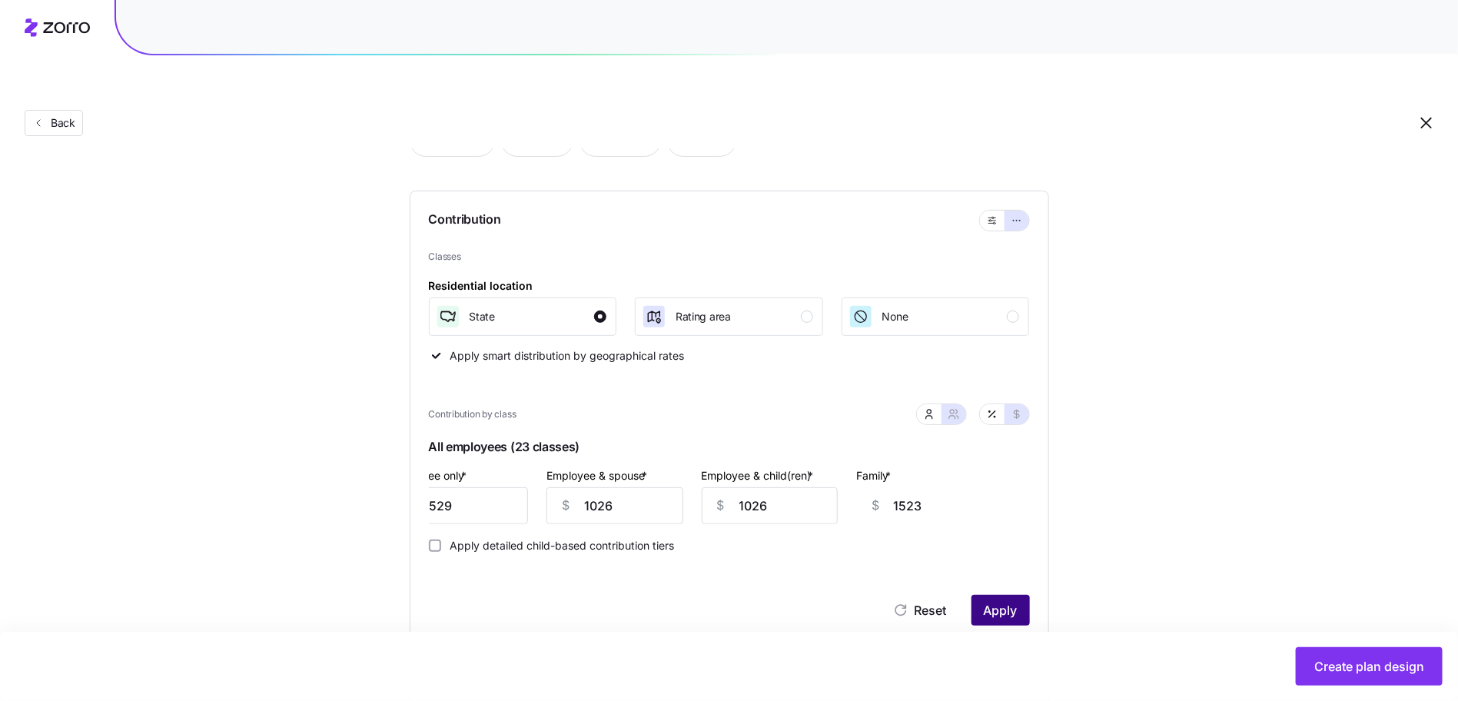
click at [1009, 601] on span "Apply" at bounding box center [1001, 610] width 34 height 18
click at [1005, 595] on button "Apply" at bounding box center [1000, 610] width 58 height 31
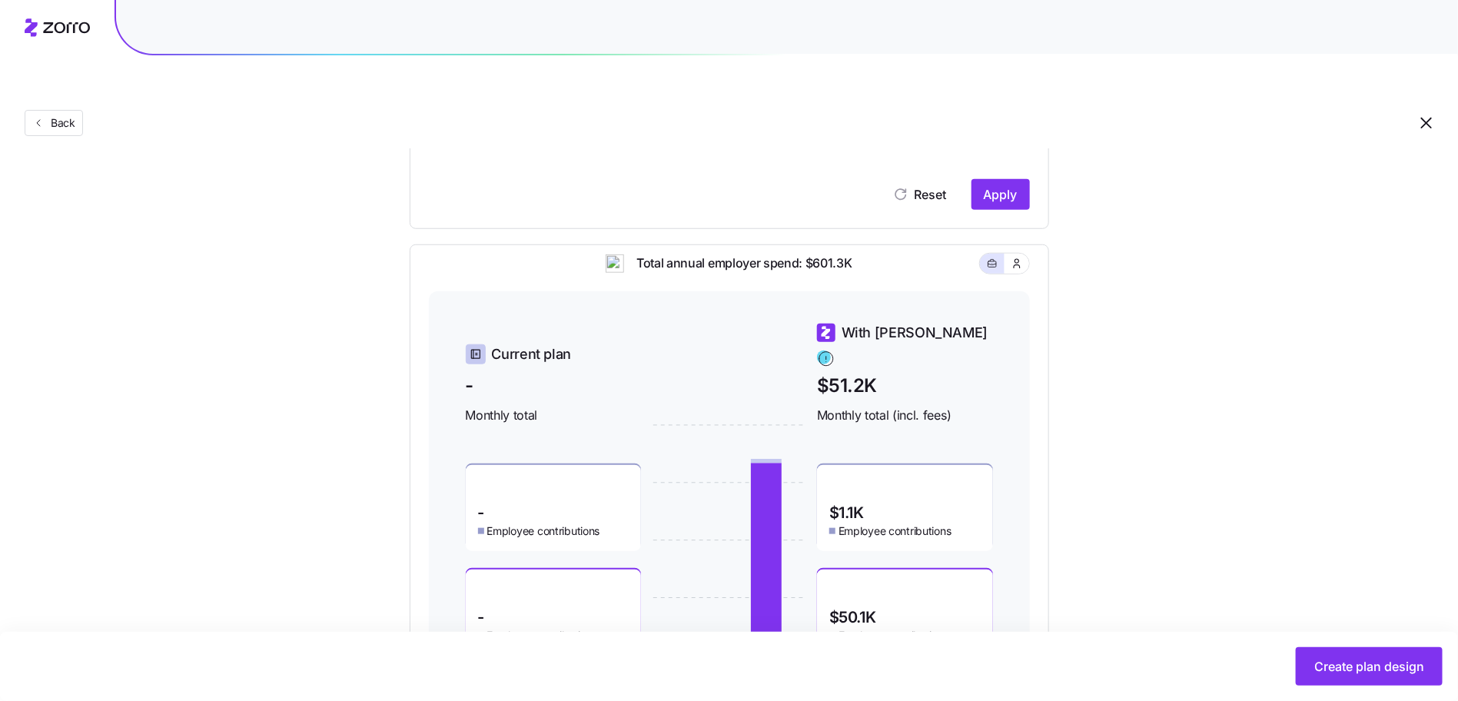
scroll to position [134, 0]
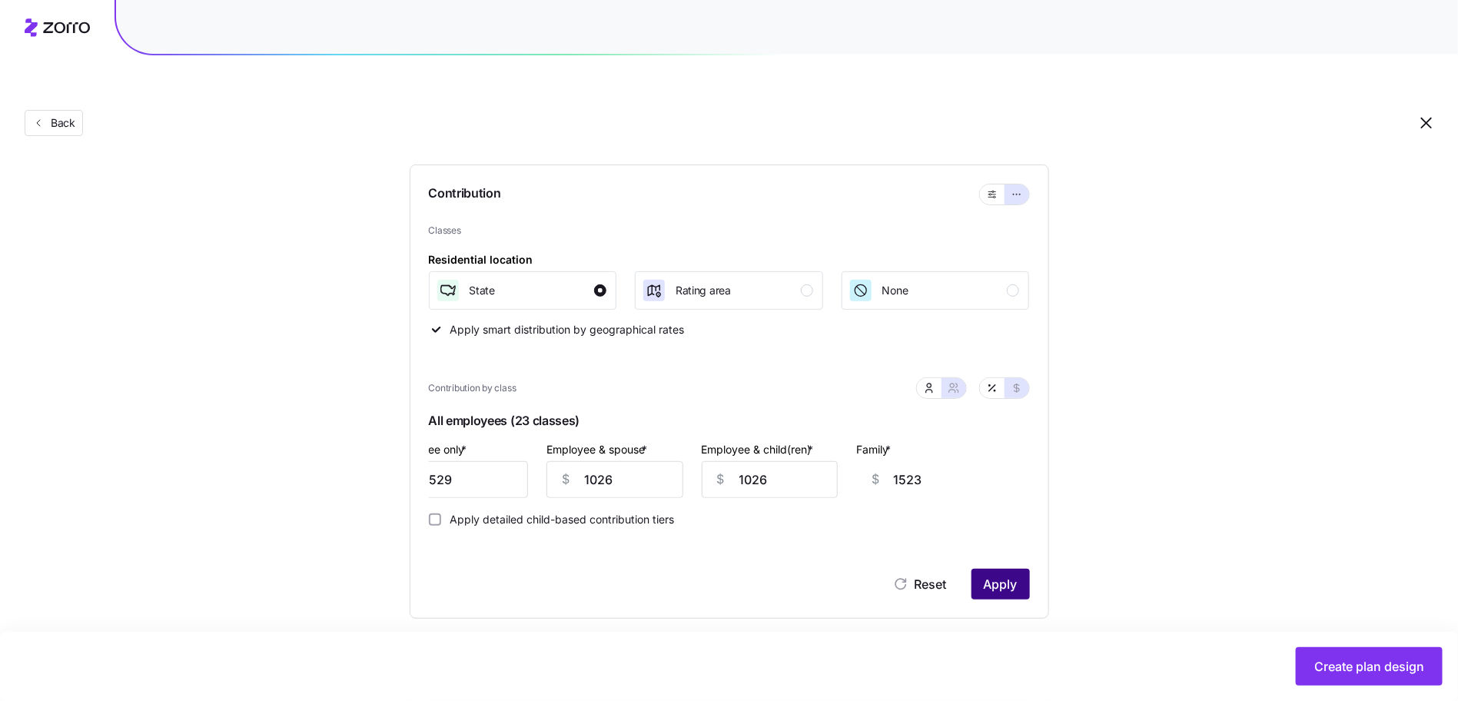
click at [995, 575] on span "Apply" at bounding box center [1001, 584] width 34 height 18
click at [443, 513] on label "Apply detailed child-based contribution tiers" at bounding box center [558, 519] width 234 height 12
click at [441, 513] on input "Apply detailed child-based contribution tiers" at bounding box center [435, 519] width 12 height 12
checkbox input "true"
click at [1020, 569] on button "Apply" at bounding box center [1000, 584] width 58 height 31
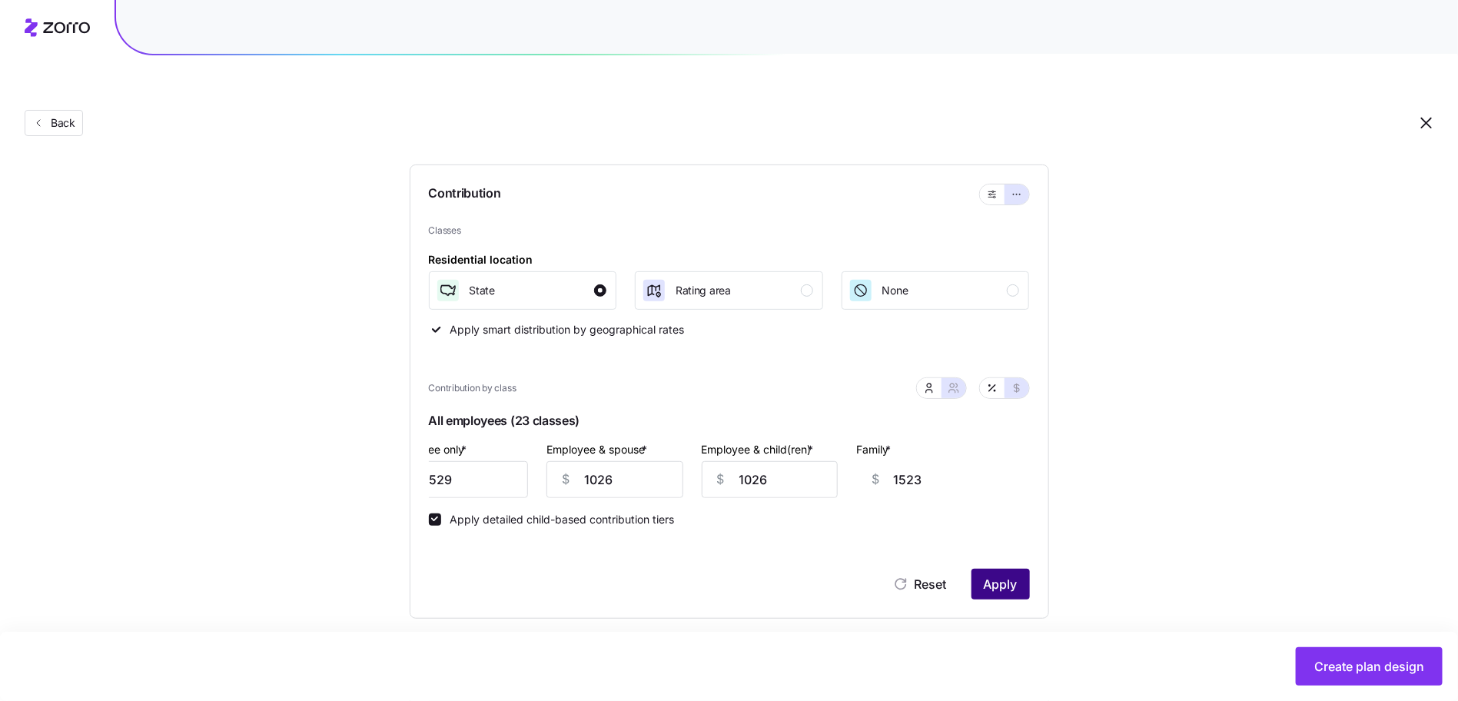
click at [1010, 569] on button "Apply" at bounding box center [1000, 584] width 58 height 31
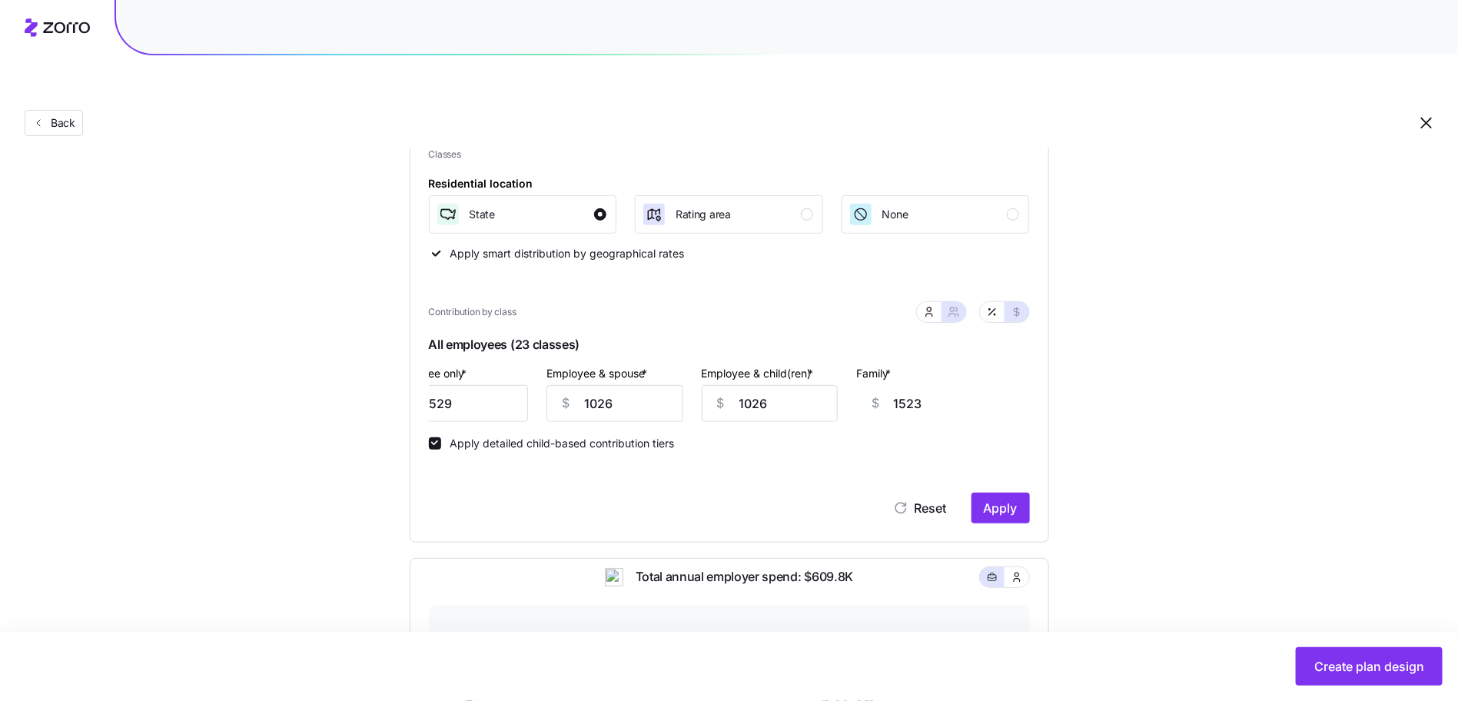
scroll to position [582, 0]
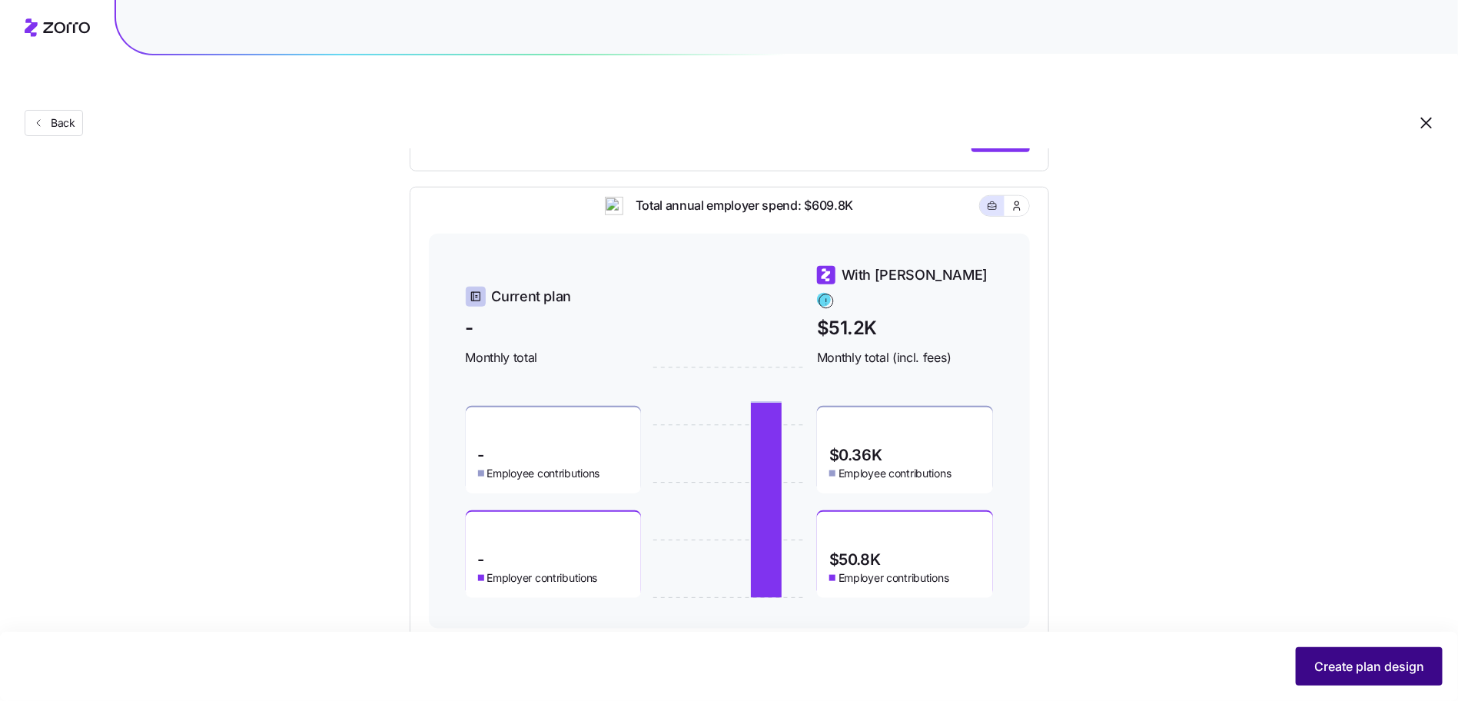
click at [1352, 681] on button "Create plan design" at bounding box center [1369, 666] width 147 height 38
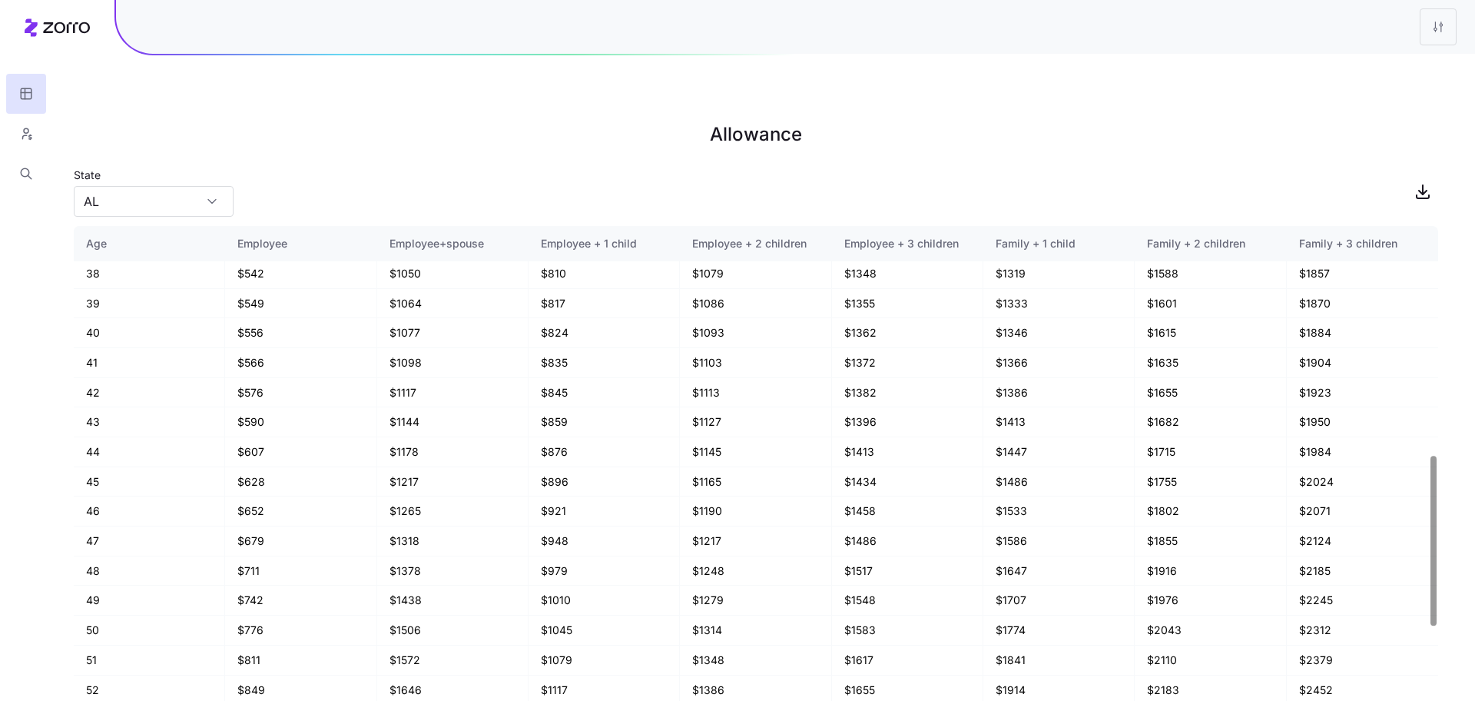
scroll to position [573, 0]
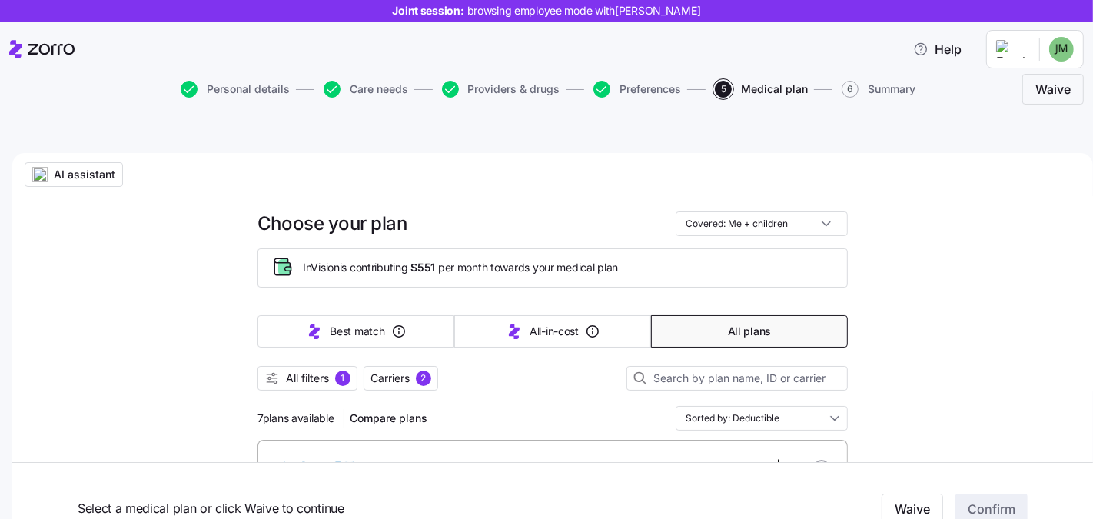
scroll to position [265, 0]
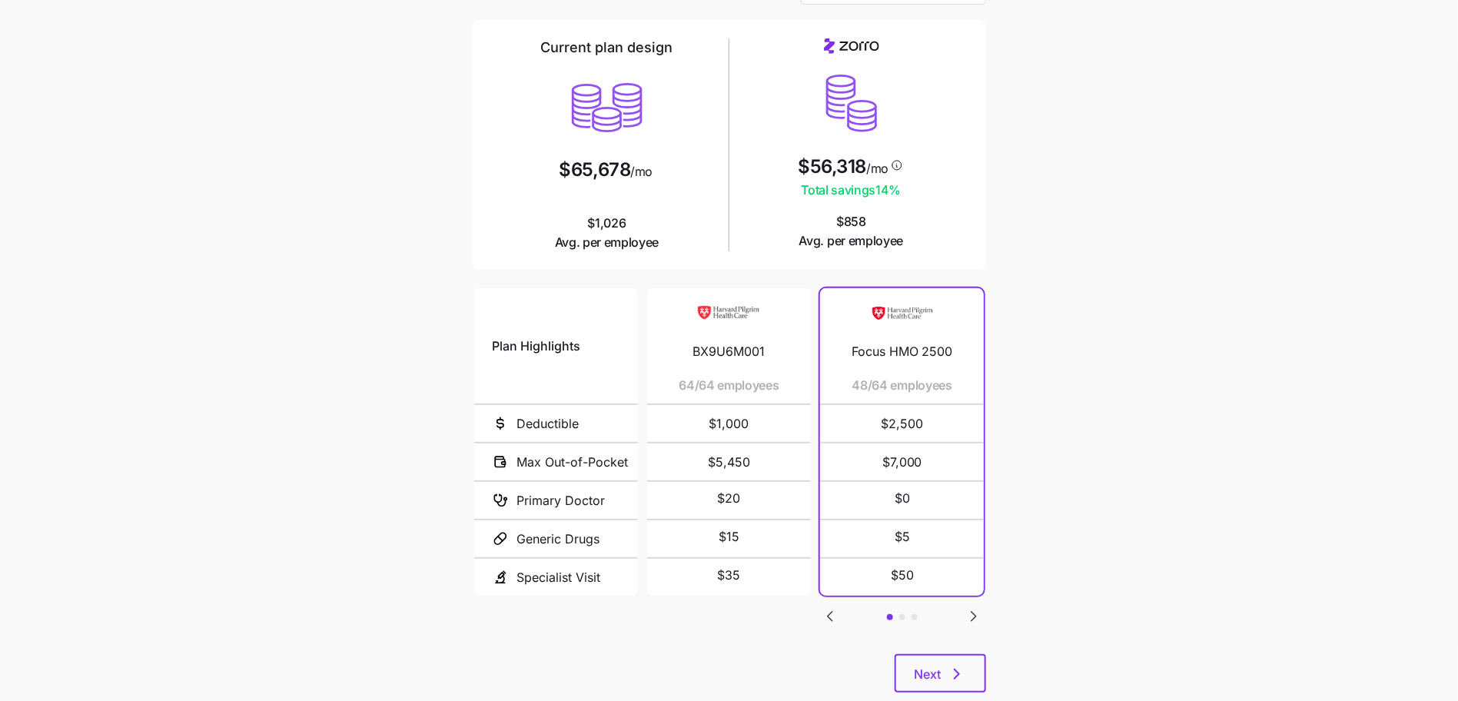
scroll to position [138, 0]
click at [962, 663] on icon "button" at bounding box center [956, 672] width 18 height 18
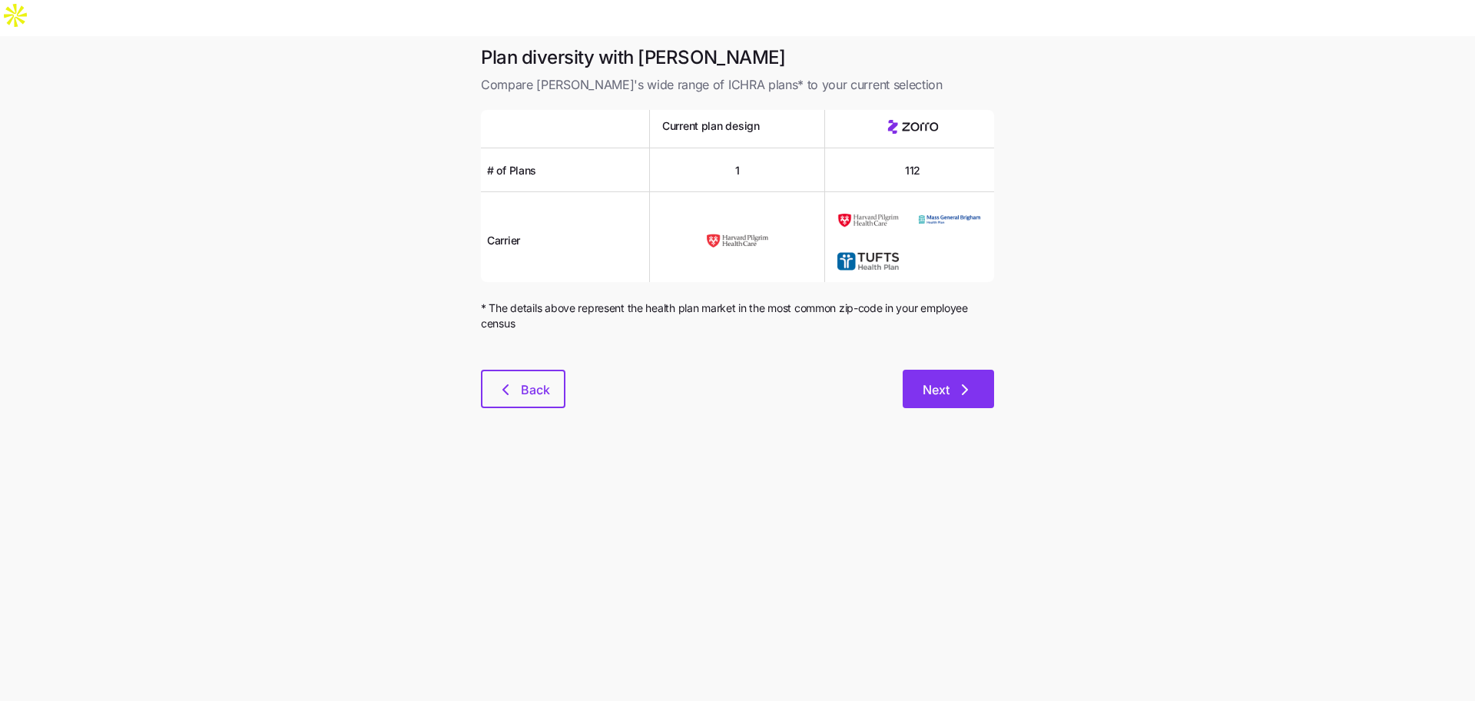
click at [938, 370] on button "Next" at bounding box center [948, 389] width 91 height 38
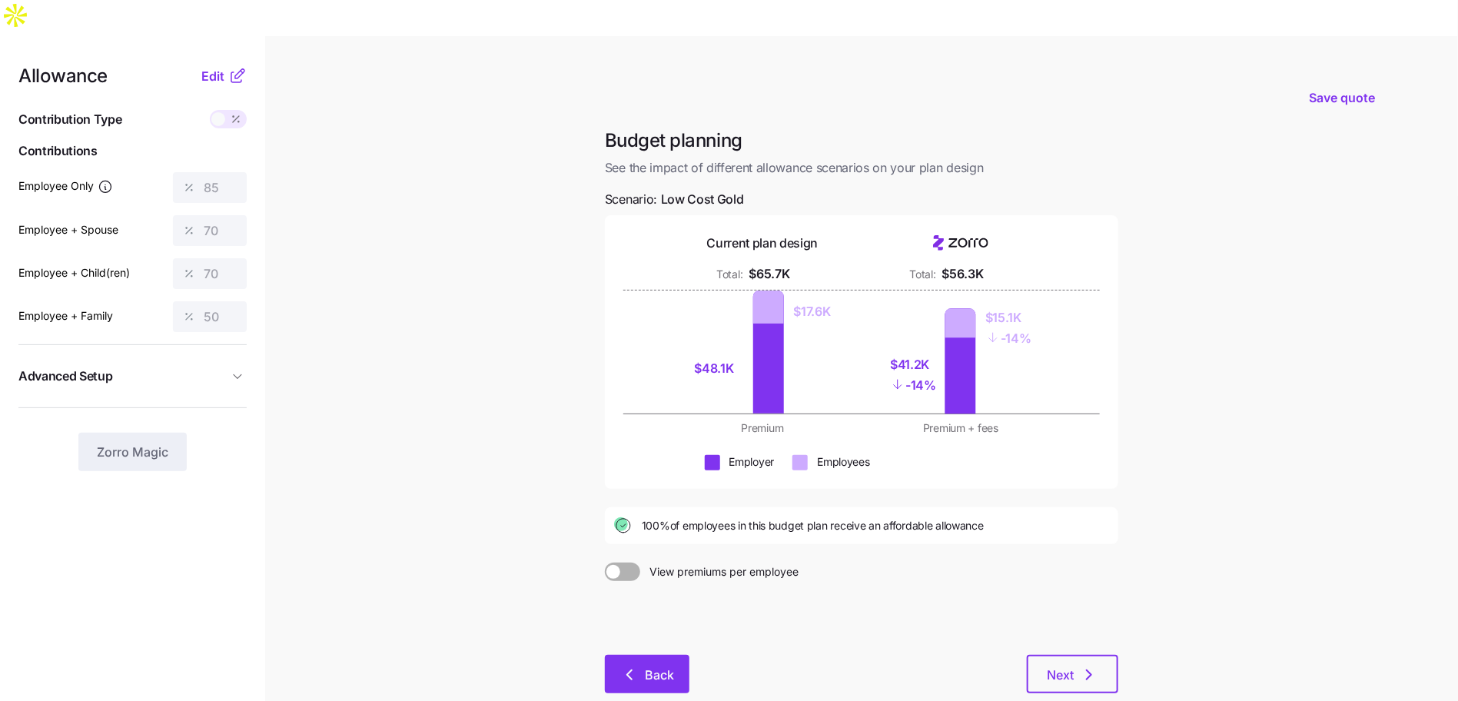
click at [658, 665] on span "Back" at bounding box center [659, 674] width 29 height 18
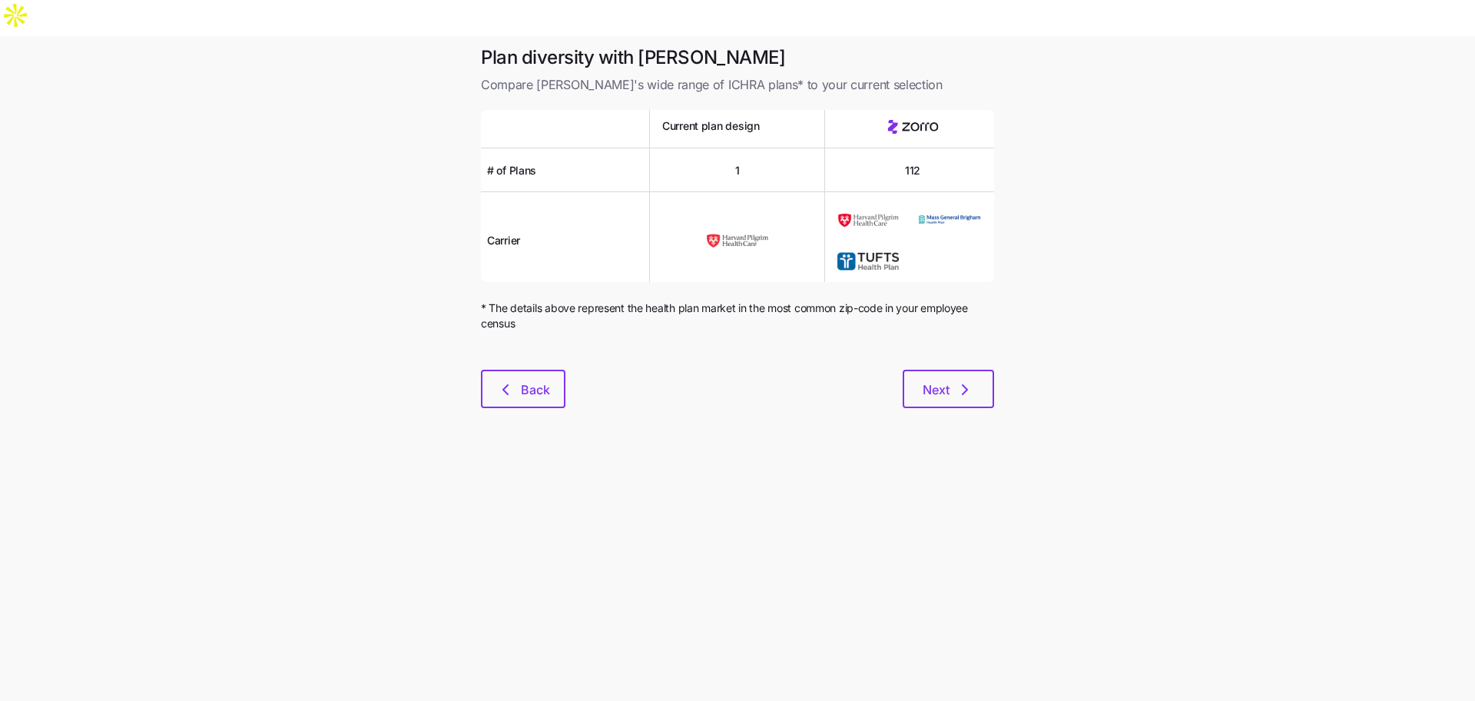
click at [474, 345] on div "Plan diversity with Zorro Compare [PERSON_NAME]'s wide range of ICHRA plans* to…" at bounding box center [738, 235] width 538 height 381
click at [505, 380] on icon "button" at bounding box center [505, 389] width 18 height 18
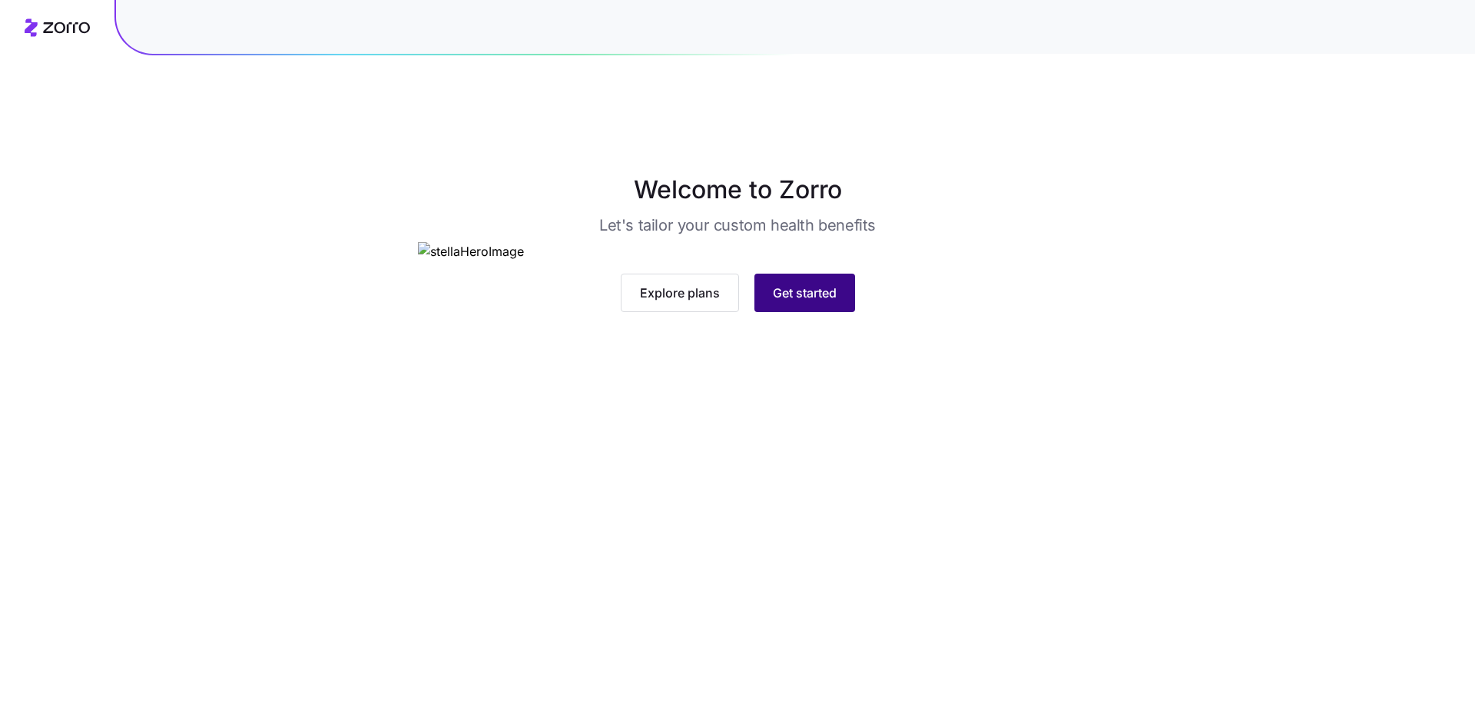
click at [805, 312] on button "Get started" at bounding box center [805, 293] width 101 height 38
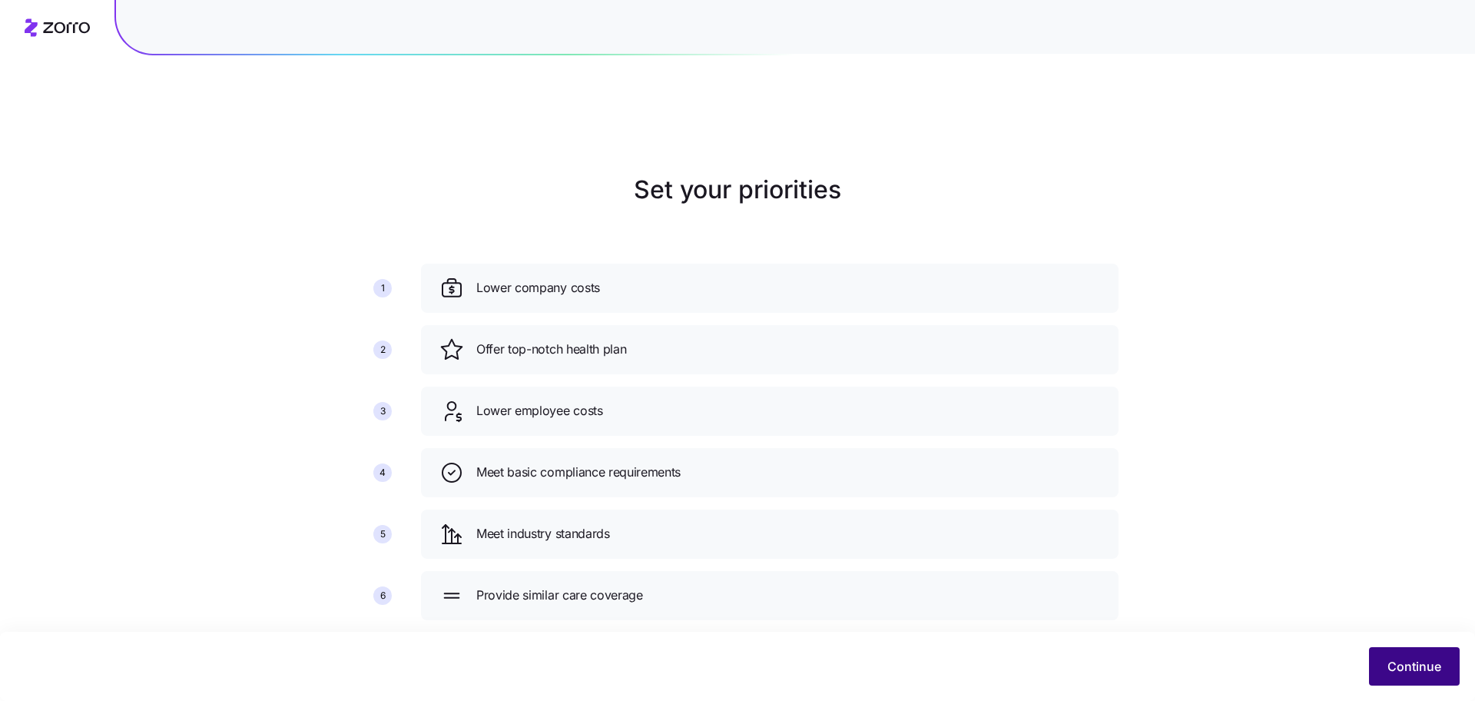
click at [1416, 655] on button "Continue" at bounding box center [1414, 666] width 91 height 38
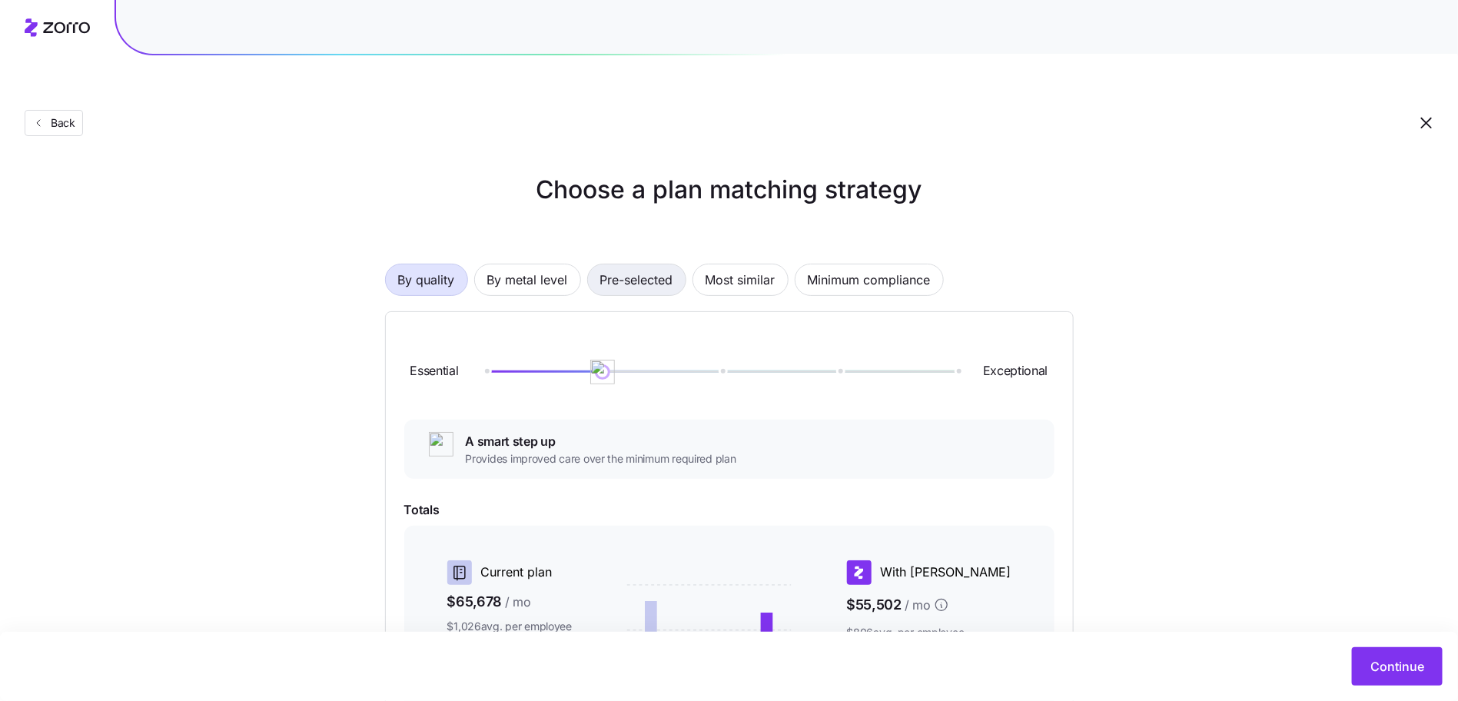
click at [607, 264] on span "Pre-selected" at bounding box center [636, 279] width 73 height 31
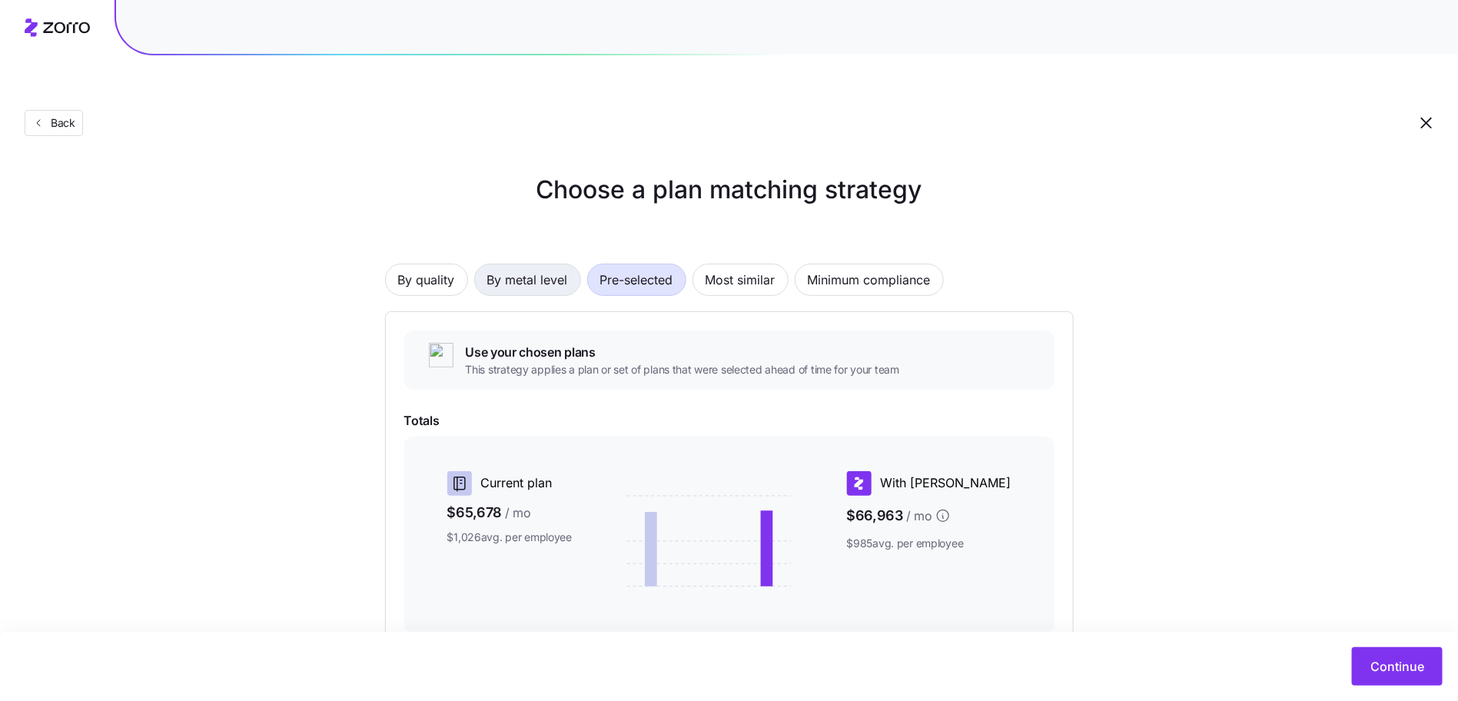
click at [528, 264] on span "By metal level" at bounding box center [527, 279] width 81 height 31
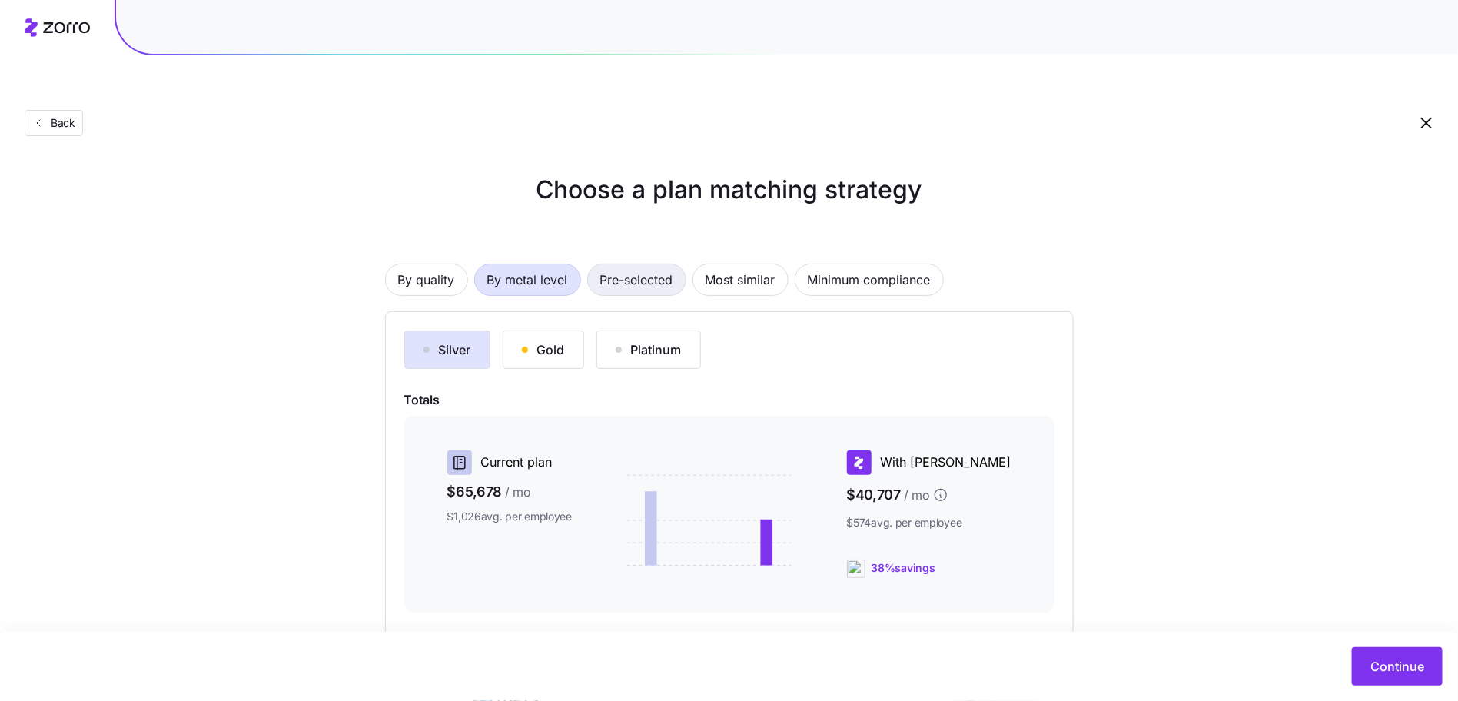
click at [668, 264] on span "Pre-selected" at bounding box center [636, 279] width 73 height 31
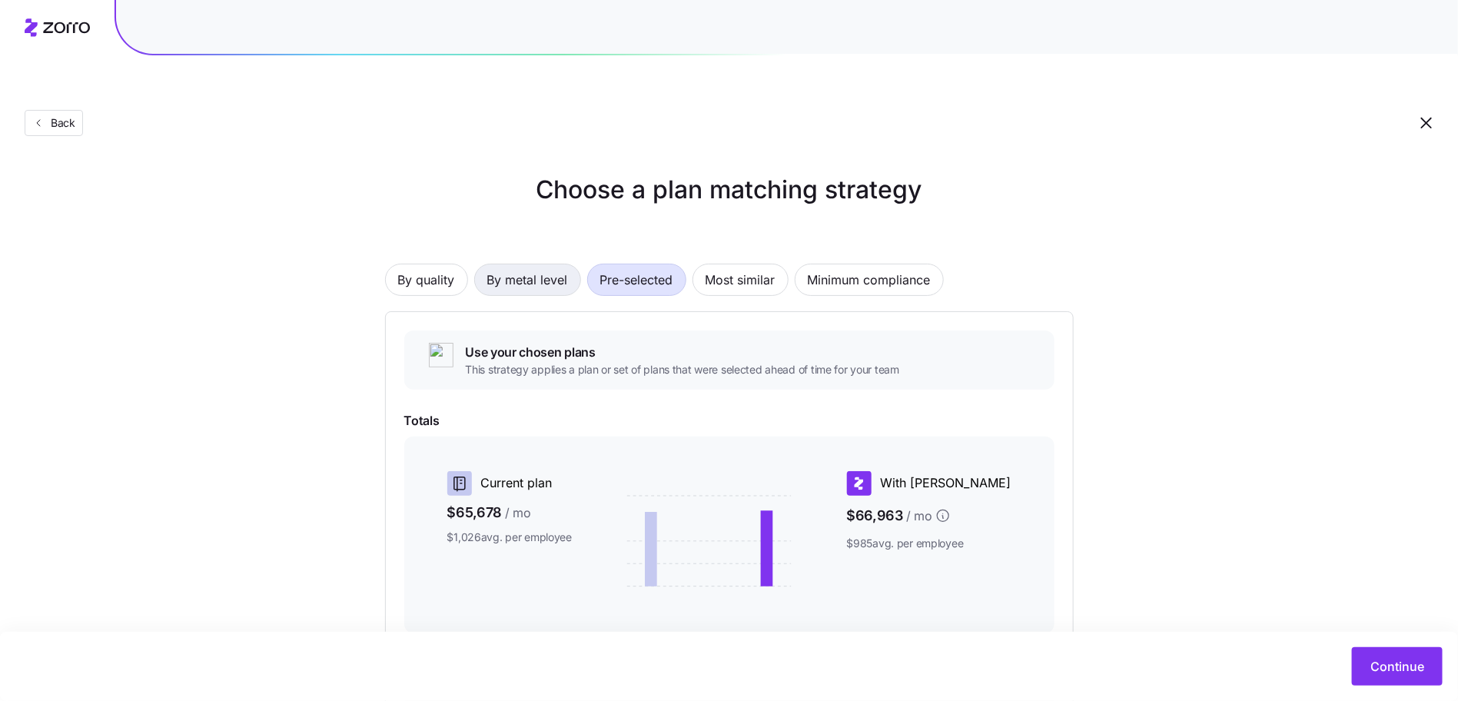
click at [522, 264] on span "By metal level" at bounding box center [527, 279] width 81 height 31
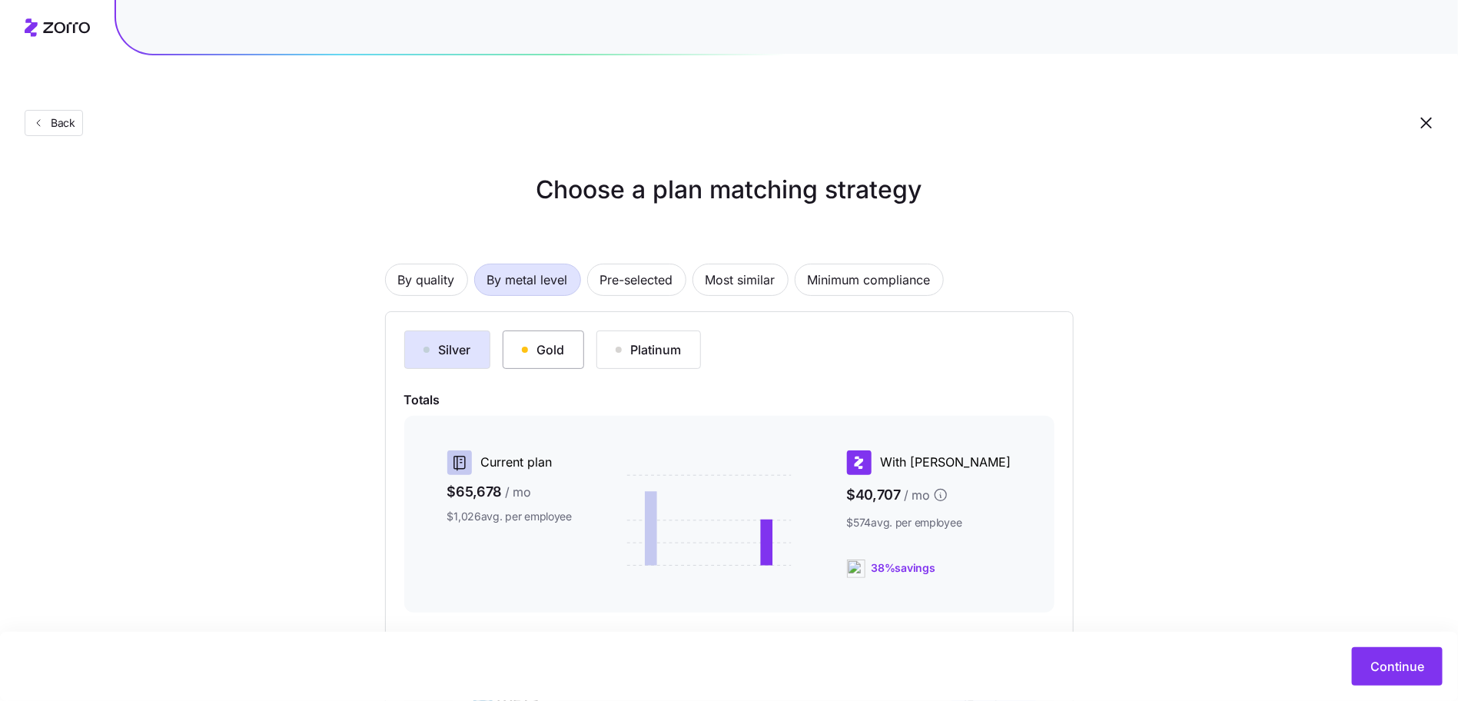
click at [548, 340] on div "Gold" at bounding box center [543, 349] width 43 height 18
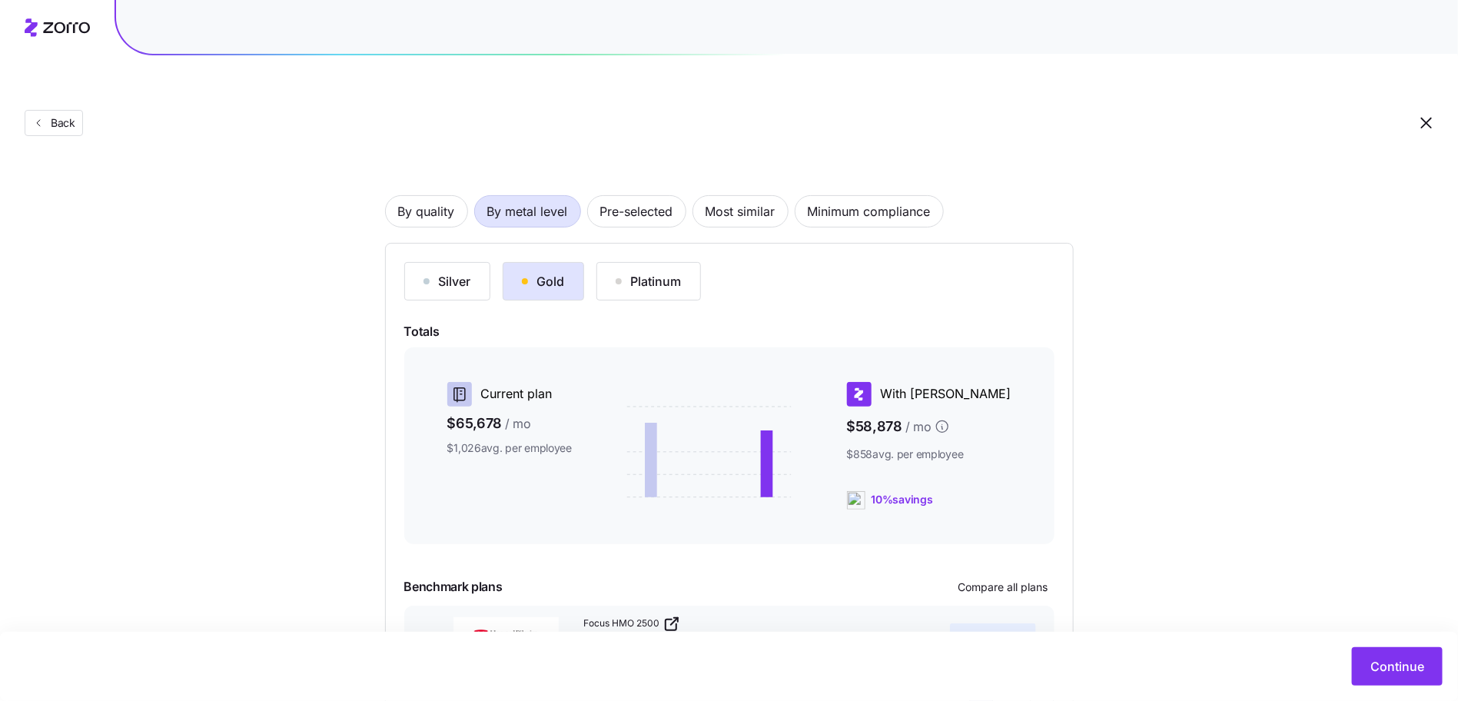
scroll to position [151, 0]
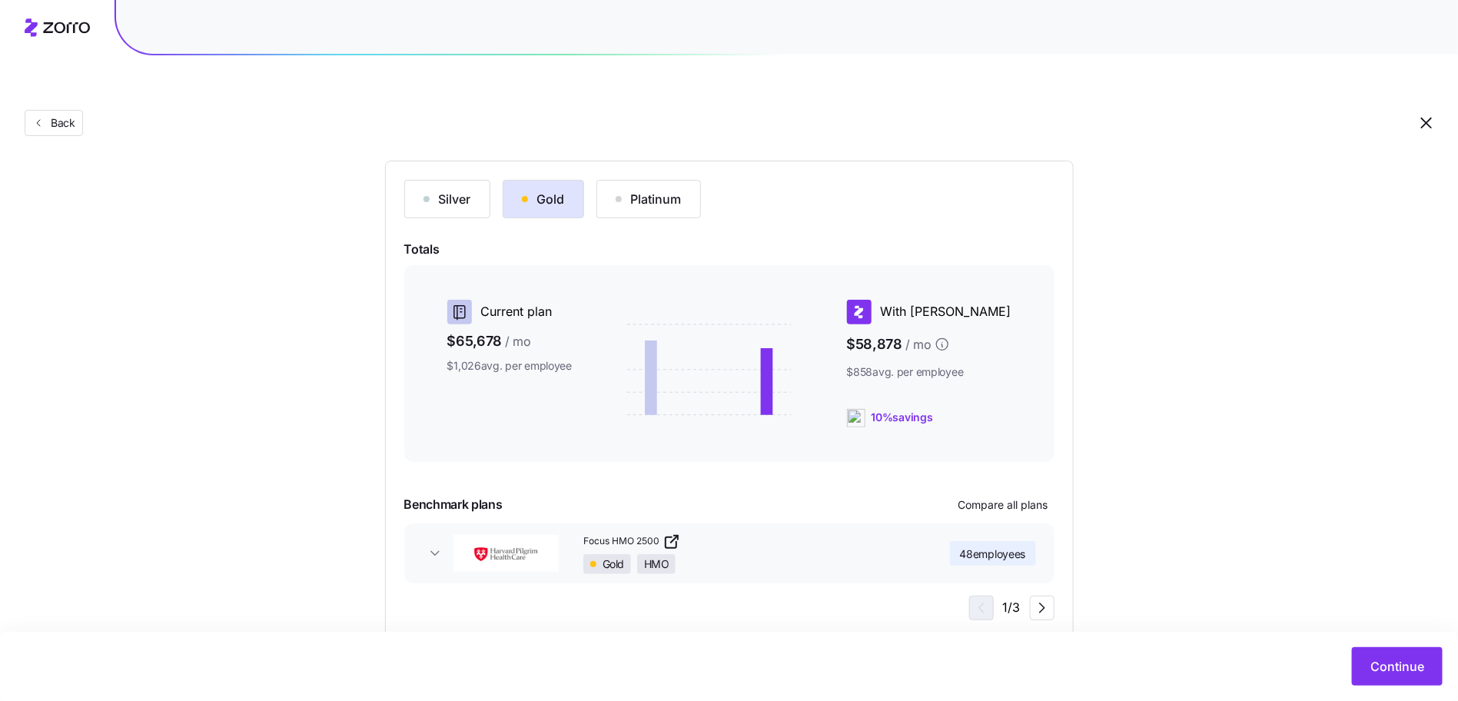
click at [421, 523] on button "Focus HMO 2500 Gold HMO 48 employees" at bounding box center [729, 553] width 650 height 60
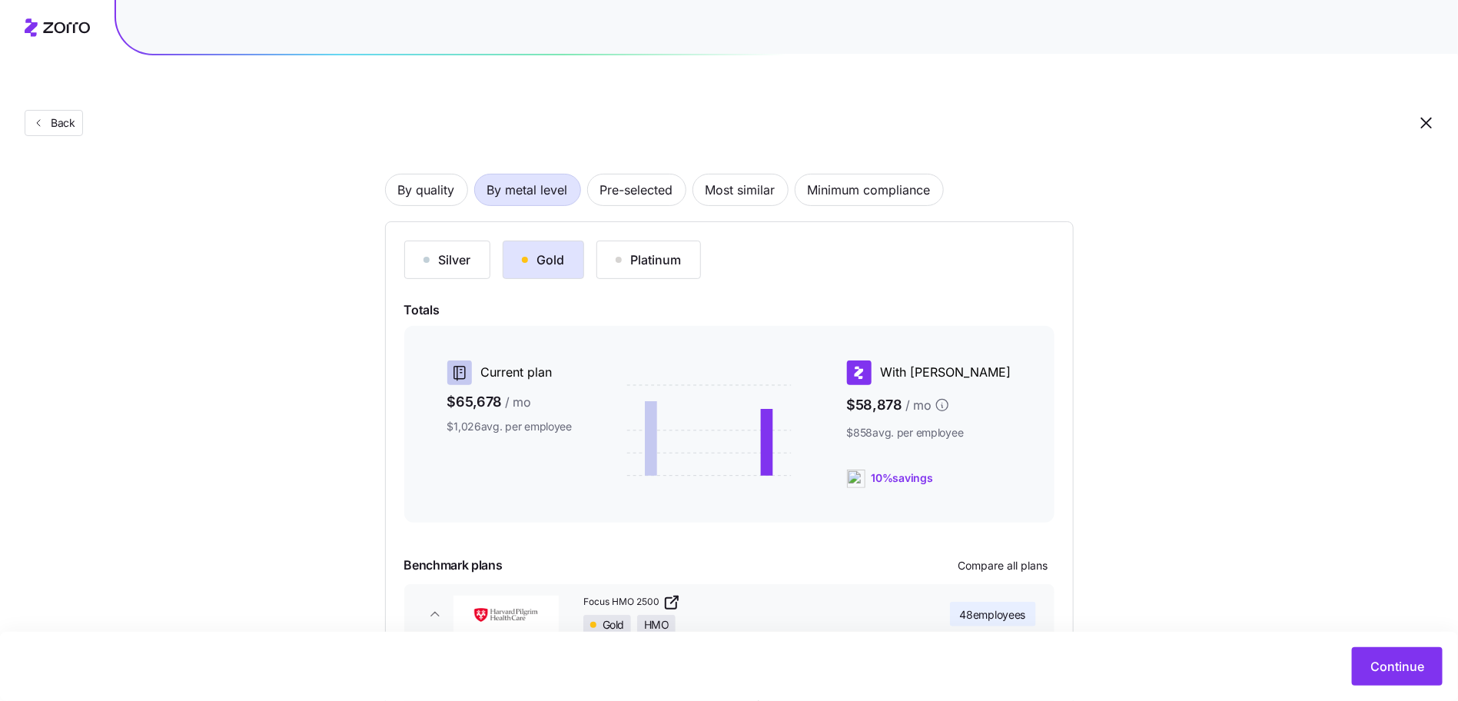
scroll to position [0, 0]
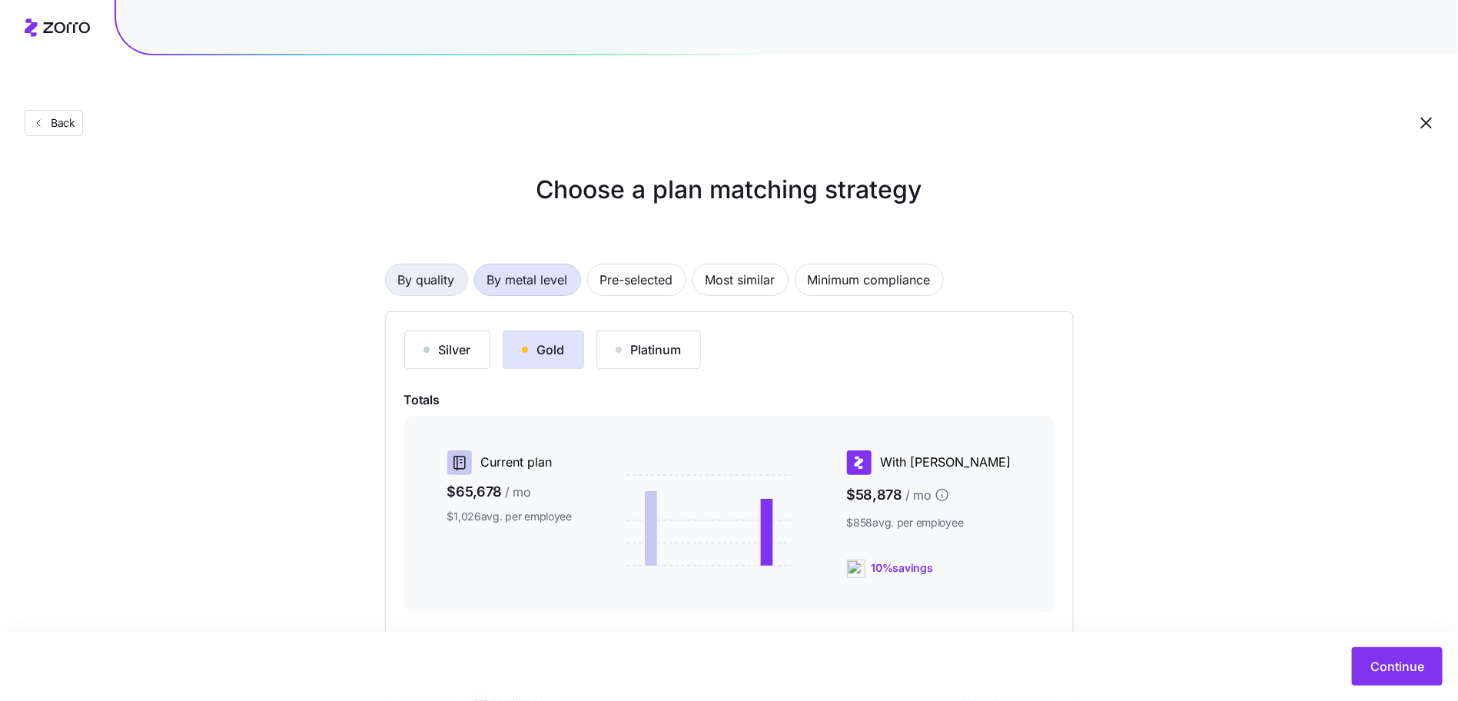
click at [422, 264] on span "By quality" at bounding box center [426, 279] width 57 height 31
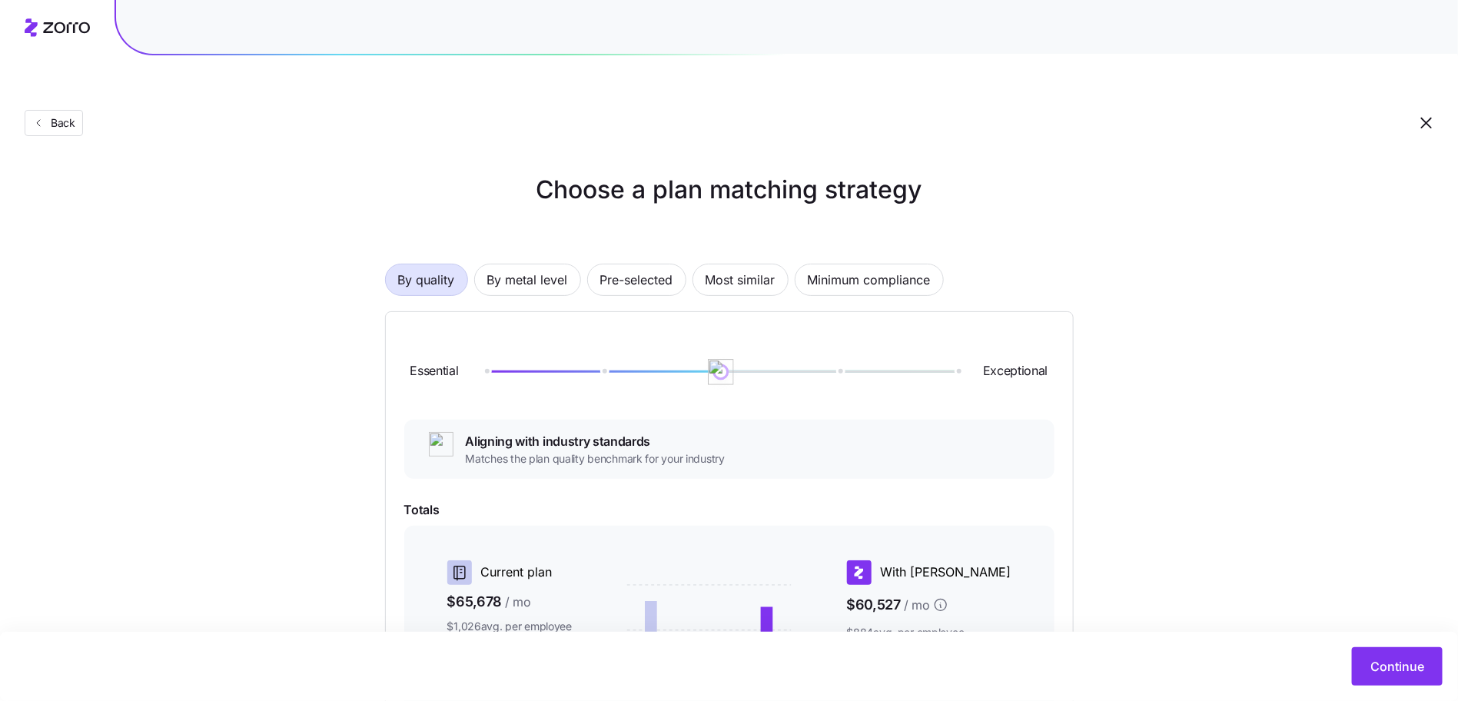
drag, startPoint x: 603, startPoint y: 329, endPoint x: 698, endPoint y: 339, distance: 95.0
click at [698, 367] on div at bounding box center [721, 371] width 472 height 9
click at [727, 264] on span "Most similar" at bounding box center [740, 279] width 70 height 31
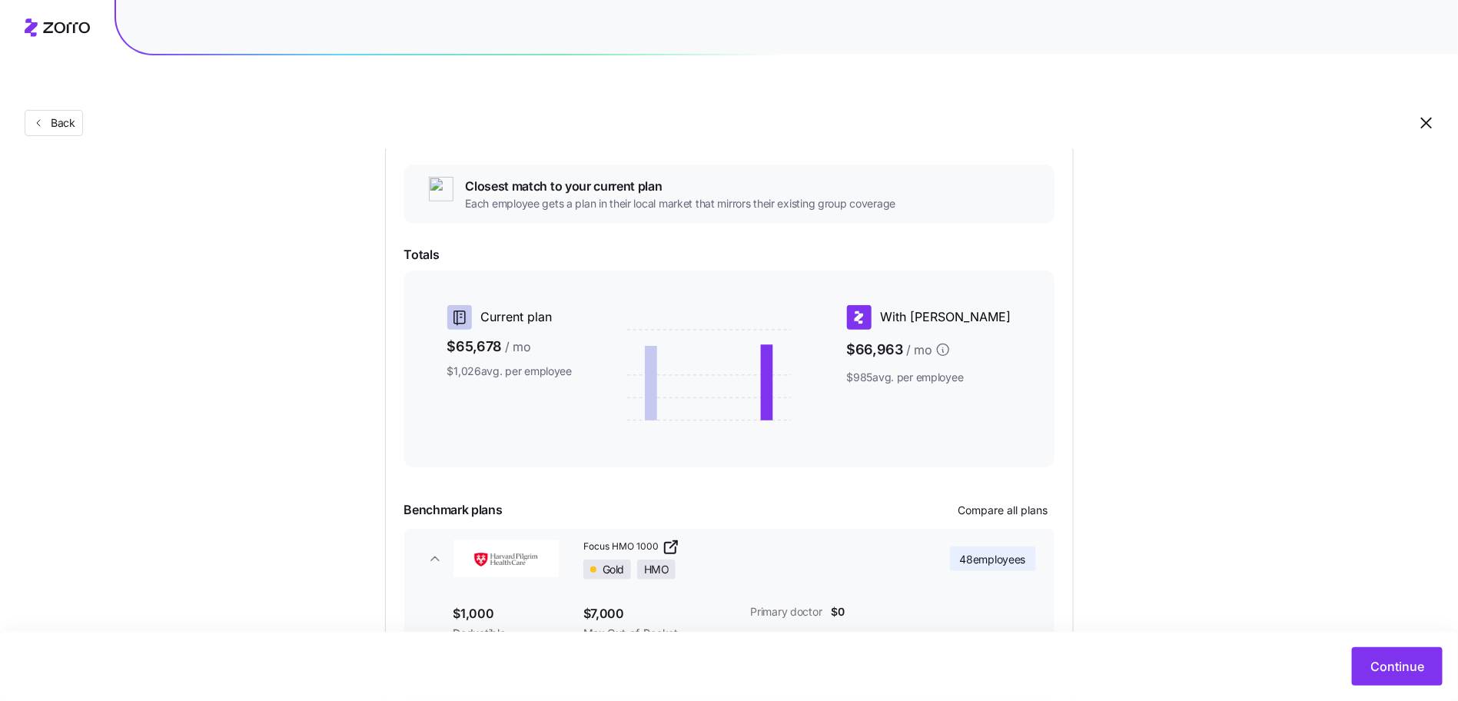
scroll to position [286, 0]
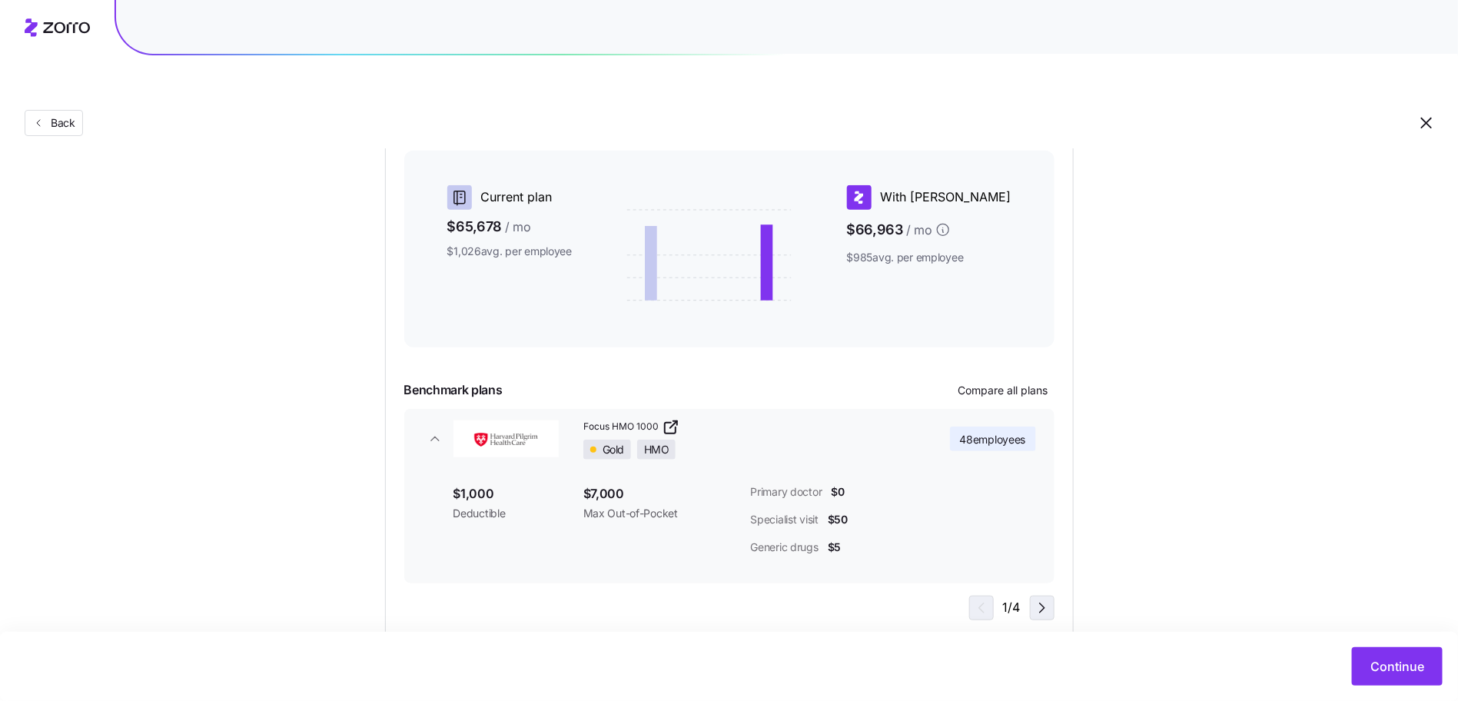
click at [1044, 599] on icon "button" at bounding box center [1042, 608] width 18 height 18
click at [970, 599] on icon "button" at bounding box center [979, 608] width 18 height 18
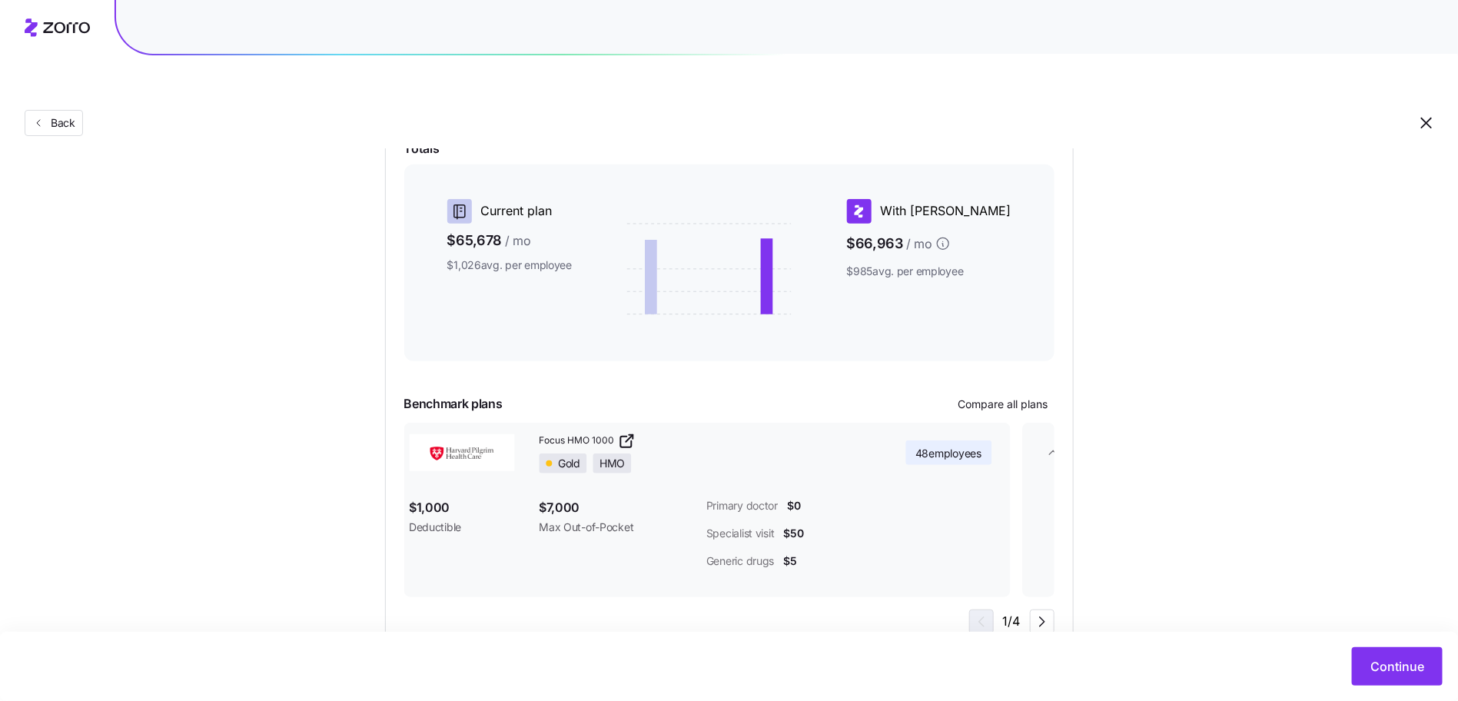
scroll to position [0, 0]
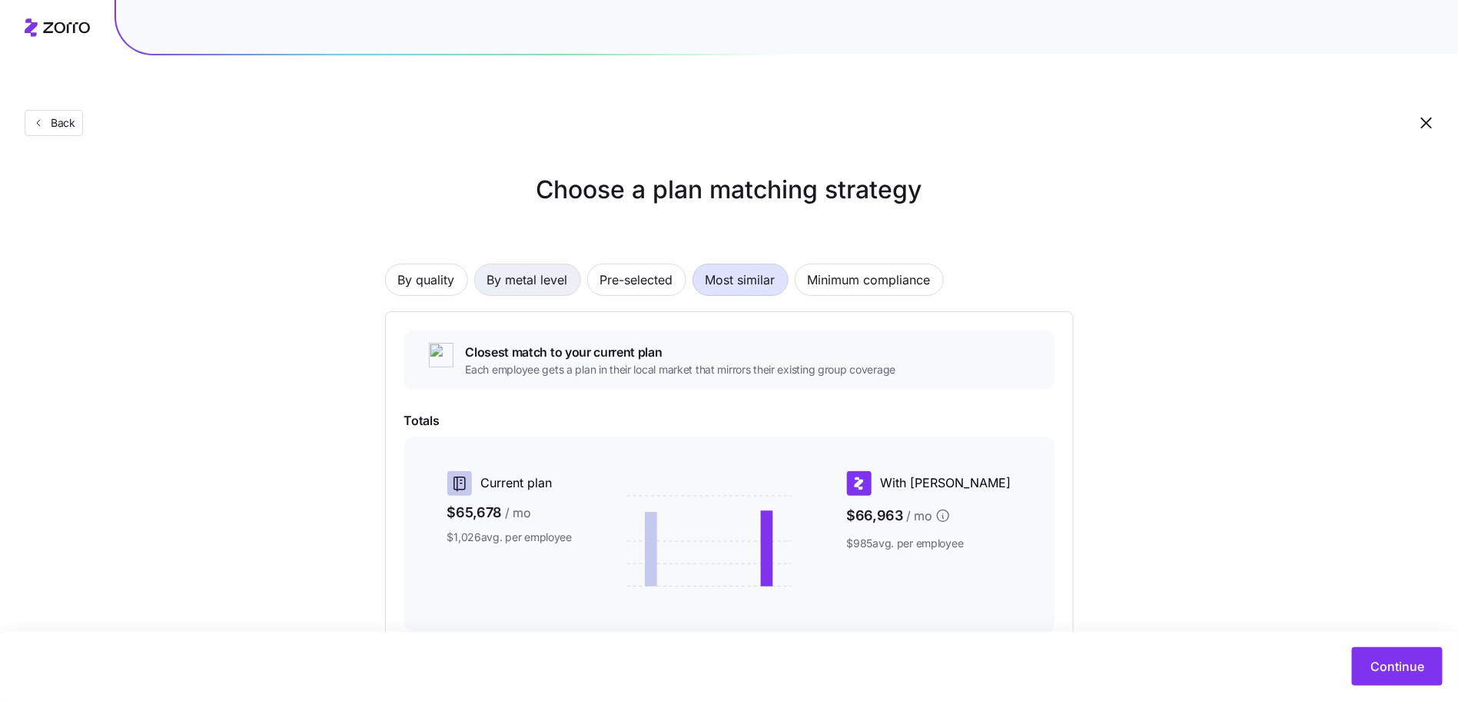
click at [543, 264] on span "By metal level" at bounding box center [527, 279] width 81 height 31
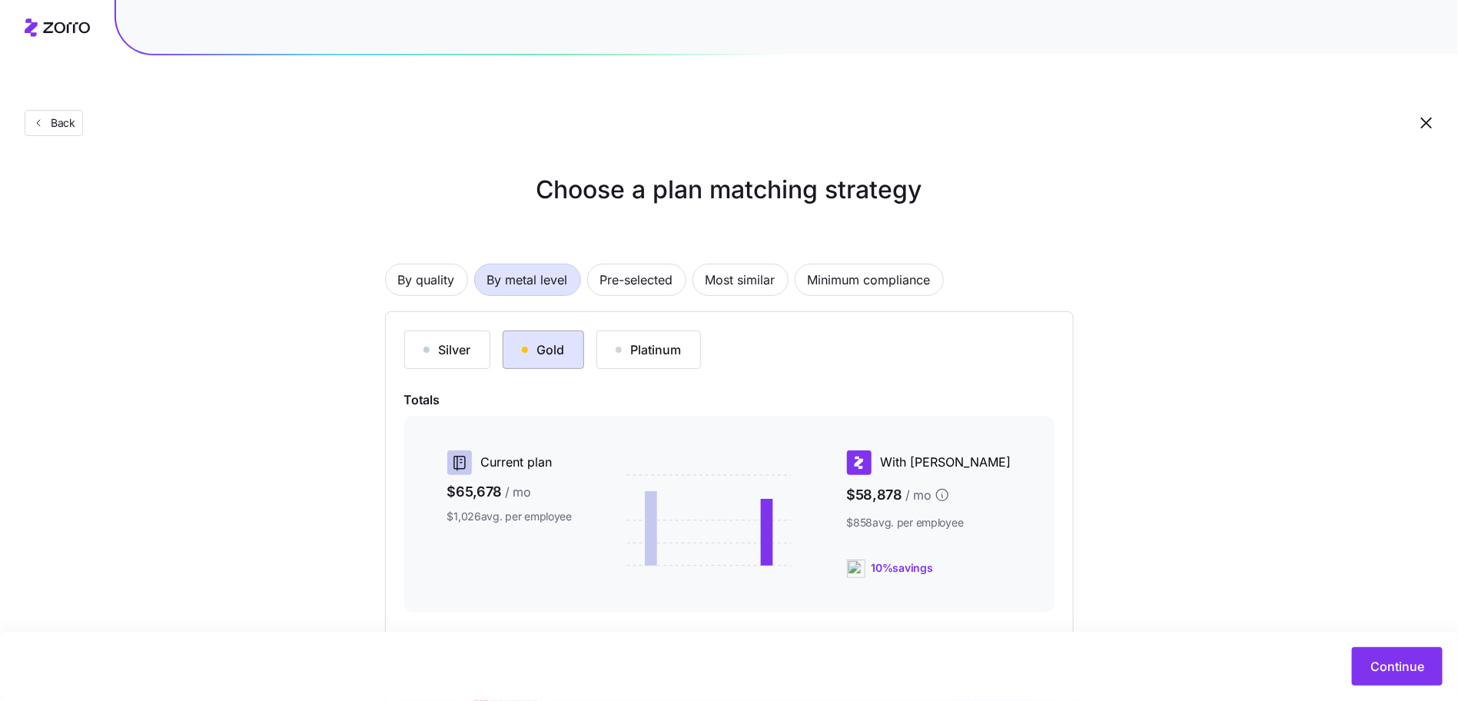
click at [526, 347] on div "button" at bounding box center [525, 350] width 6 height 6
click at [1375, 648] on button "Continue" at bounding box center [1397, 666] width 91 height 38
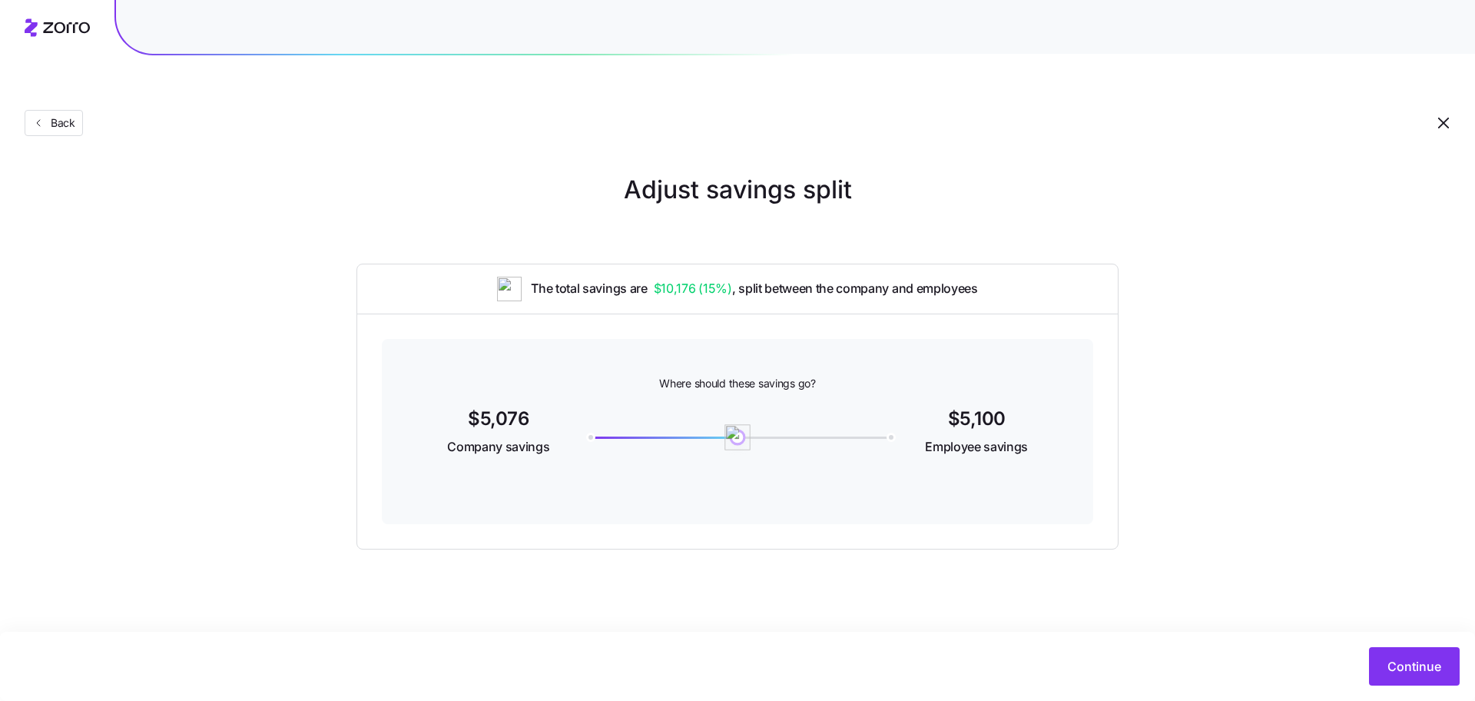
drag, startPoint x: 579, startPoint y: 393, endPoint x: 738, endPoint y: 408, distance: 159.0
click at [738, 424] on img at bounding box center [738, 437] width 26 height 26
click at [1392, 672] on span "Continue" at bounding box center [1415, 666] width 54 height 18
